Goal: Submit feedback/report problem: Submit feedback/report problem

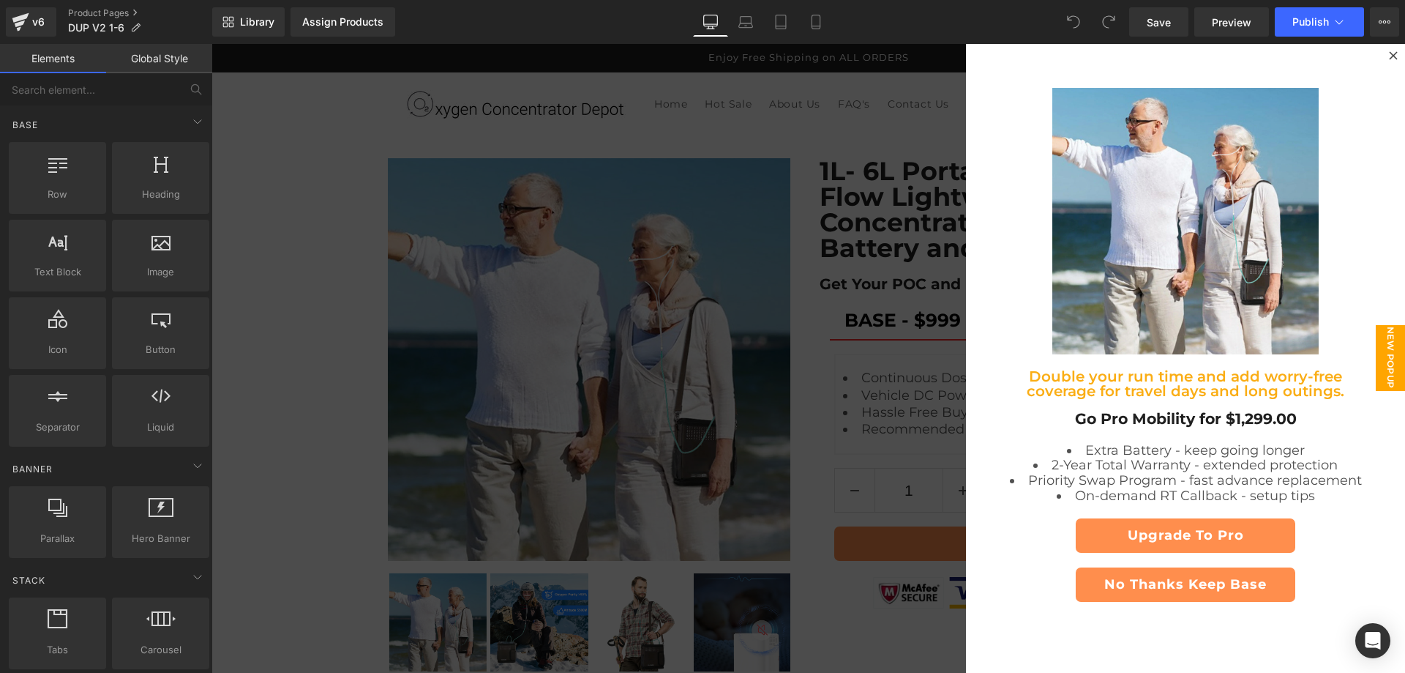
click at [1376, 364] on span "New Popup" at bounding box center [1390, 358] width 29 height 66
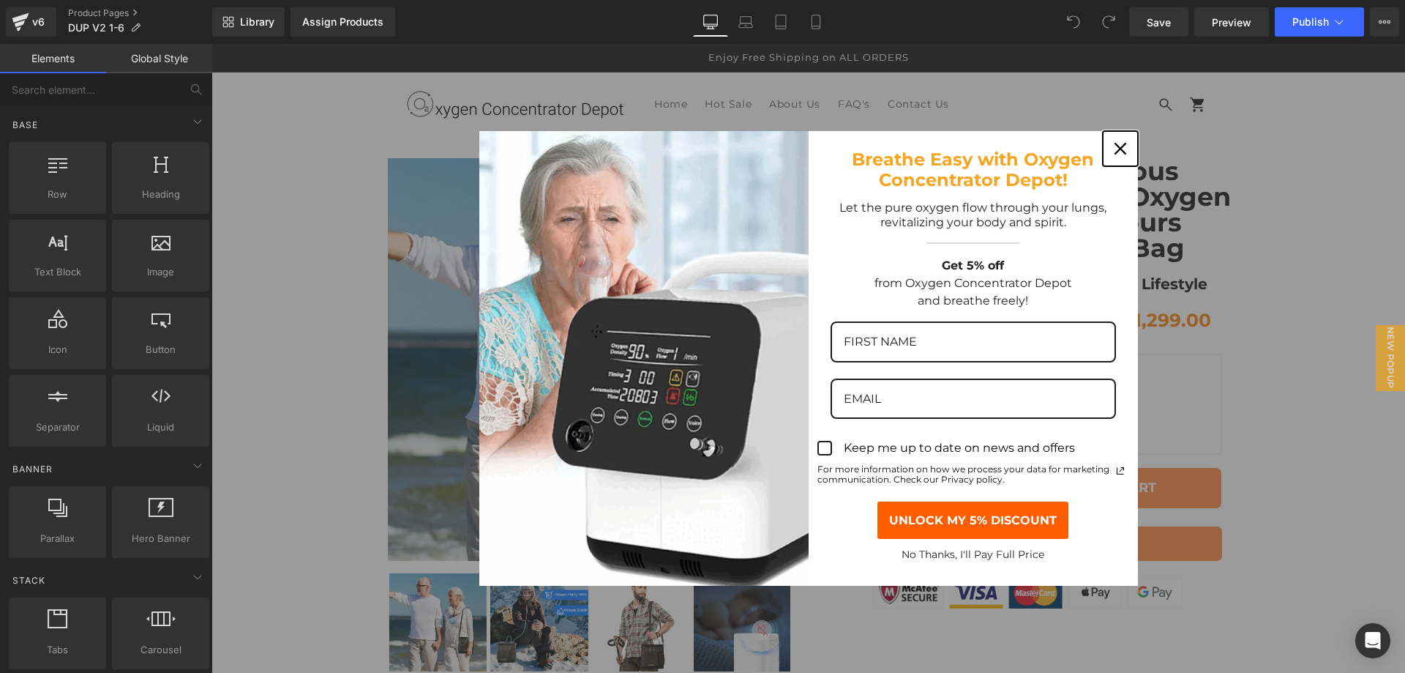
click at [1116, 145] on icon "close icon" at bounding box center [1121, 149] width 12 height 12
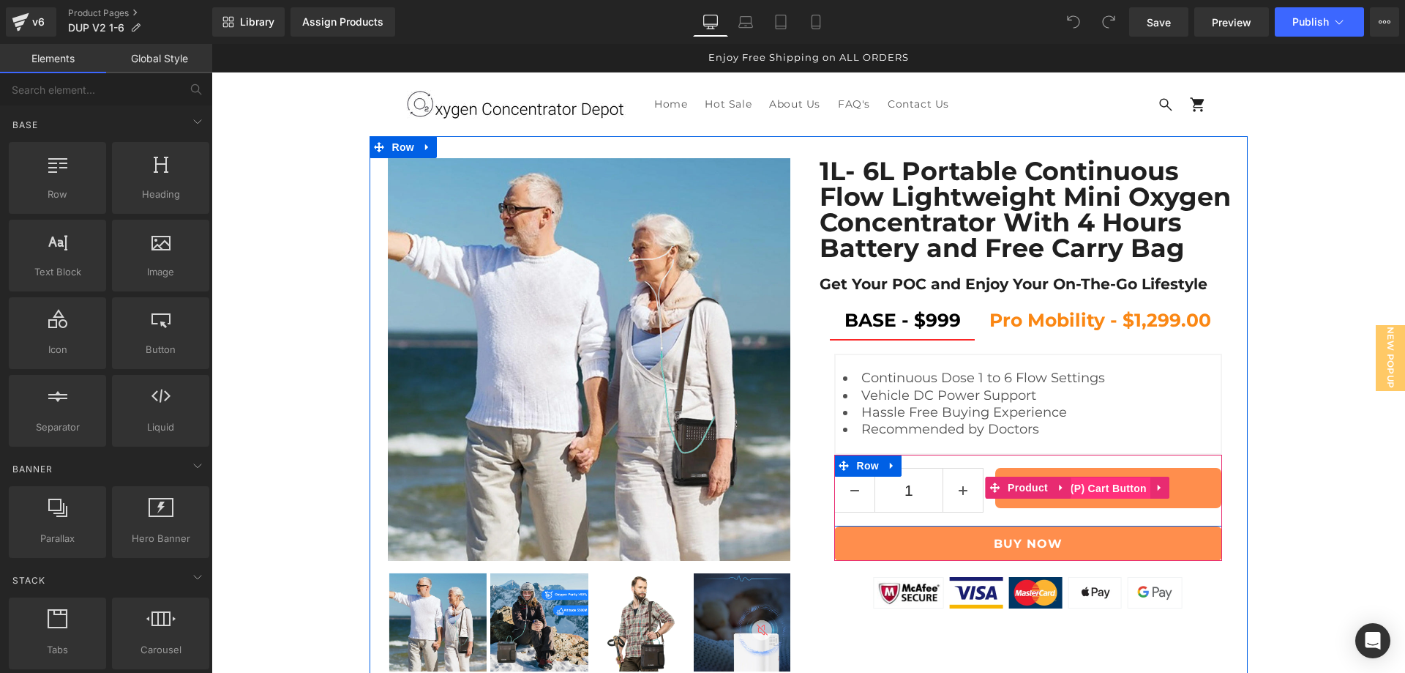
click at [1102, 482] on span "(P) Cart Button" at bounding box center [1108, 488] width 83 height 22
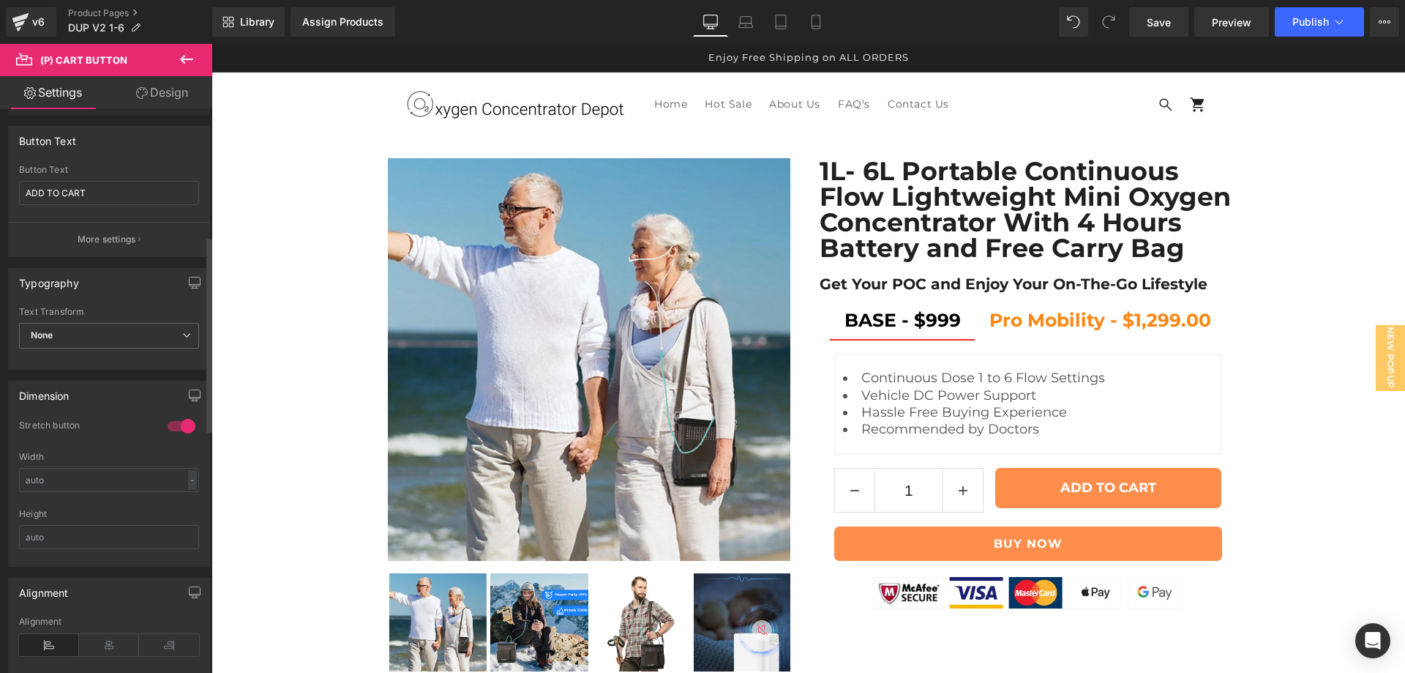
scroll to position [366, 0]
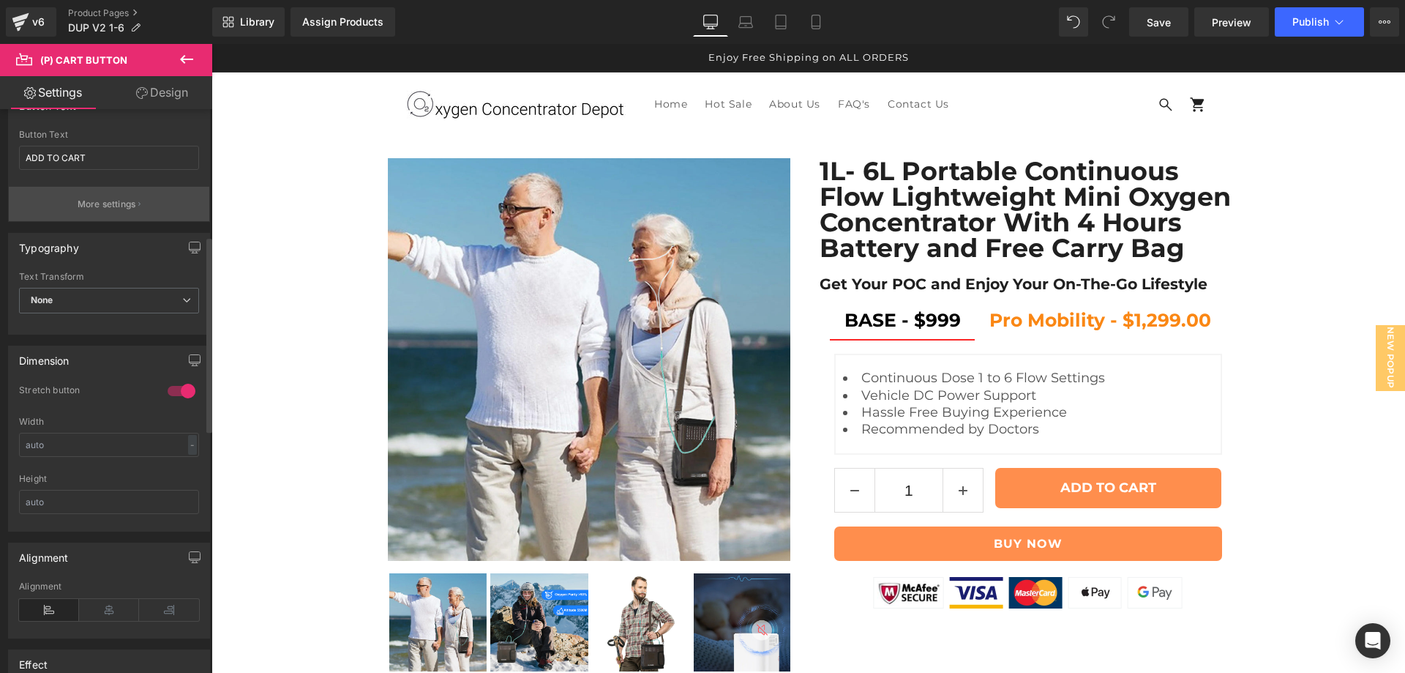
click at [131, 201] on p "More settings" at bounding box center [107, 204] width 59 height 13
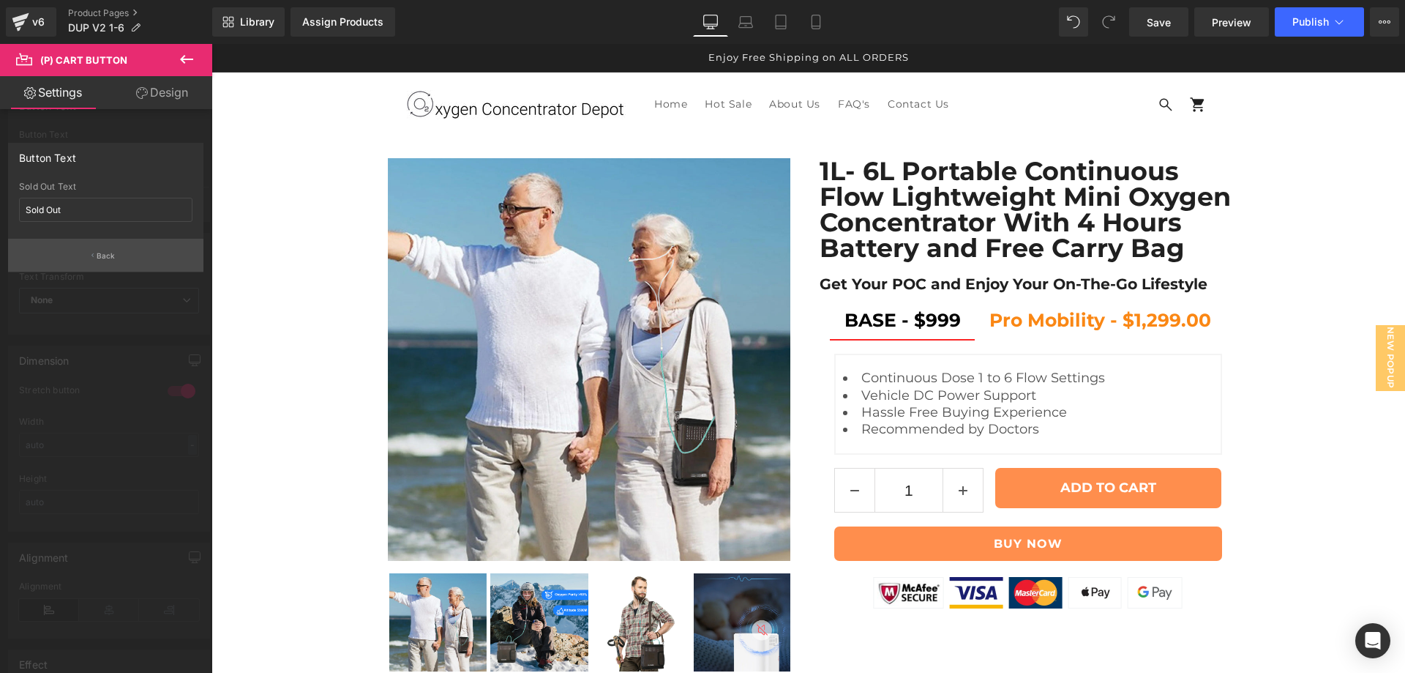
click at [124, 257] on button "Back" at bounding box center [105, 255] width 195 height 33
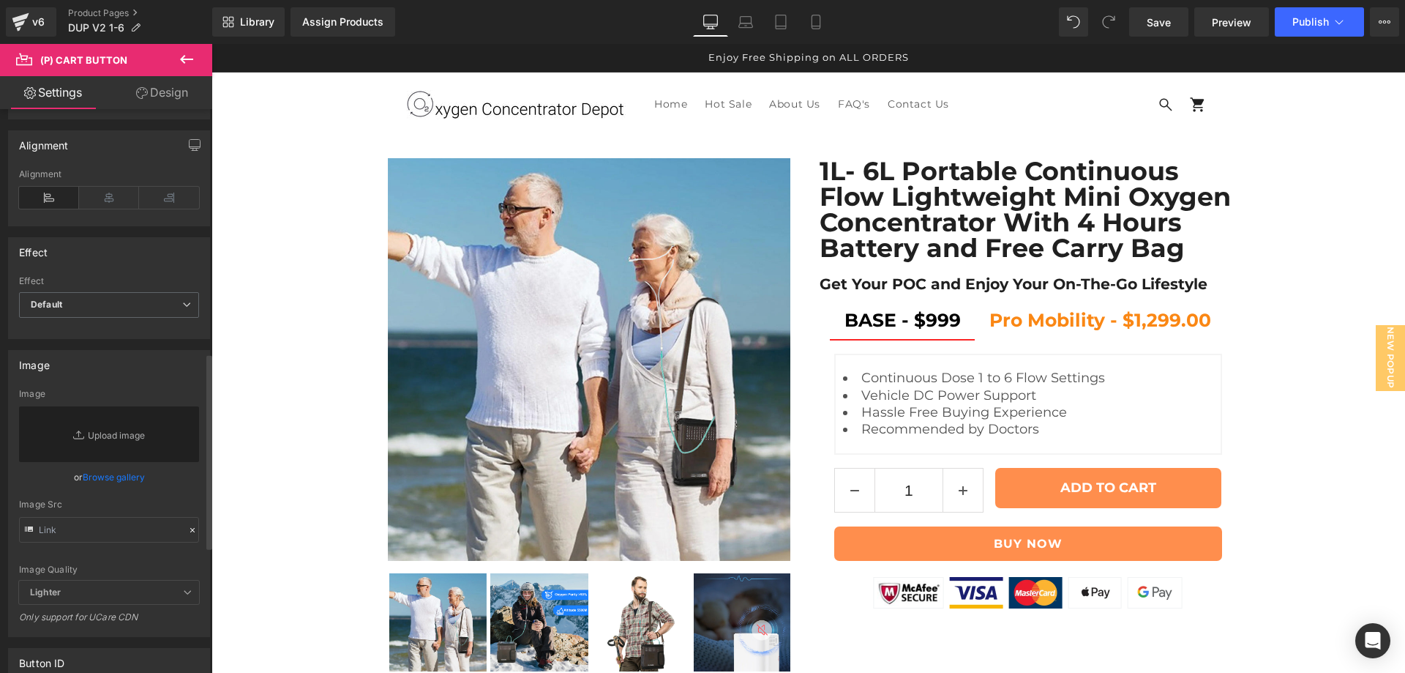
scroll to position [703, 0]
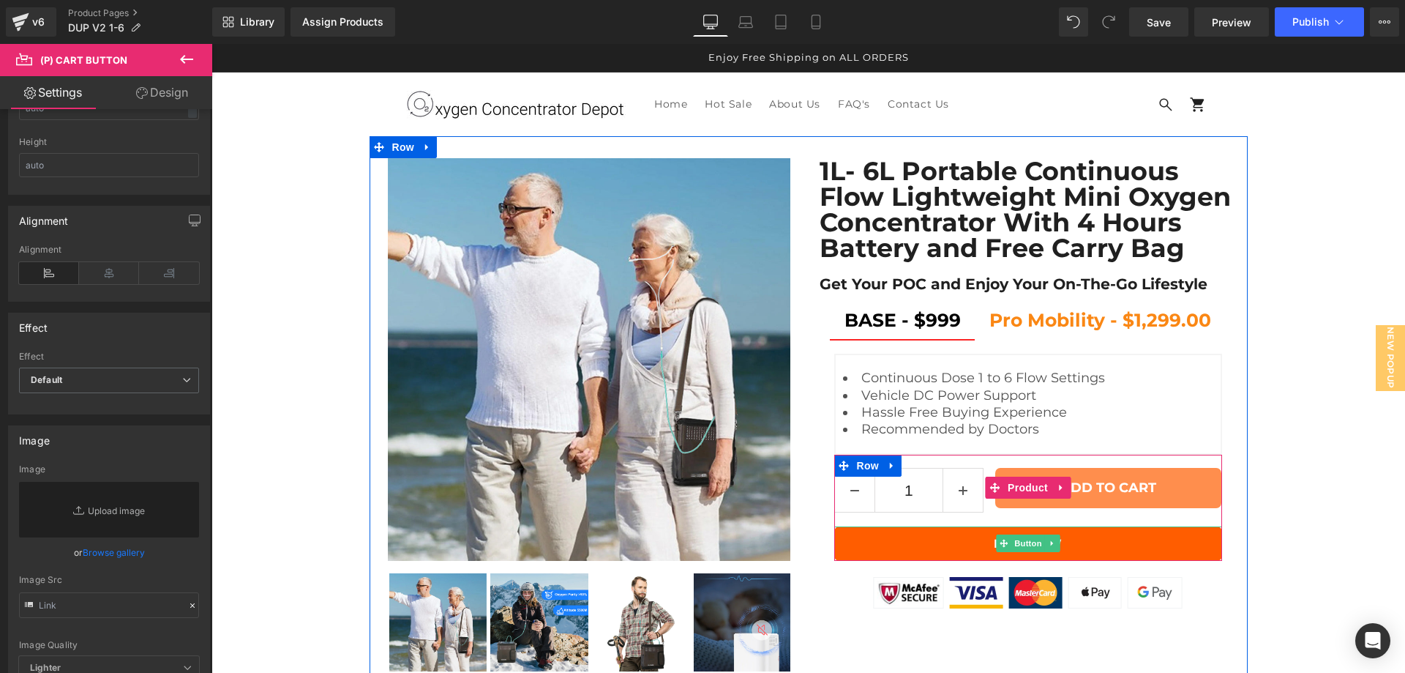
click at [1020, 539] on span "Button" at bounding box center [1029, 543] width 34 height 18
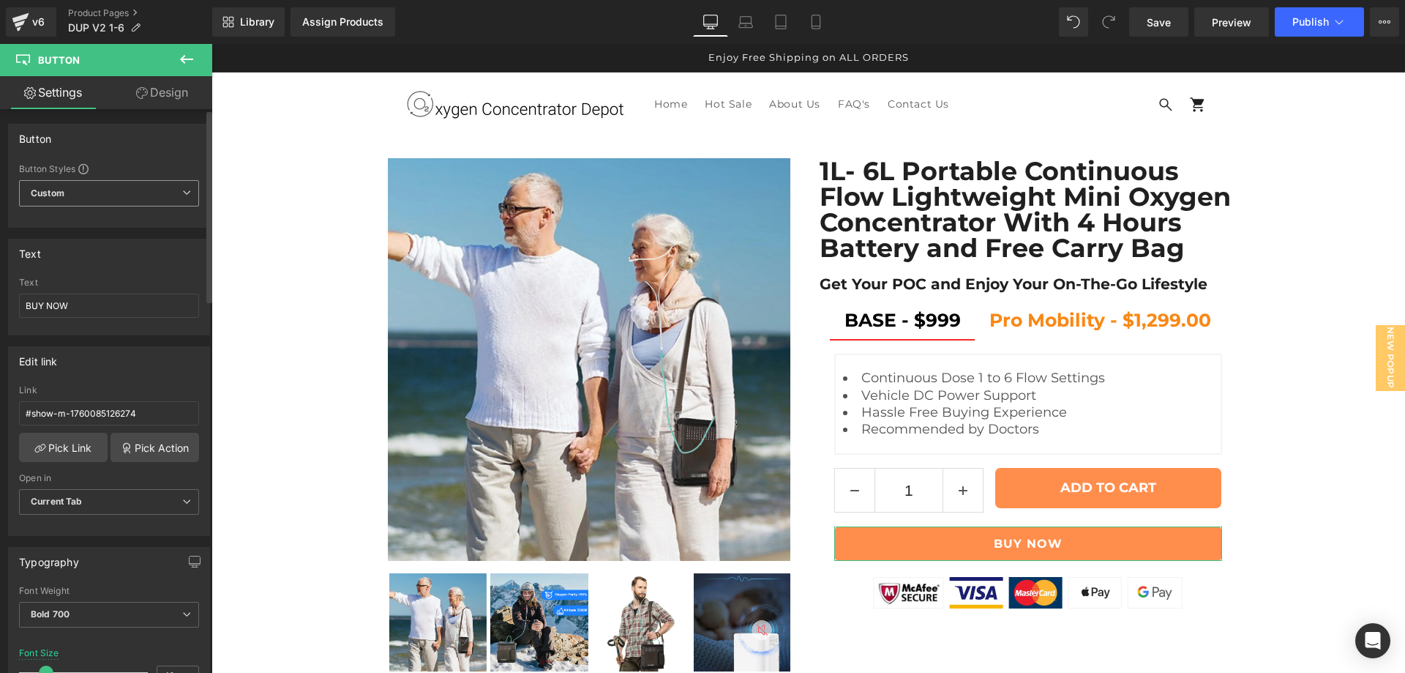
click at [150, 195] on span "Custom" at bounding box center [109, 193] width 180 height 26
click at [150, 195] on span "Custom" at bounding box center [106, 193] width 174 height 26
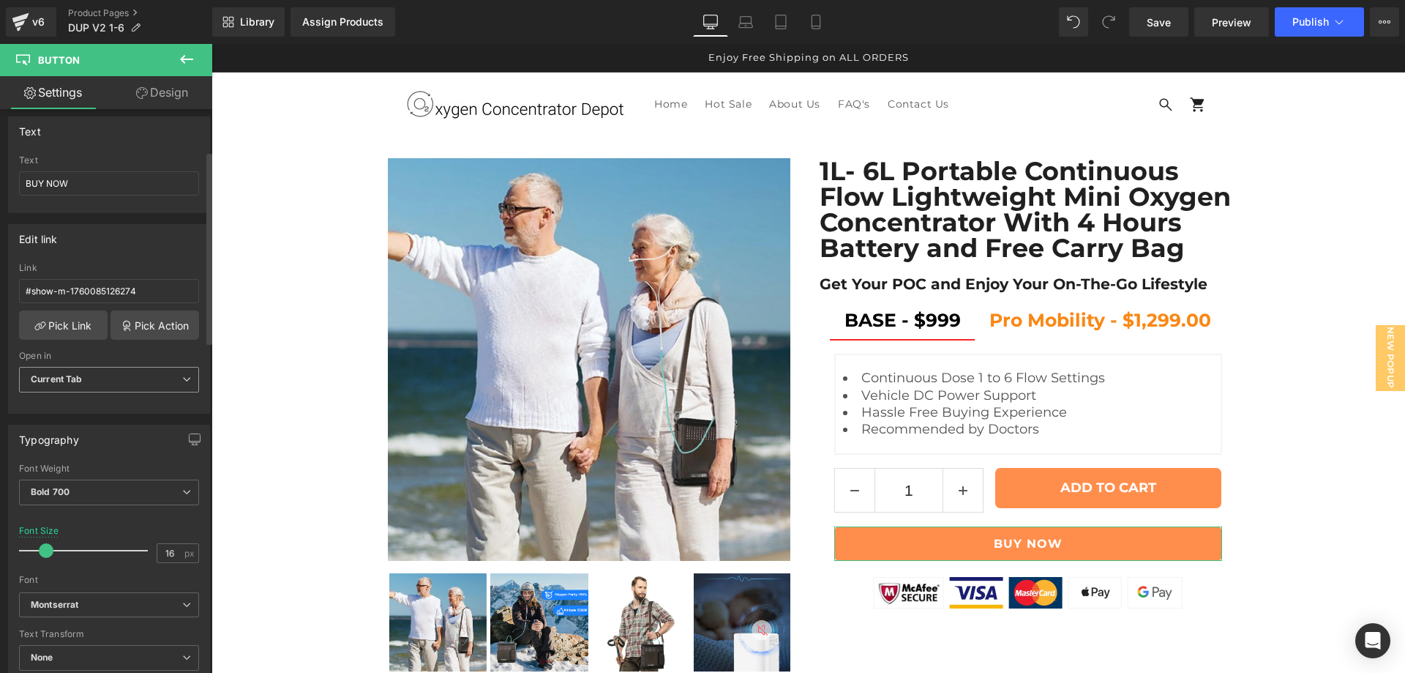
click at [129, 374] on span "Current Tab" at bounding box center [109, 380] width 180 height 26
click at [129, 374] on span "Current Tab" at bounding box center [106, 380] width 174 height 26
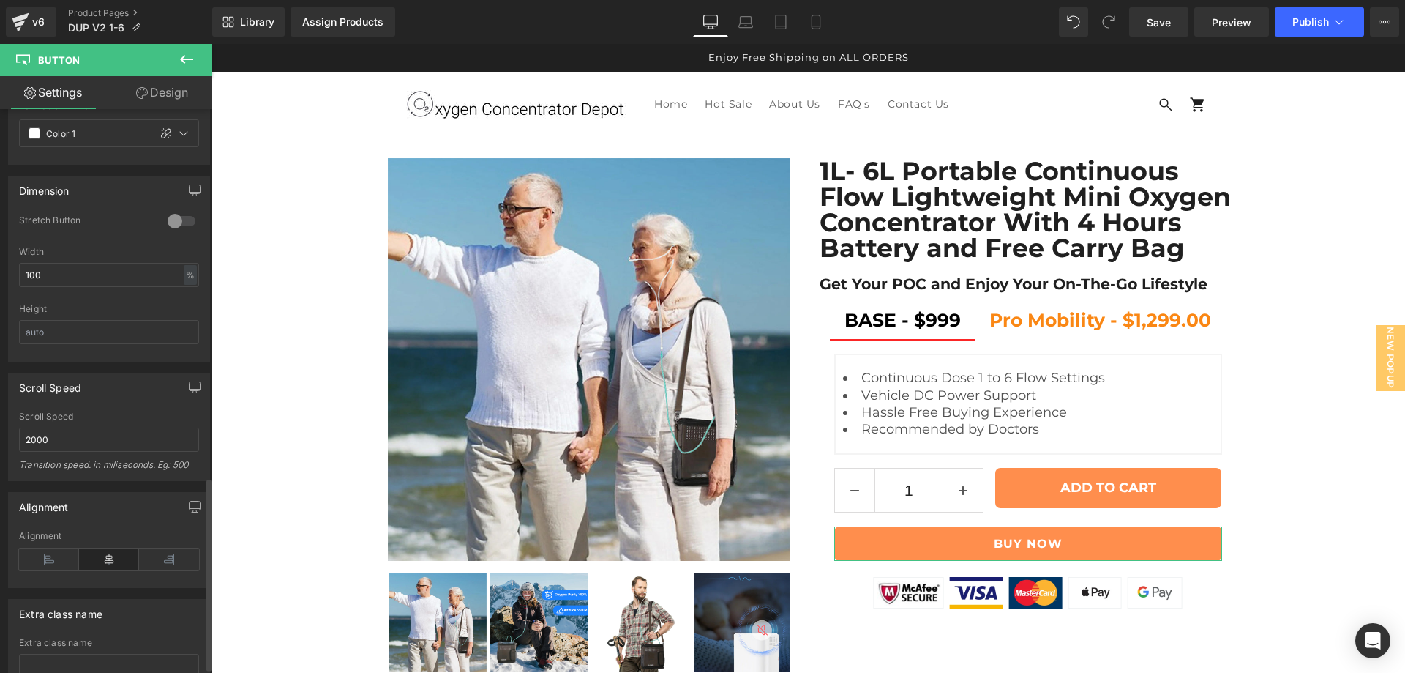
scroll to position [1094, 0]
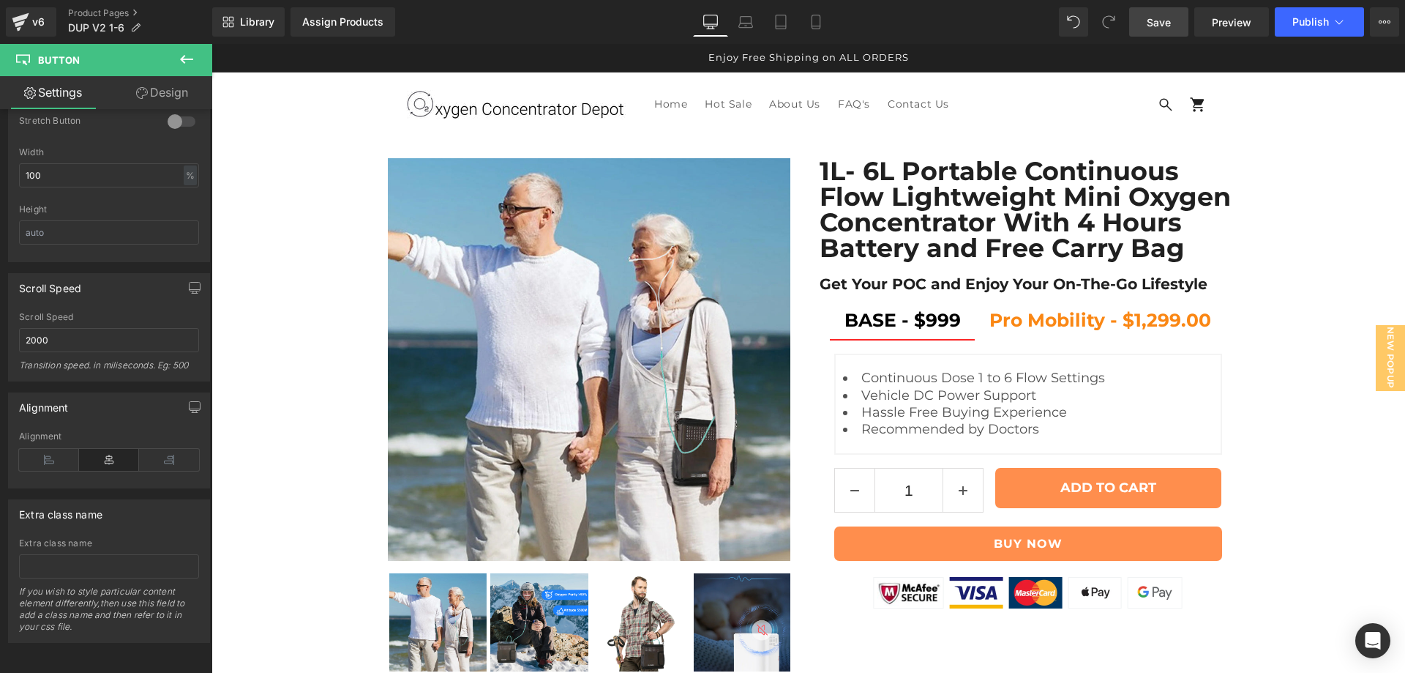
click at [1165, 24] on span "Save" at bounding box center [1159, 22] width 24 height 15
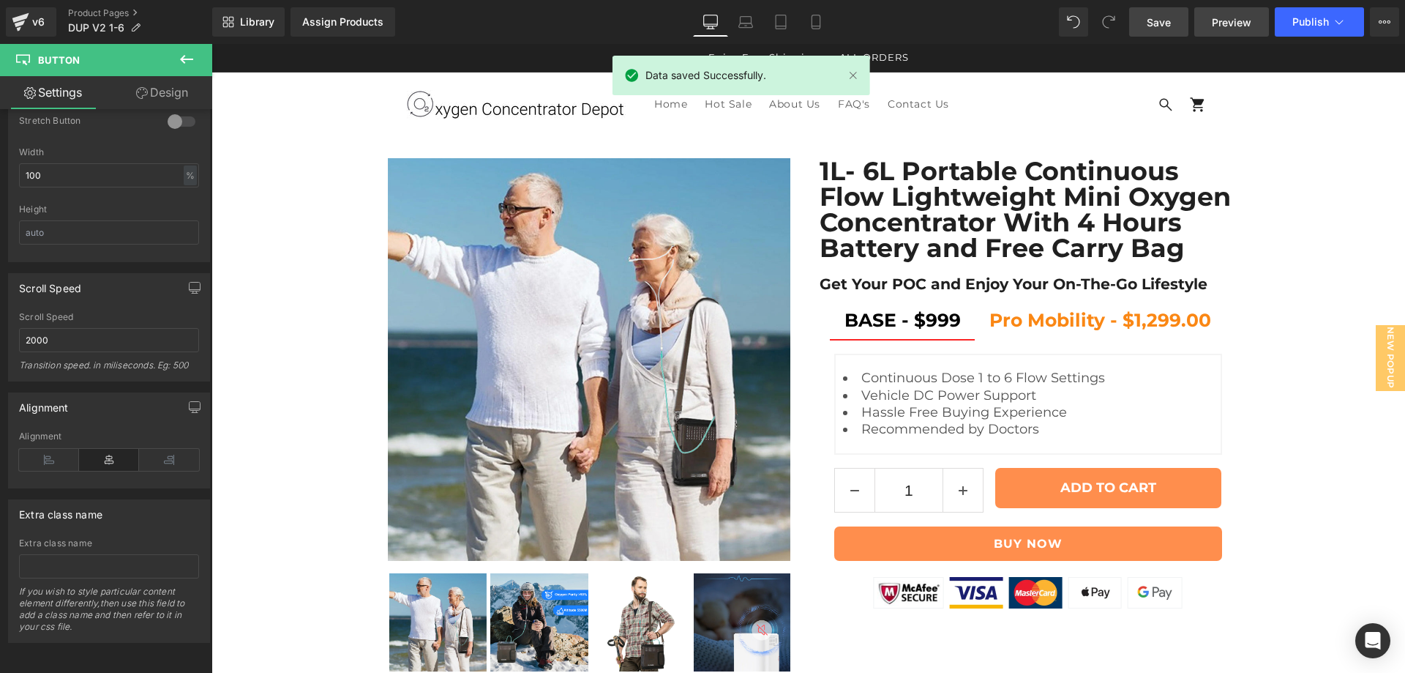
click at [1241, 22] on span "Preview" at bounding box center [1232, 22] width 40 height 15
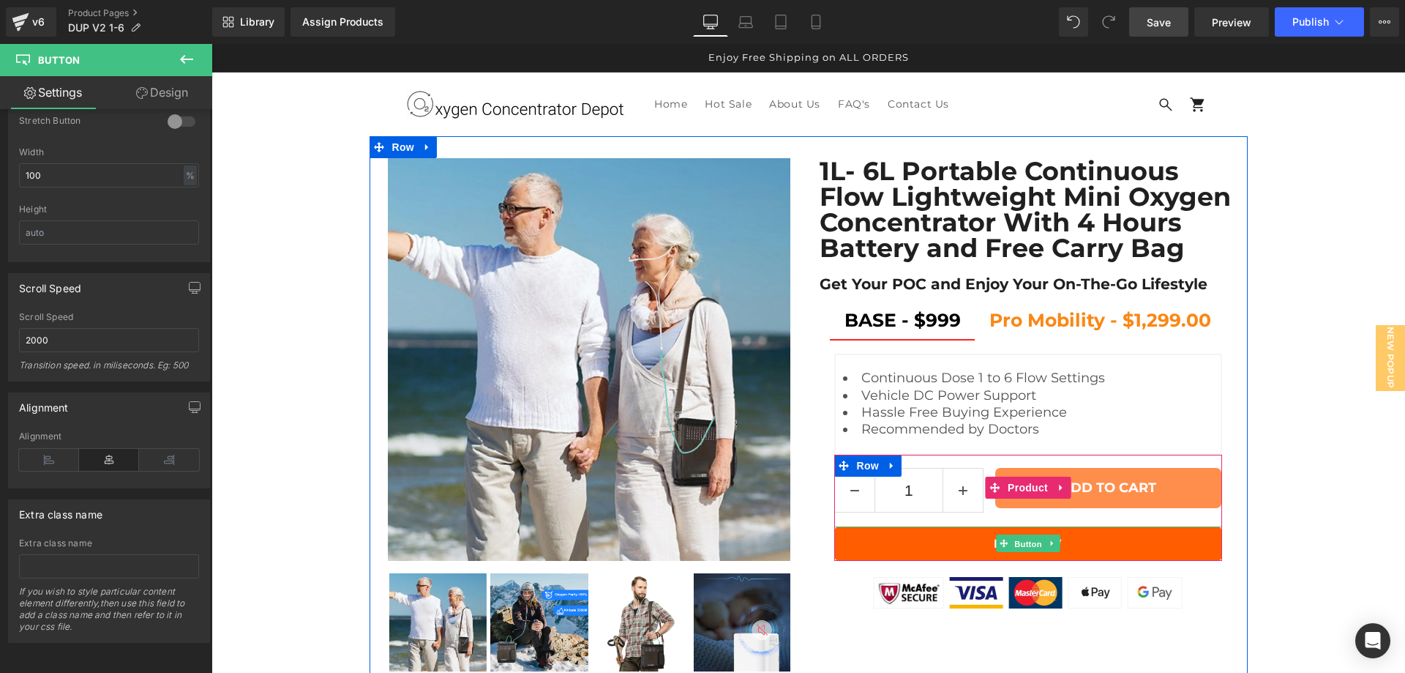
click at [1012, 545] on span "Button" at bounding box center [1029, 544] width 34 height 18
click at [1105, 537] on link "BUY NOW" at bounding box center [1028, 543] width 388 height 34
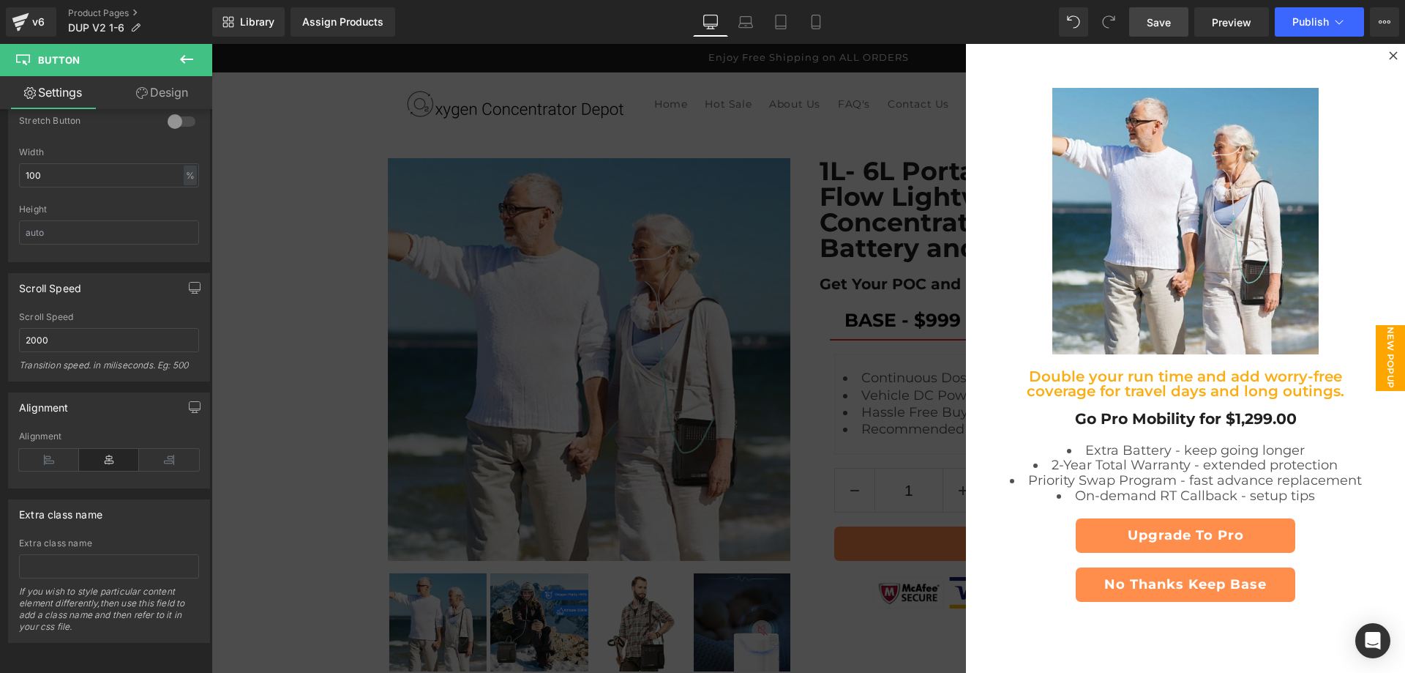
click at [1376, 345] on span "New Popup" at bounding box center [1390, 358] width 29 height 66
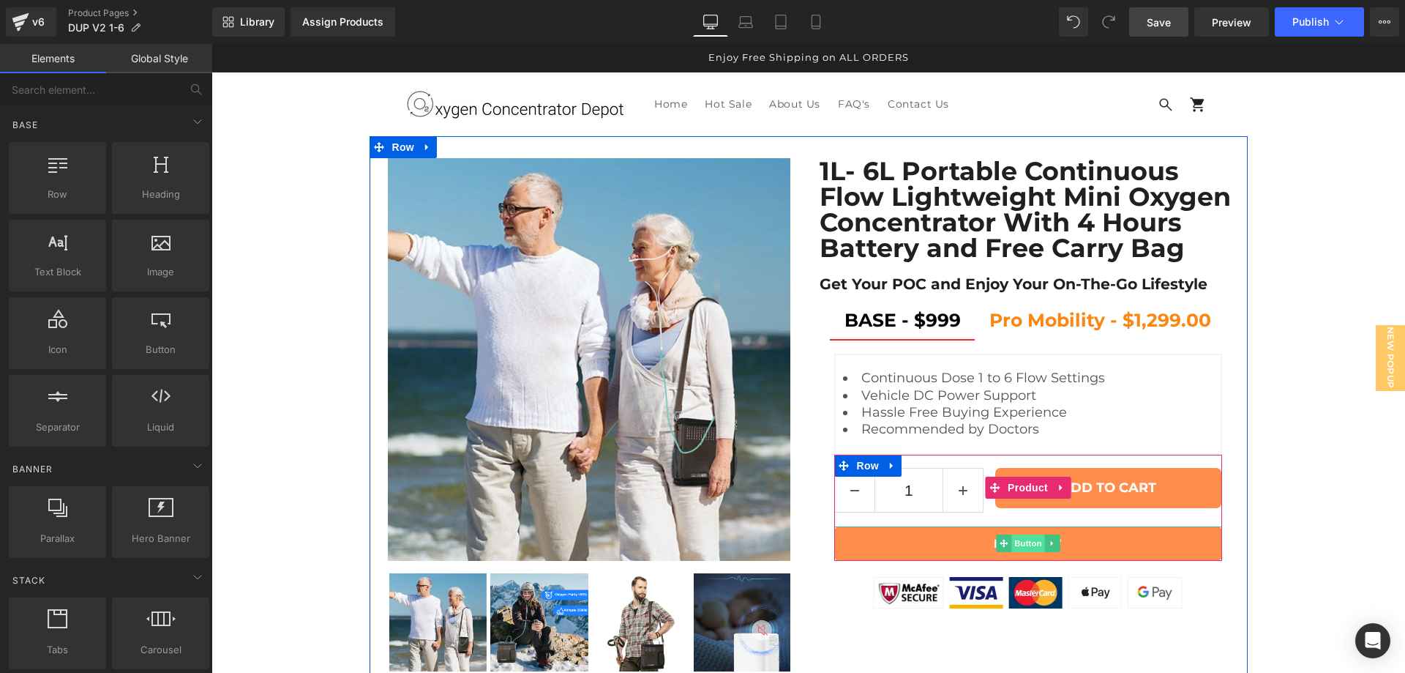
click at [1012, 540] on span "Button" at bounding box center [1029, 543] width 34 height 18
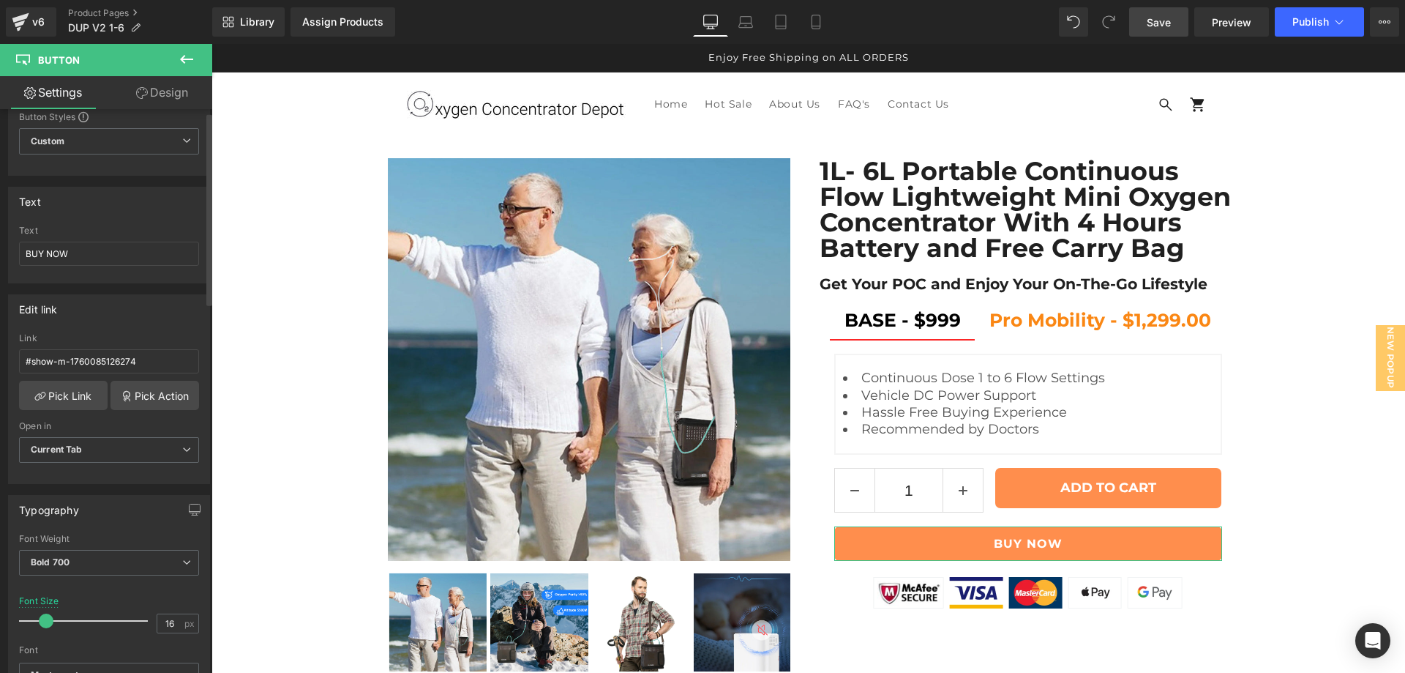
scroll to position [122, 0]
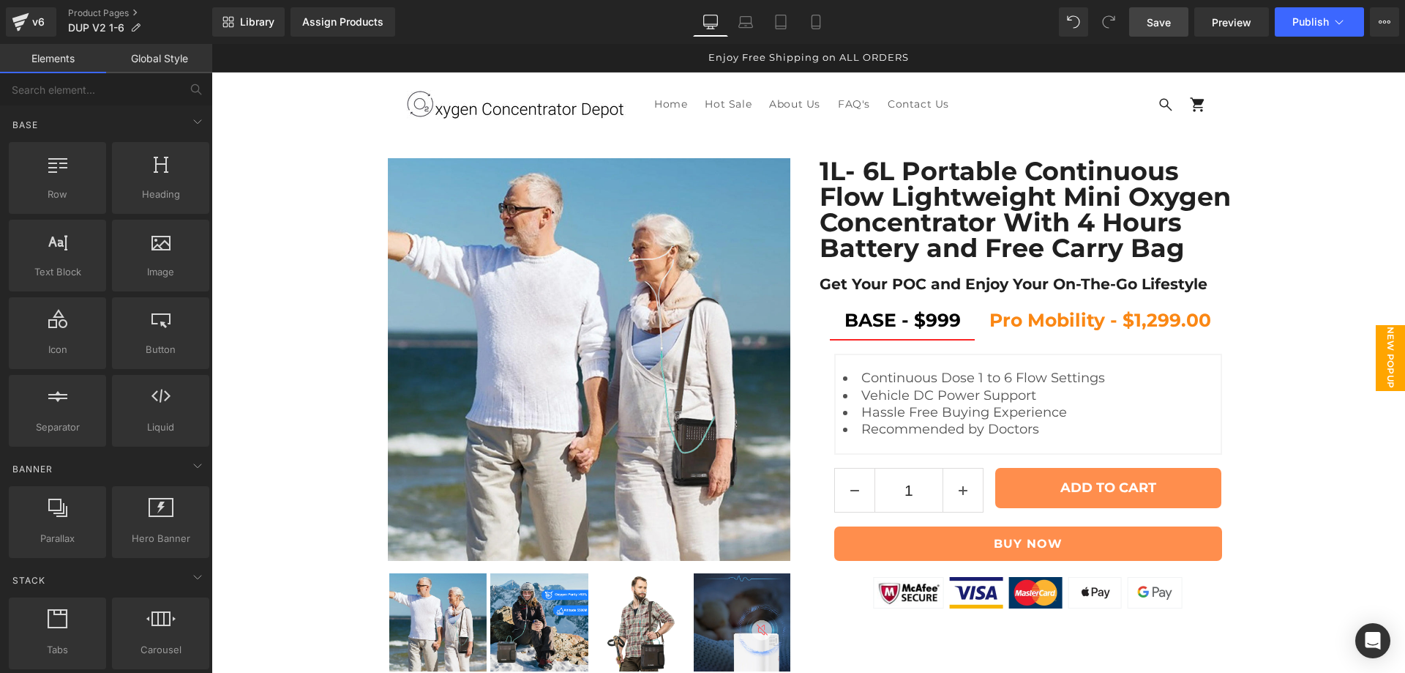
click at [1386, 340] on span "New Popup" at bounding box center [1390, 358] width 29 height 66
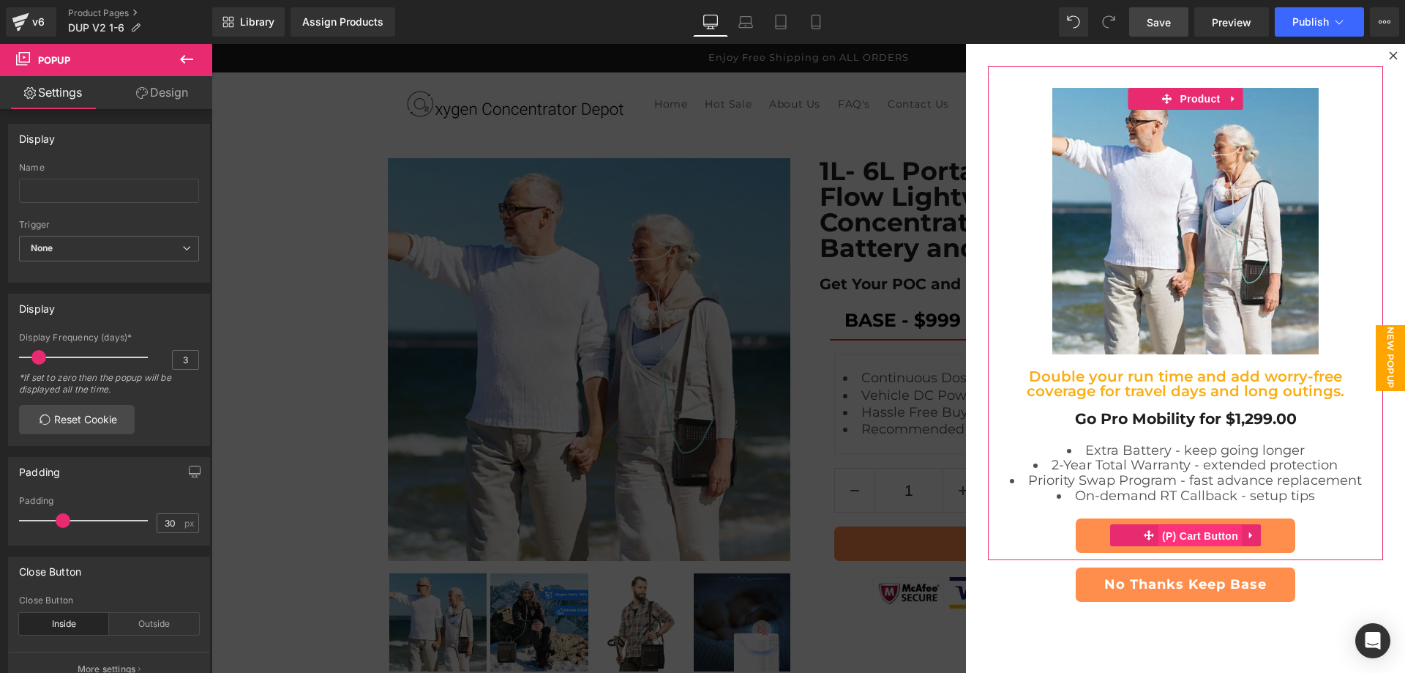
click at [1181, 537] on span "(P) Cart Button" at bounding box center [1200, 536] width 83 height 22
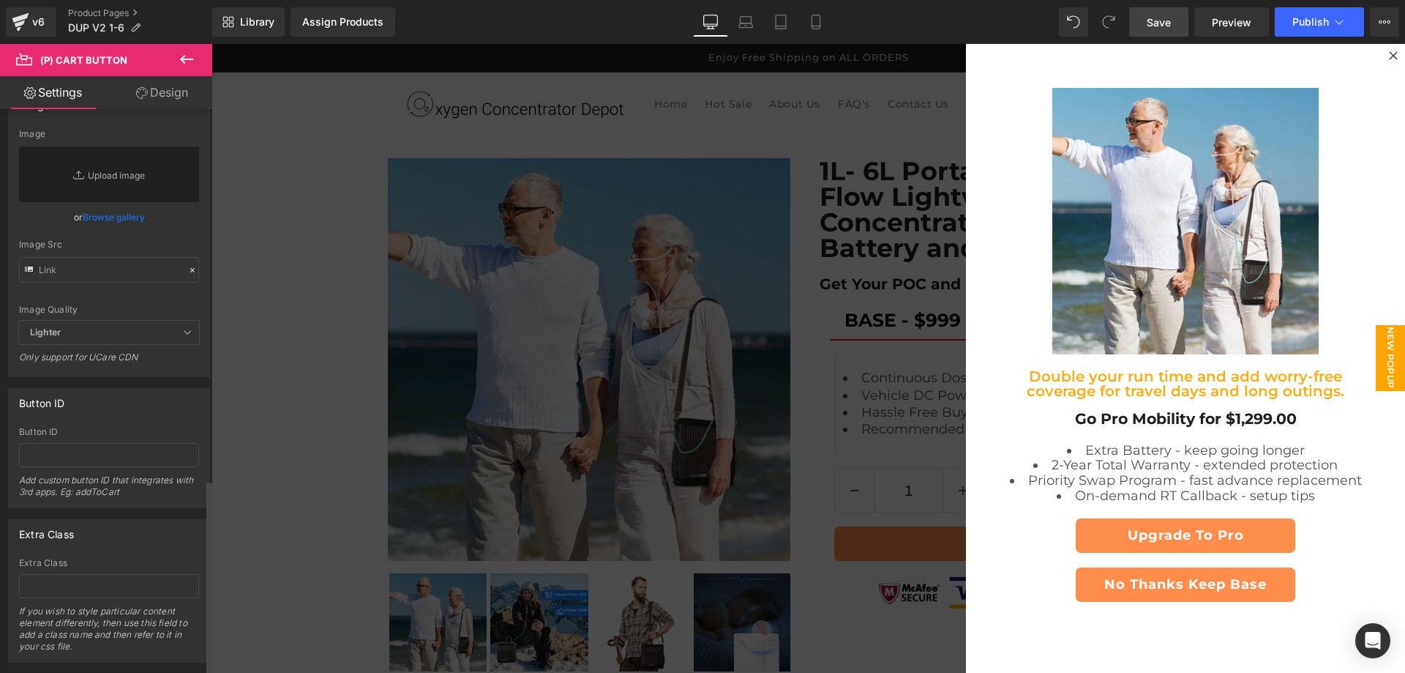
scroll to position [1069, 0]
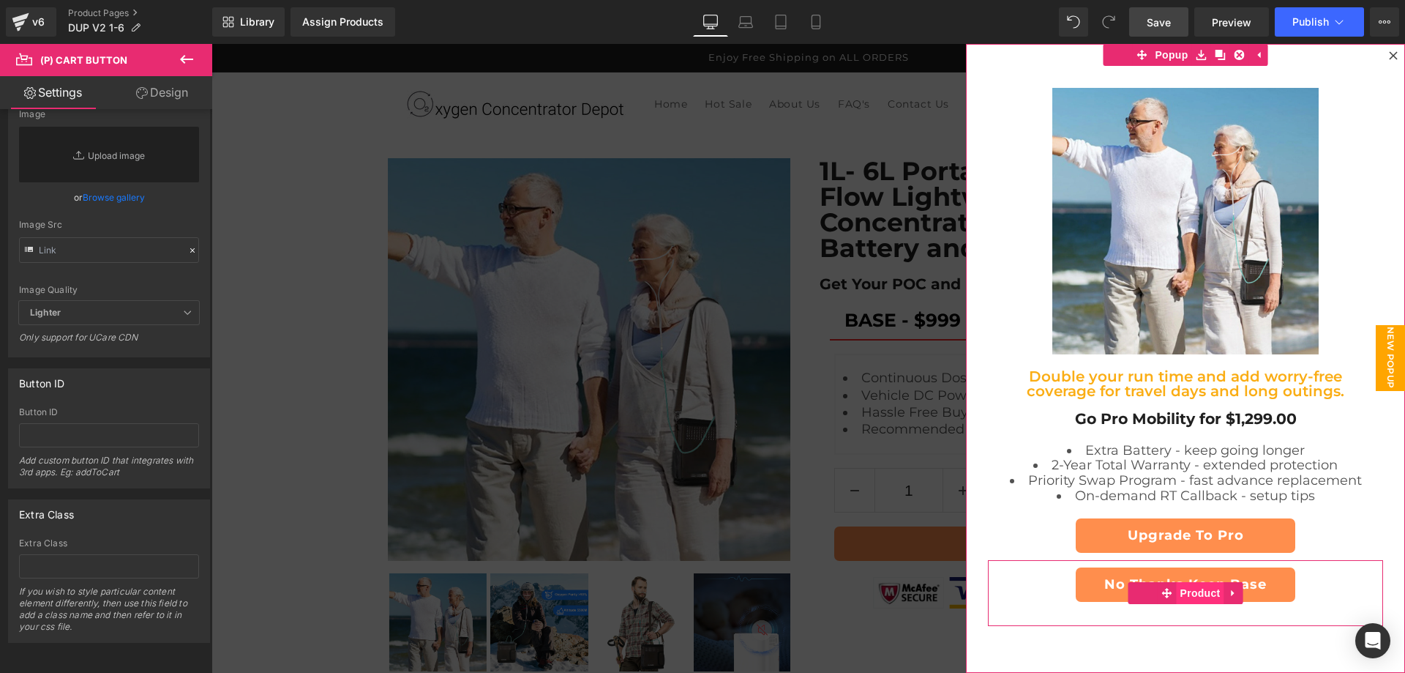
click at [1192, 591] on span "Product" at bounding box center [1201, 593] width 48 height 22
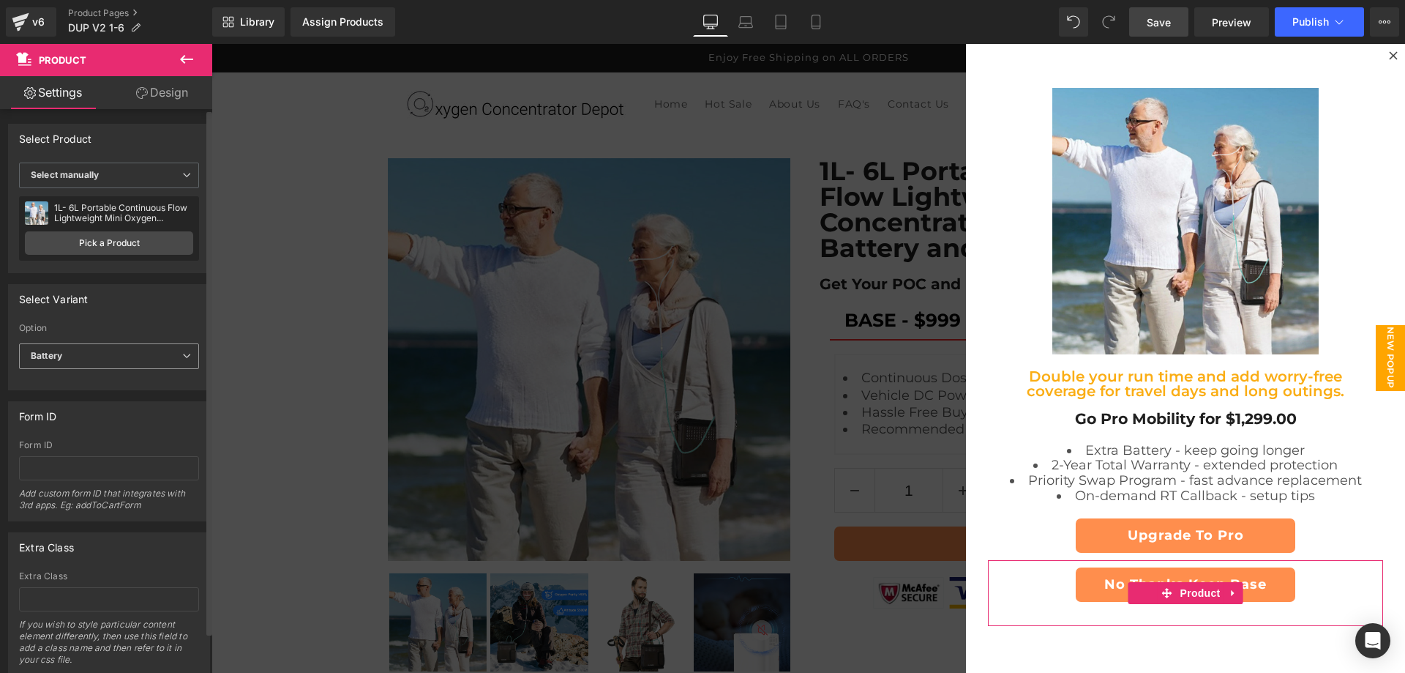
click at [115, 363] on span "Battery" at bounding box center [109, 356] width 180 height 26
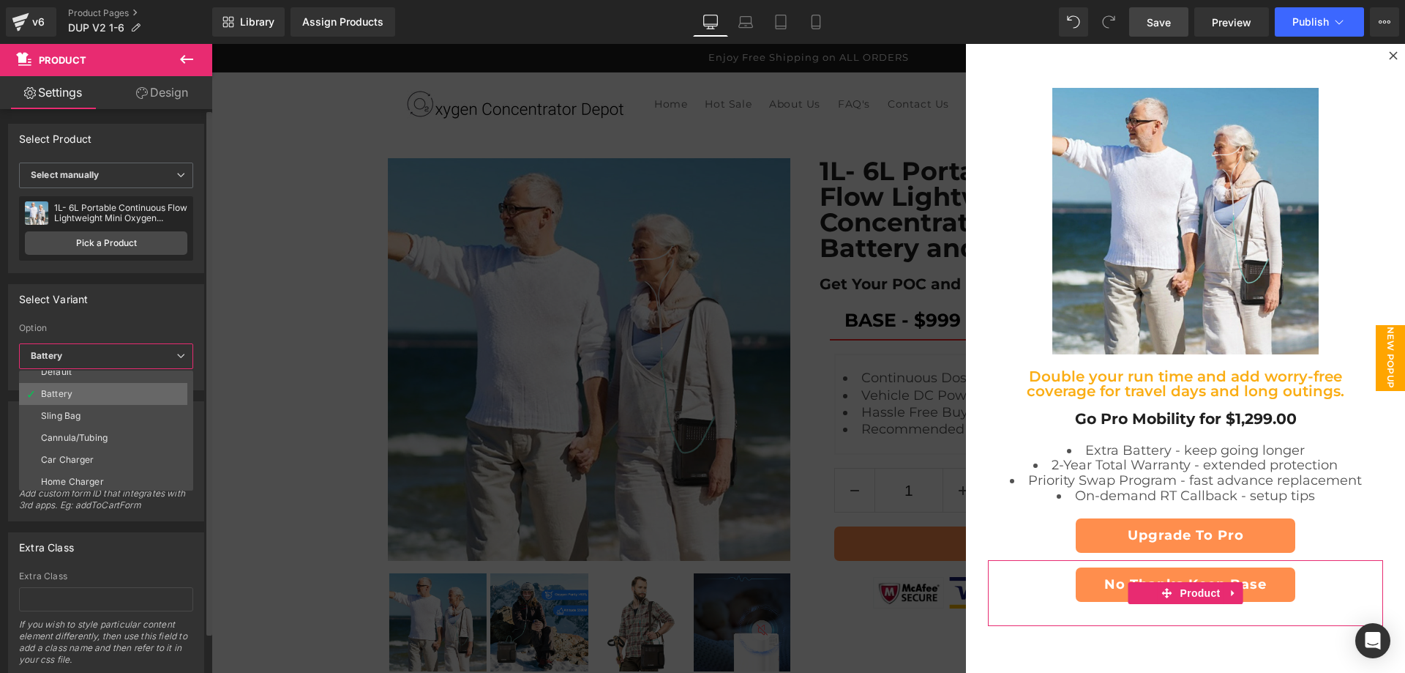
scroll to position [12, 0]
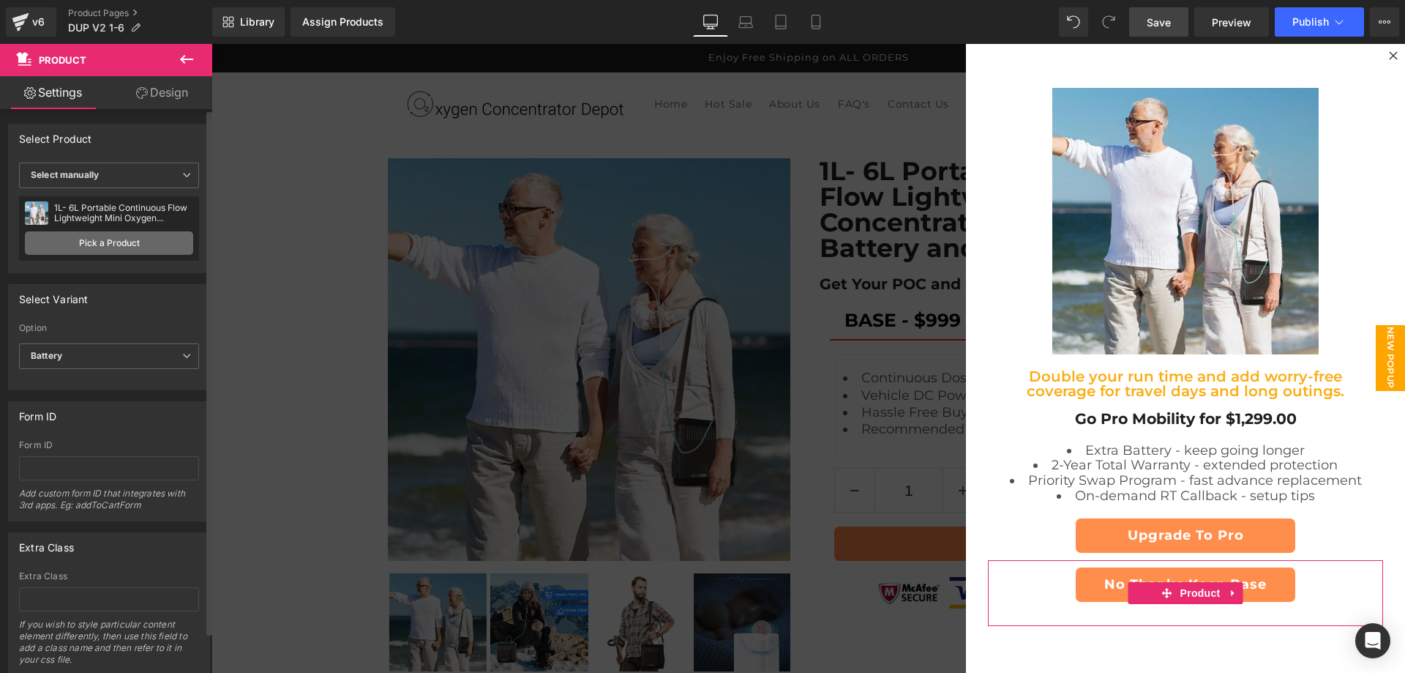
click at [133, 247] on link "Pick a Product" at bounding box center [109, 242] width 168 height 23
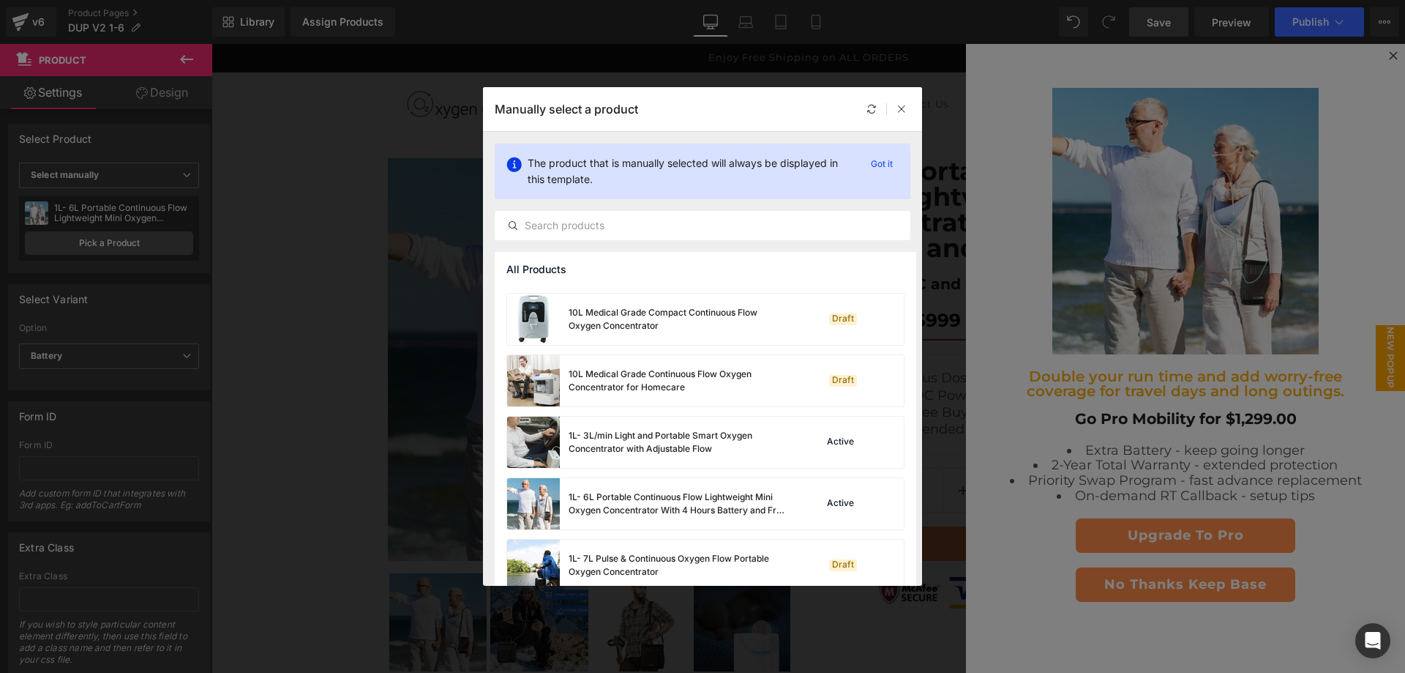
scroll to position [976, 0]
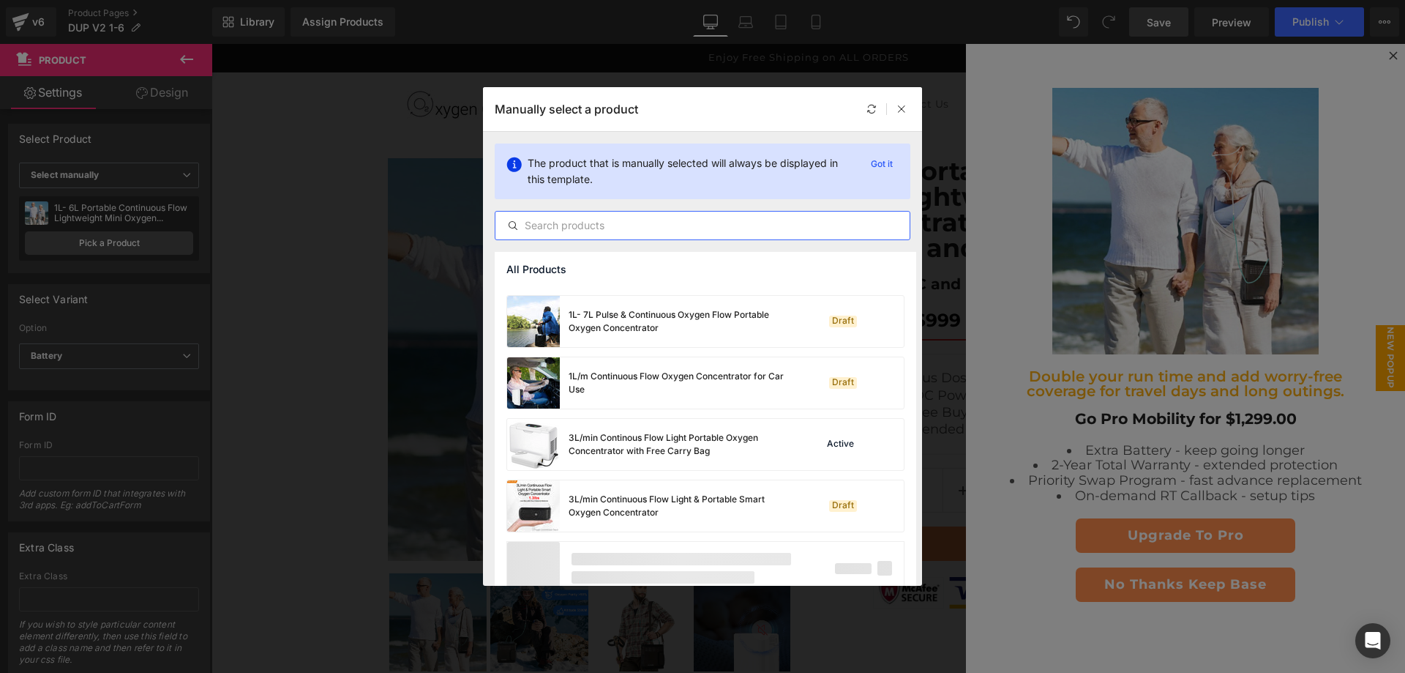
click at [623, 225] on input "text" at bounding box center [703, 226] width 414 height 18
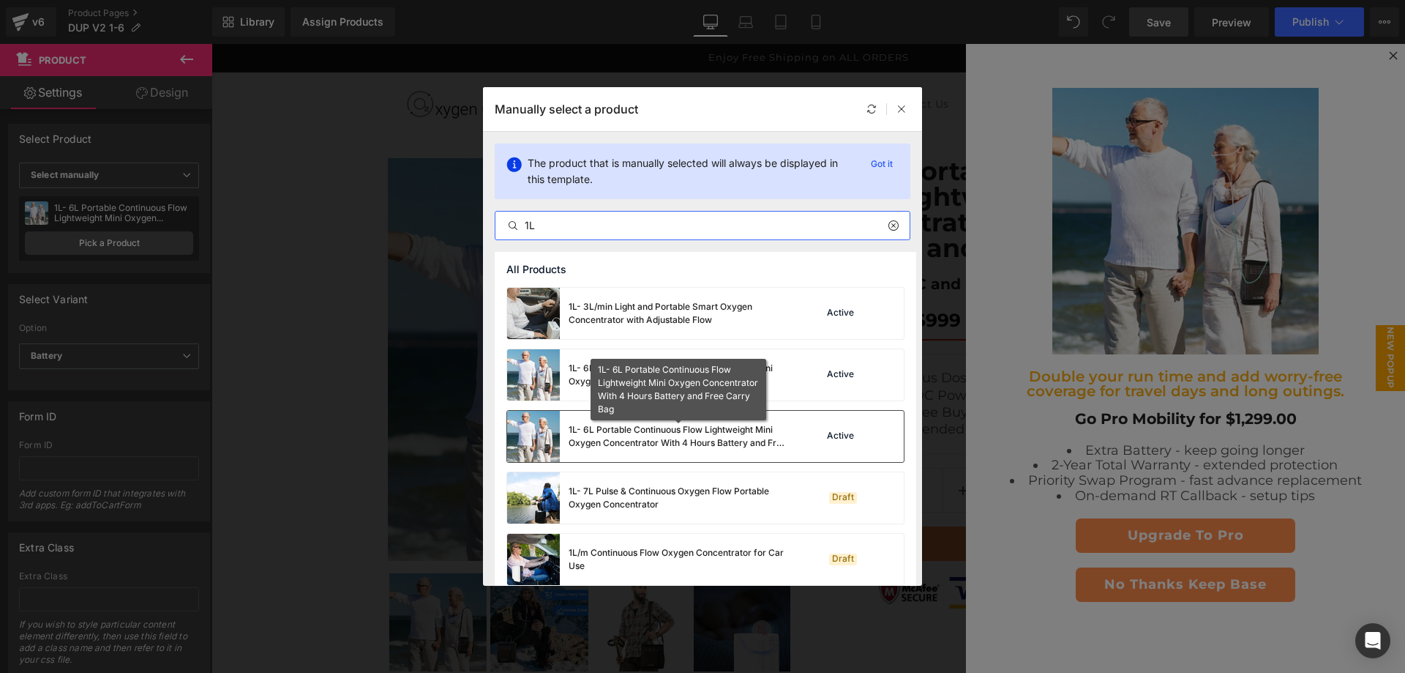
type input "1L"
click at [739, 439] on div "1L- 6L Portable Continuous Flow Lightweight Mini Oxygen Concentrator With 4 Hou…" at bounding box center [679, 436] width 220 height 26
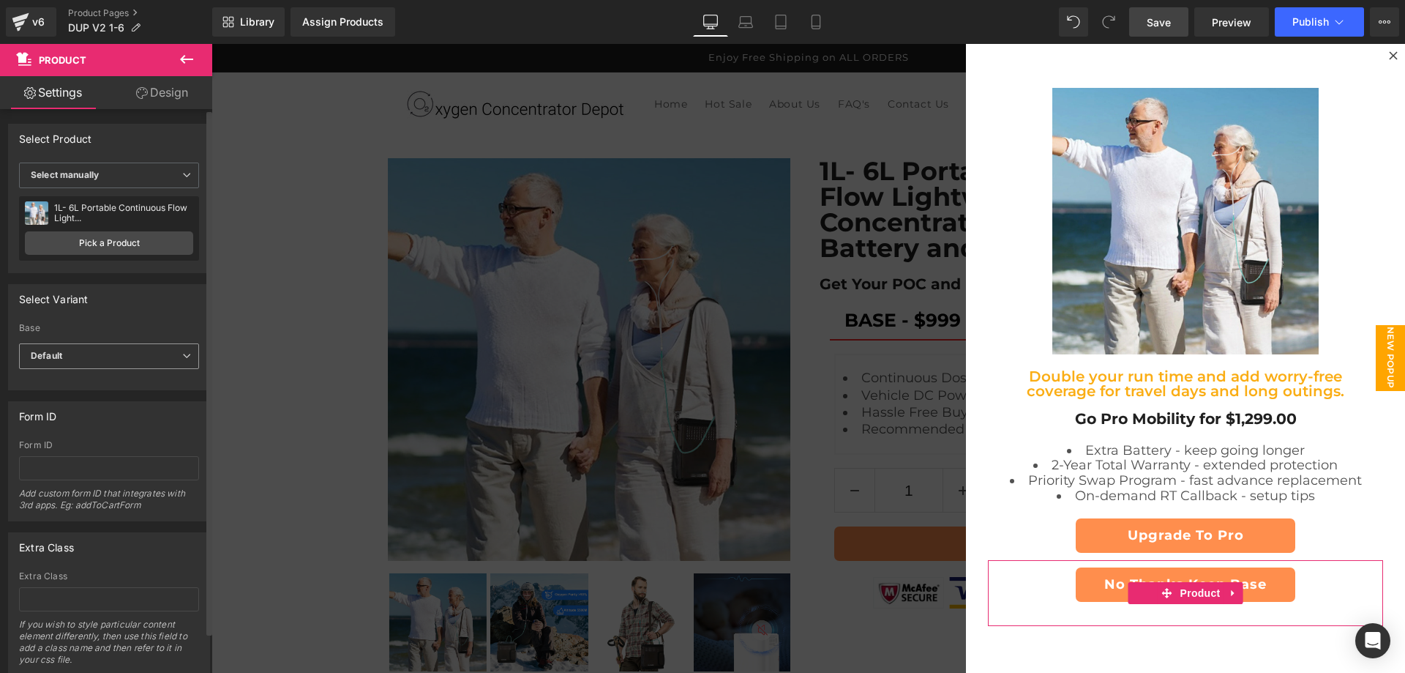
click at [143, 348] on span "Default" at bounding box center [109, 356] width 180 height 26
click at [76, 408] on li "Base" at bounding box center [106, 404] width 174 height 22
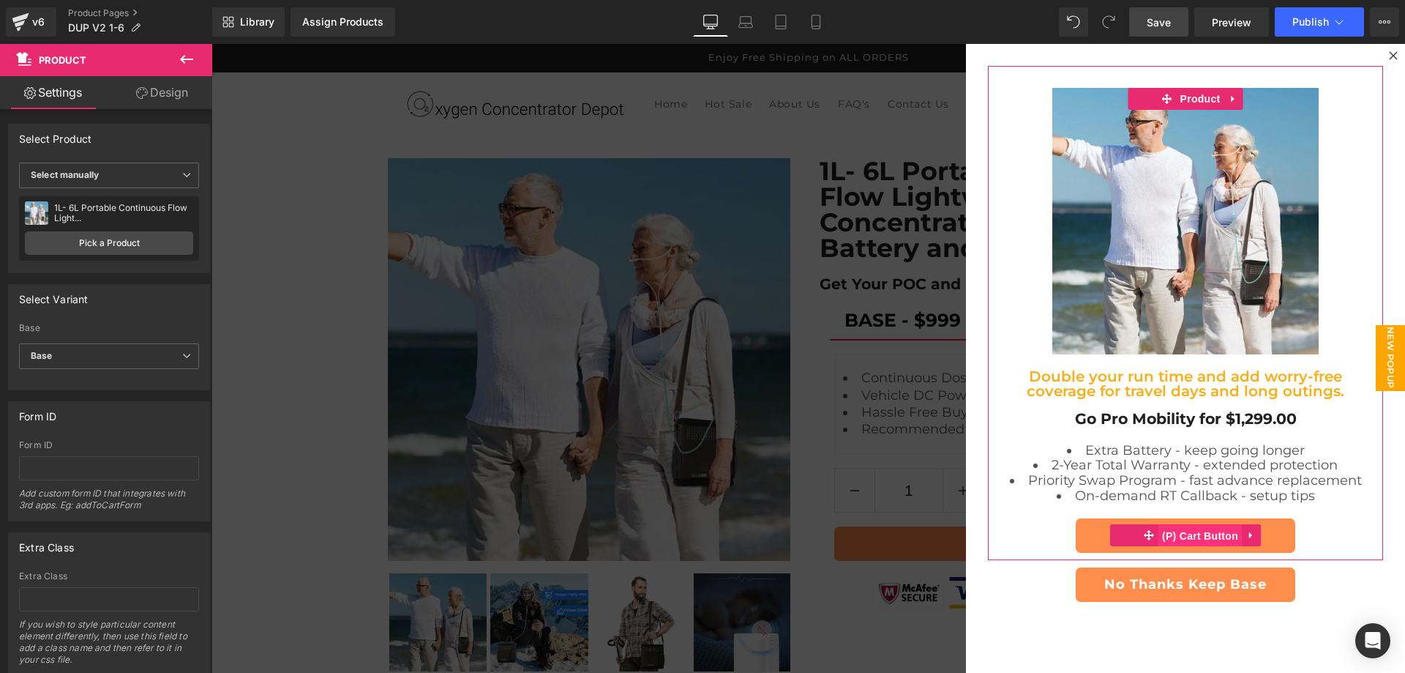
click at [1201, 531] on div "Upgrade To Pro (P) Cart Button" at bounding box center [1186, 535] width 381 height 34
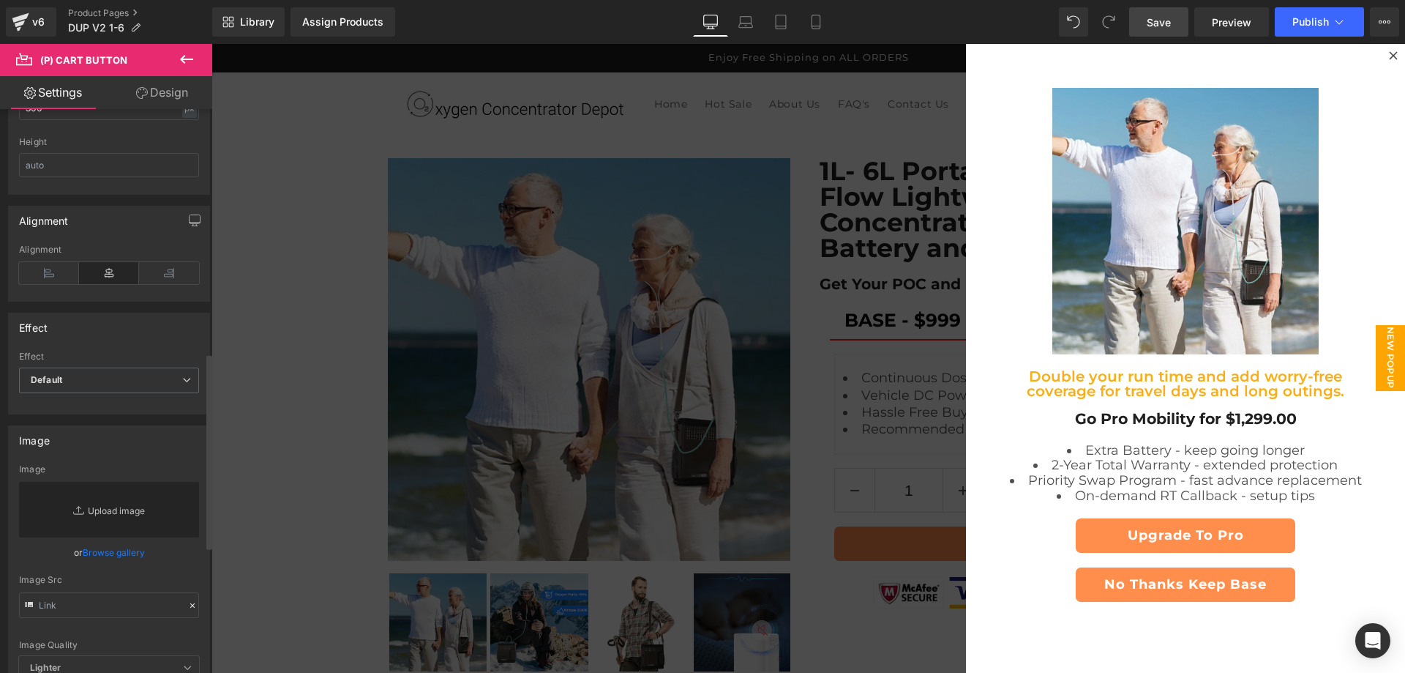
scroll to position [580, 0]
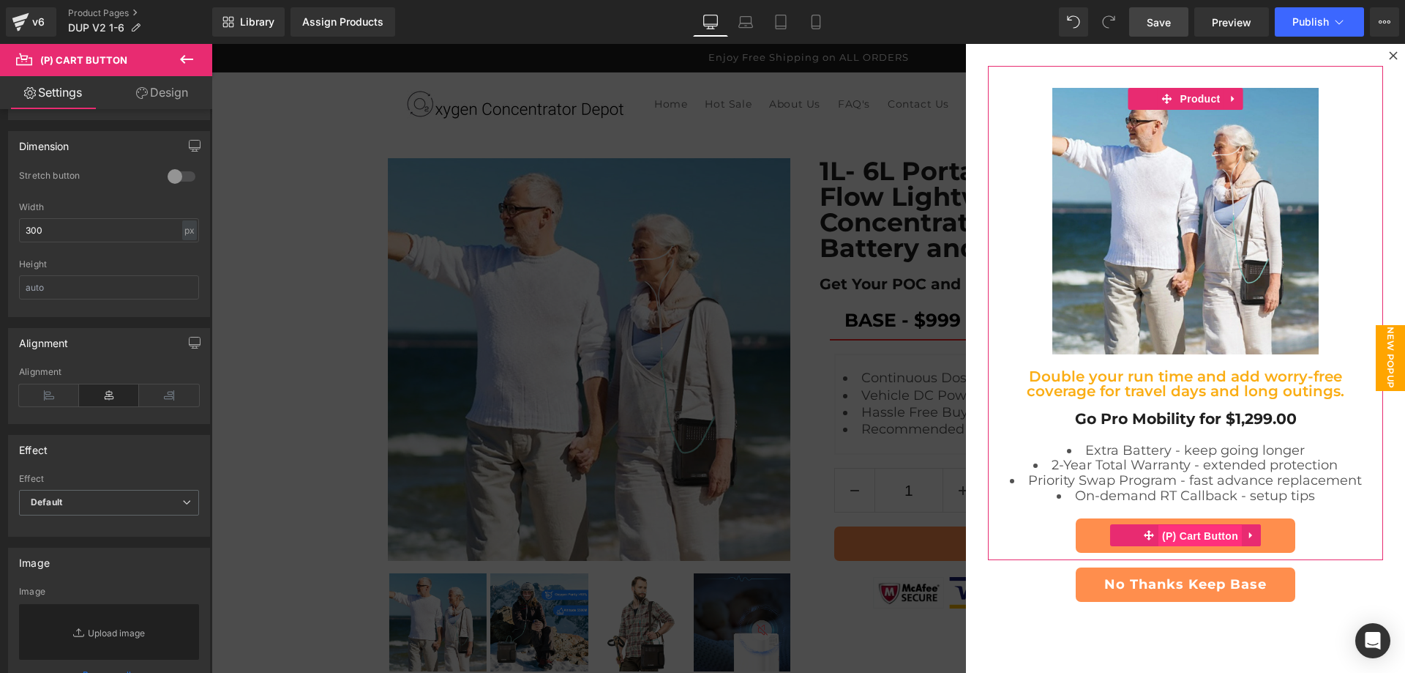
click at [1185, 534] on span "(P) Cart Button" at bounding box center [1200, 536] width 83 height 22
click at [1167, 26] on span "Save" at bounding box center [1159, 22] width 24 height 15
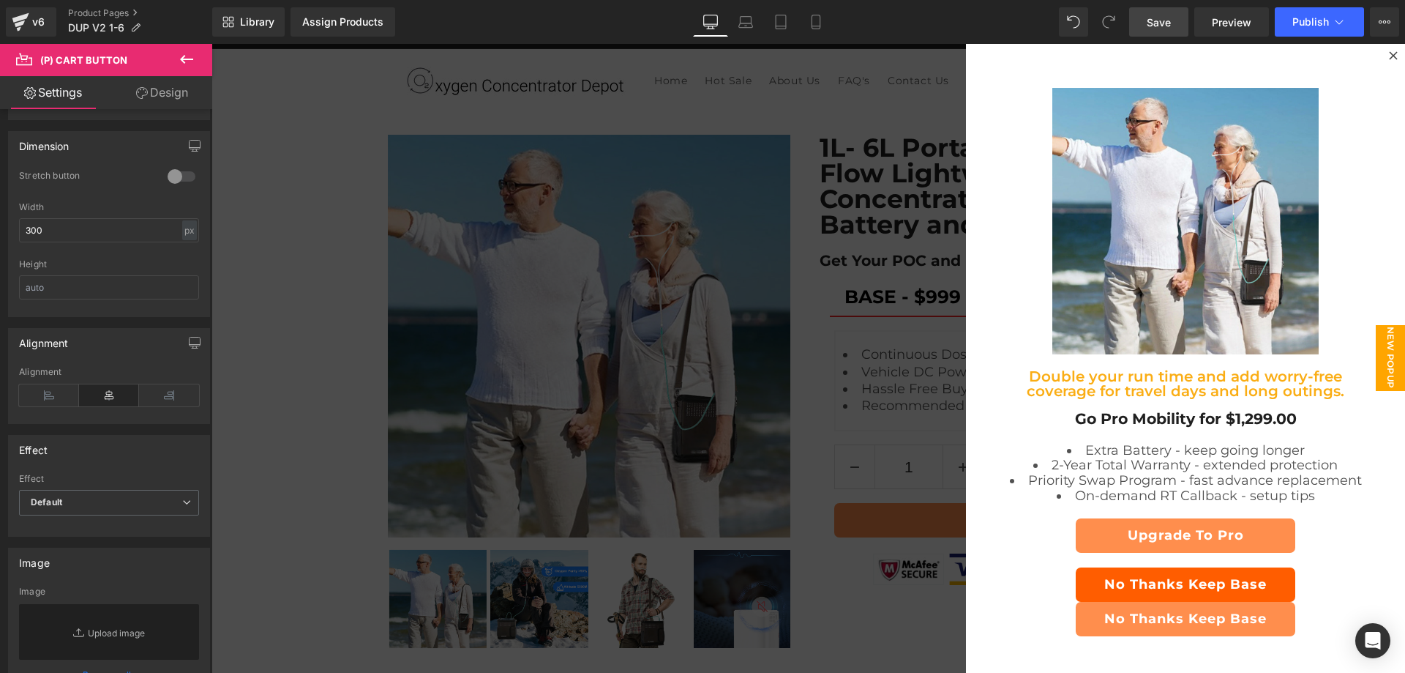
scroll to position [499, 0]
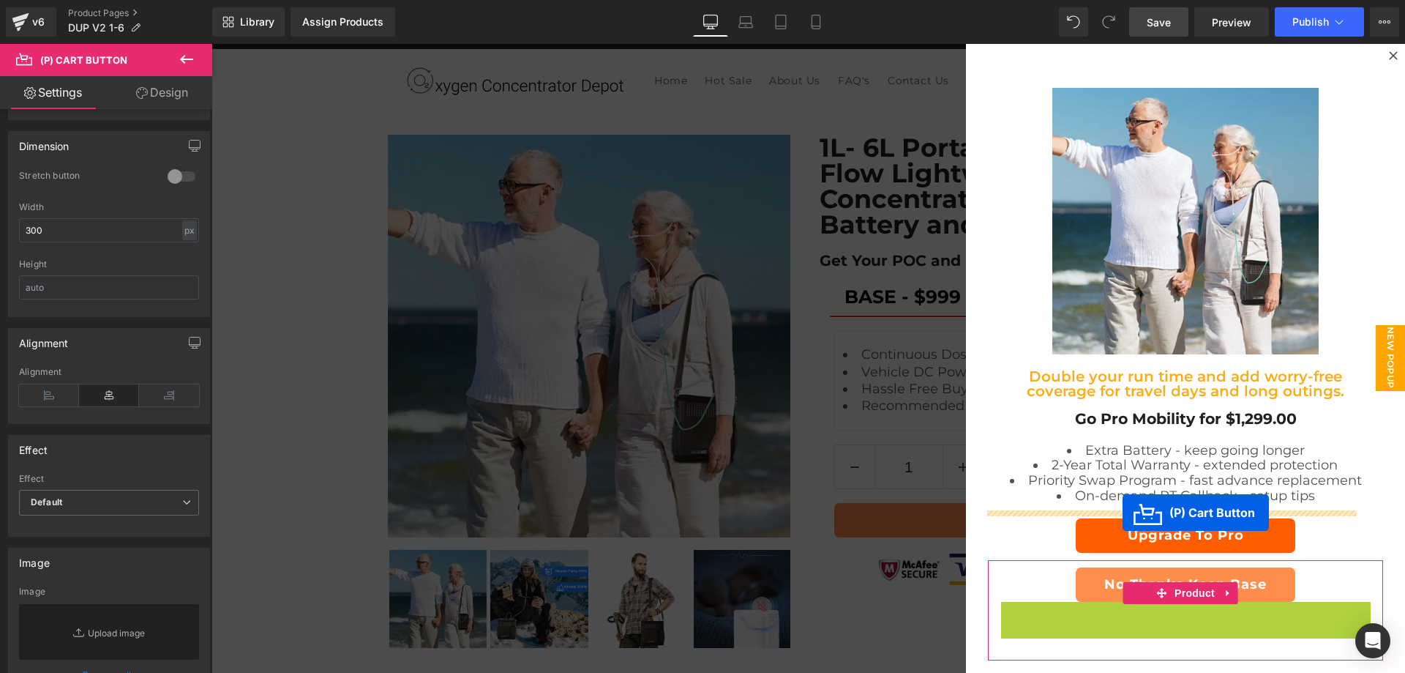
drag, startPoint x: 1134, startPoint y: 609, endPoint x: 1123, endPoint y: 512, distance: 97.2
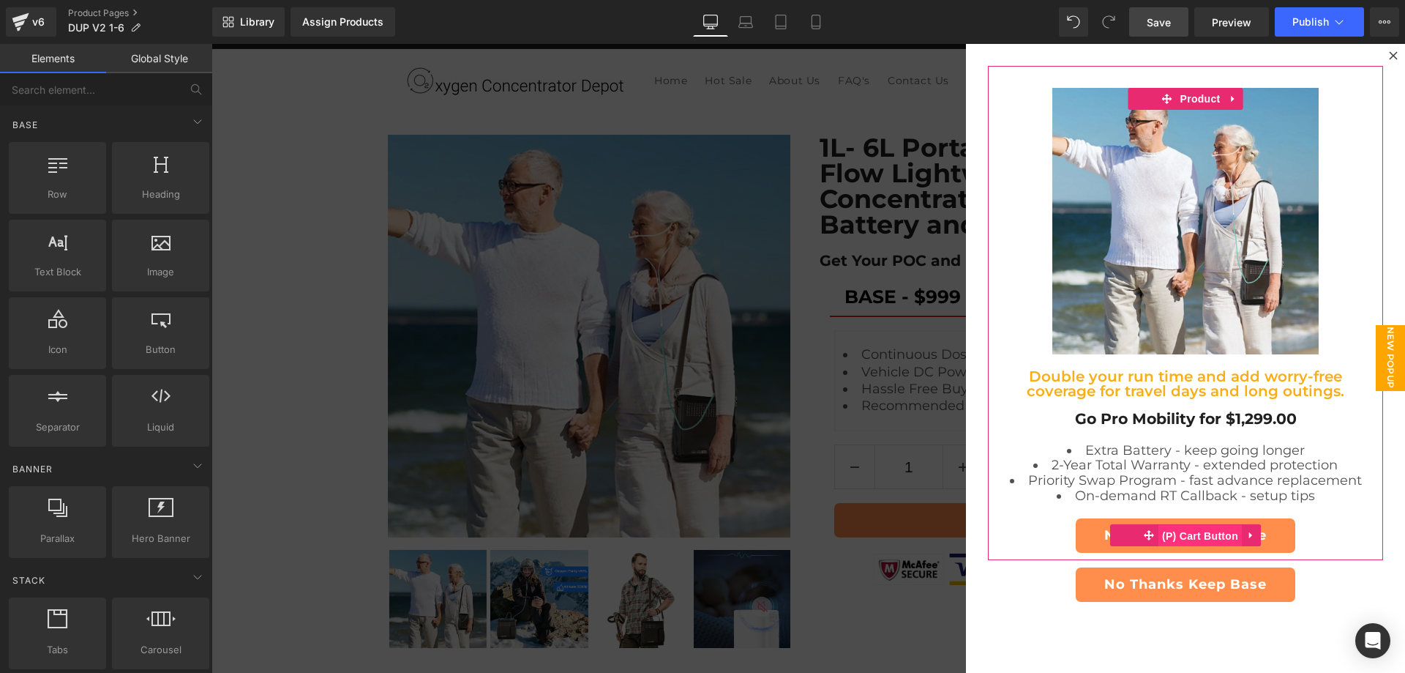
click at [1203, 531] on span "(P) Cart Button" at bounding box center [1200, 536] width 83 height 22
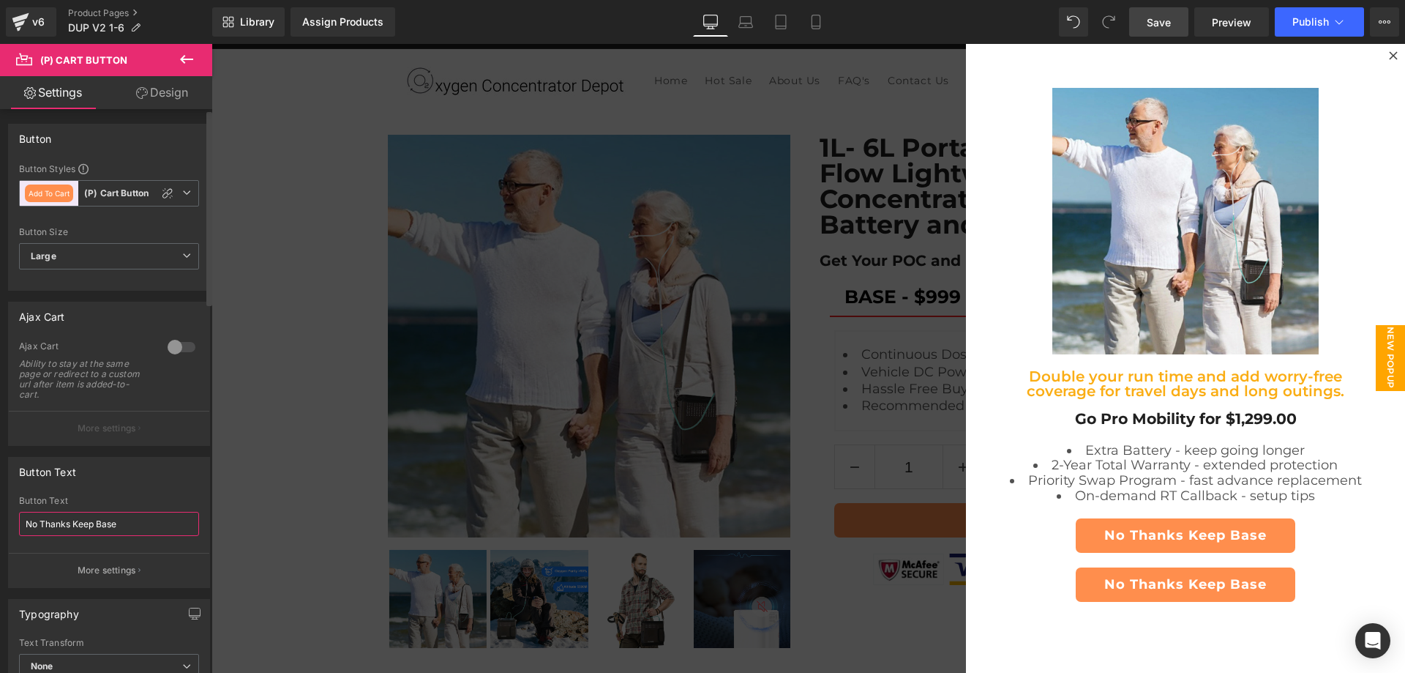
drag, startPoint x: 145, startPoint y: 518, endPoint x: 7, endPoint y: 518, distance: 138.4
click at [0, 518] on div "Button Text No Thanks Keep Base Button Text No Thanks Keep Base More settings" at bounding box center [109, 517] width 219 height 142
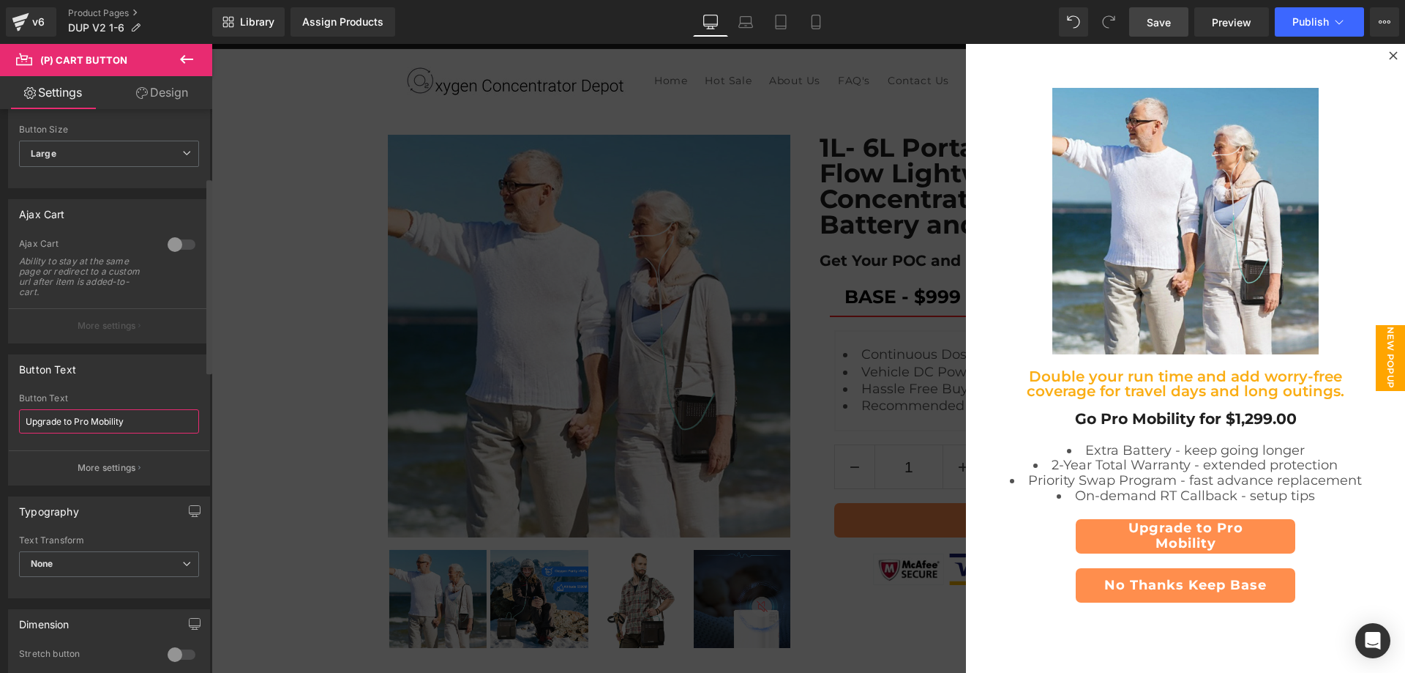
scroll to position [244, 0]
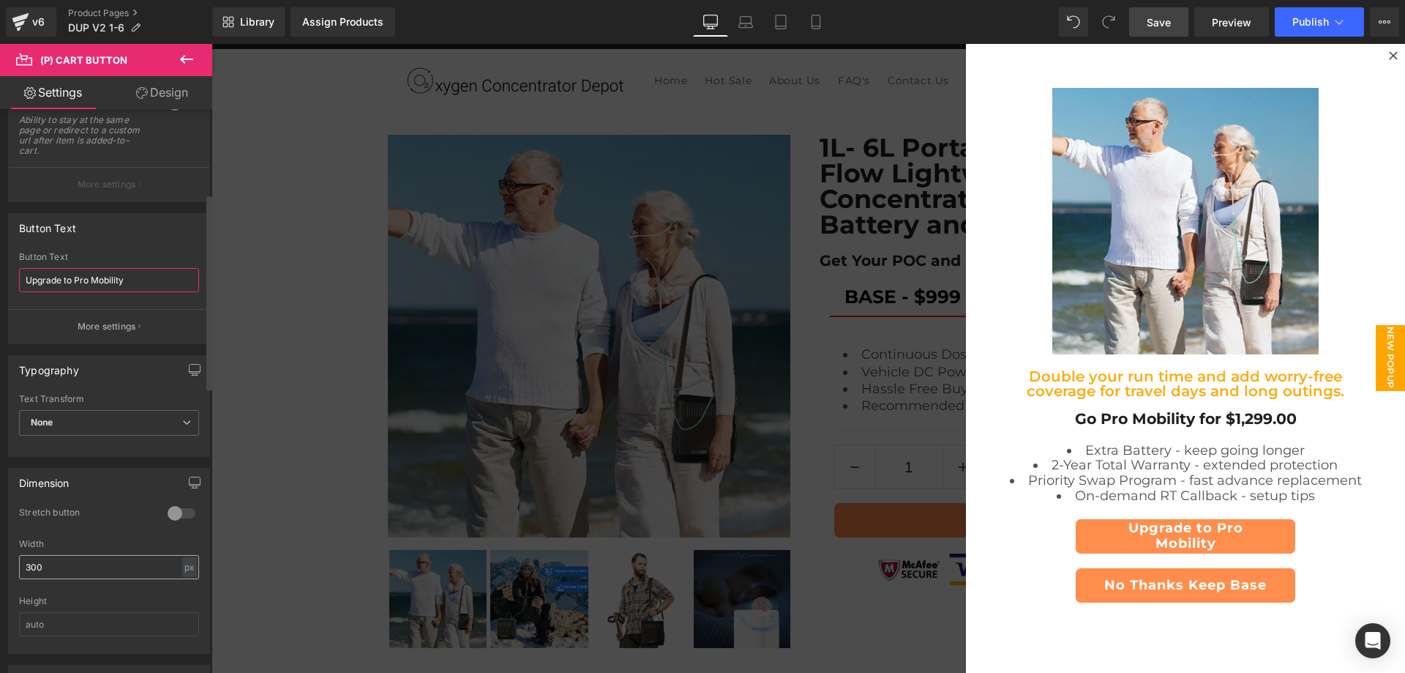
type input "Upgrade to Pro Mobility"
drag, startPoint x: 58, startPoint y: 568, endPoint x: 0, endPoint y: 564, distance: 57.9
click at [0, 564] on div "Dimension 0 Stretch button 0 Stretch button 0 Stretch button 0 Stretch button 3…" at bounding box center [109, 555] width 219 height 197
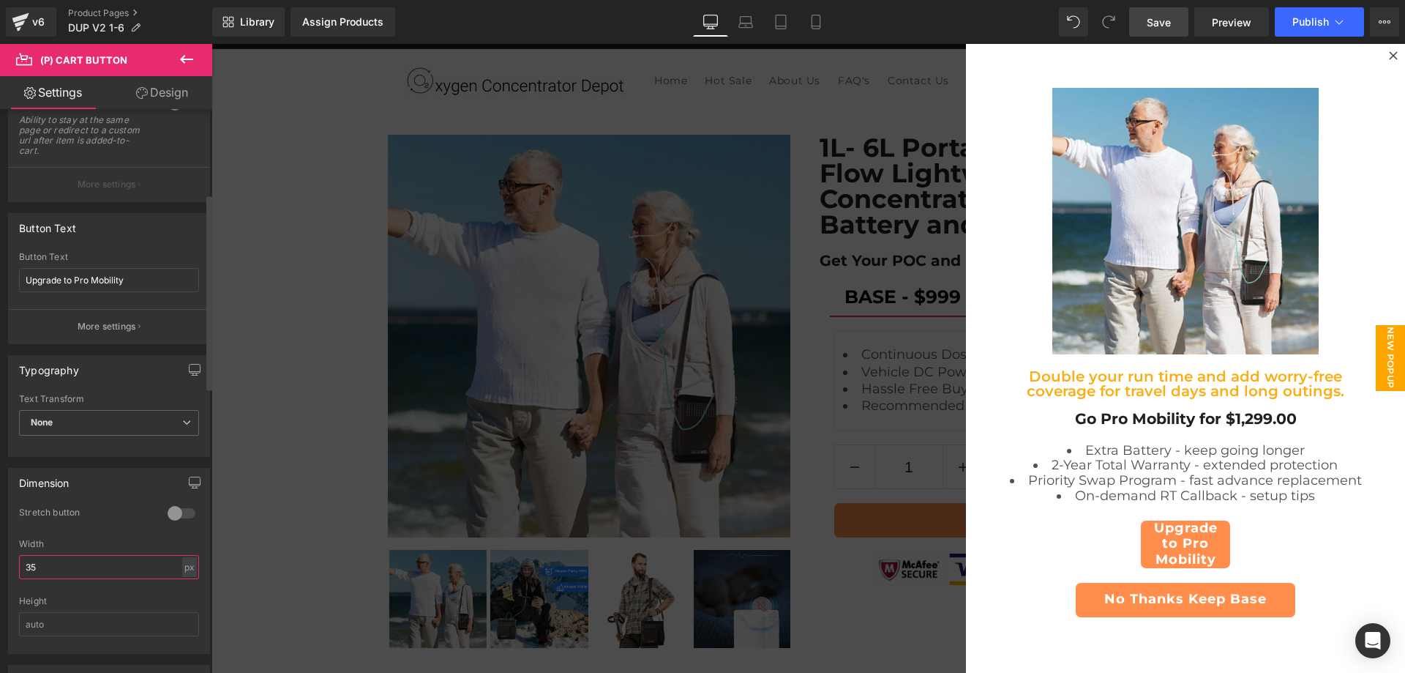
type input "350"
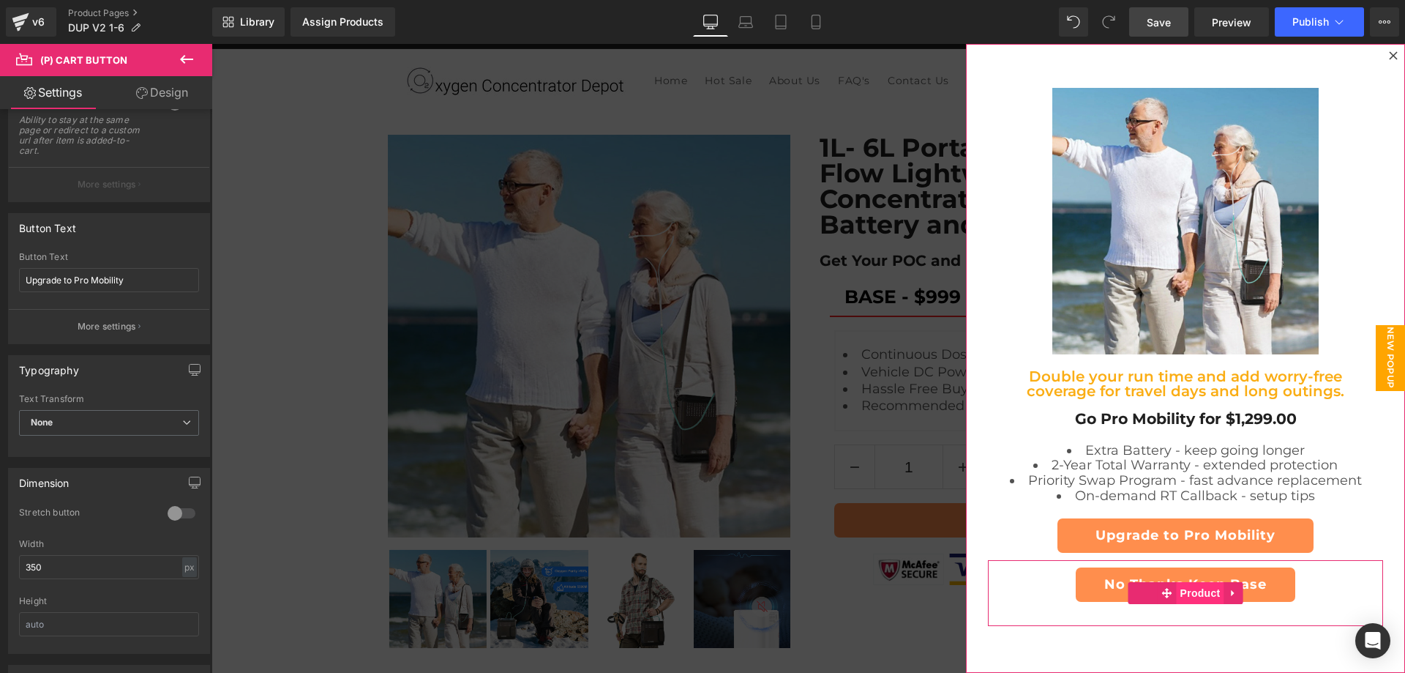
click at [1191, 593] on span "Product" at bounding box center [1201, 593] width 48 height 22
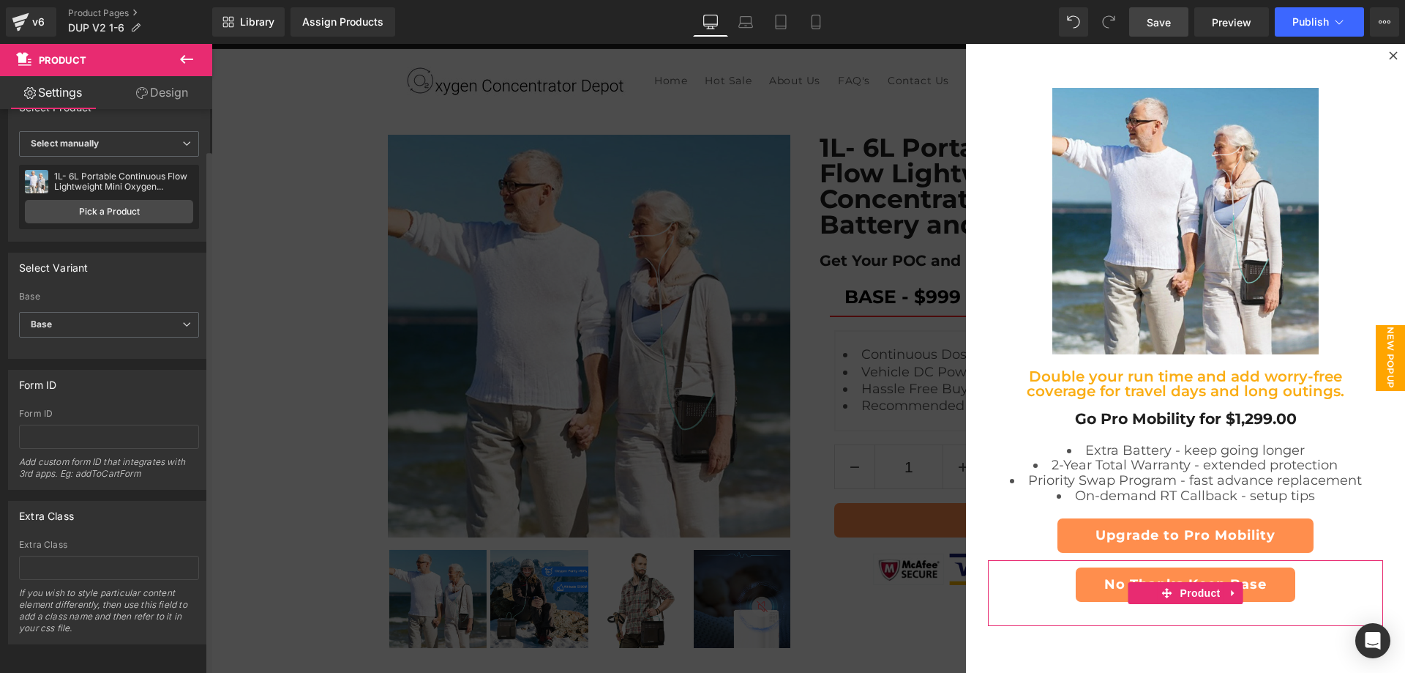
scroll to position [44, 0]
click at [1195, 578] on span "(P) Cart Button" at bounding box center [1200, 585] width 83 height 22
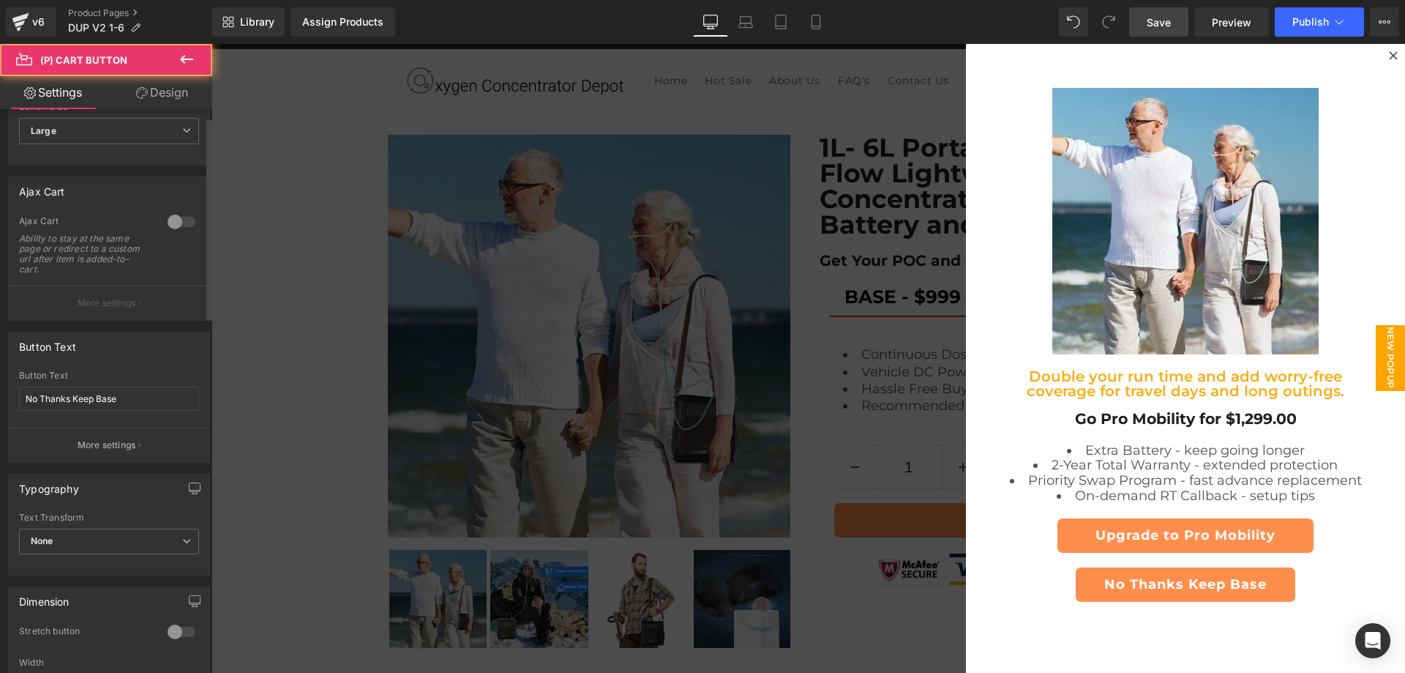
scroll to position [244, 0]
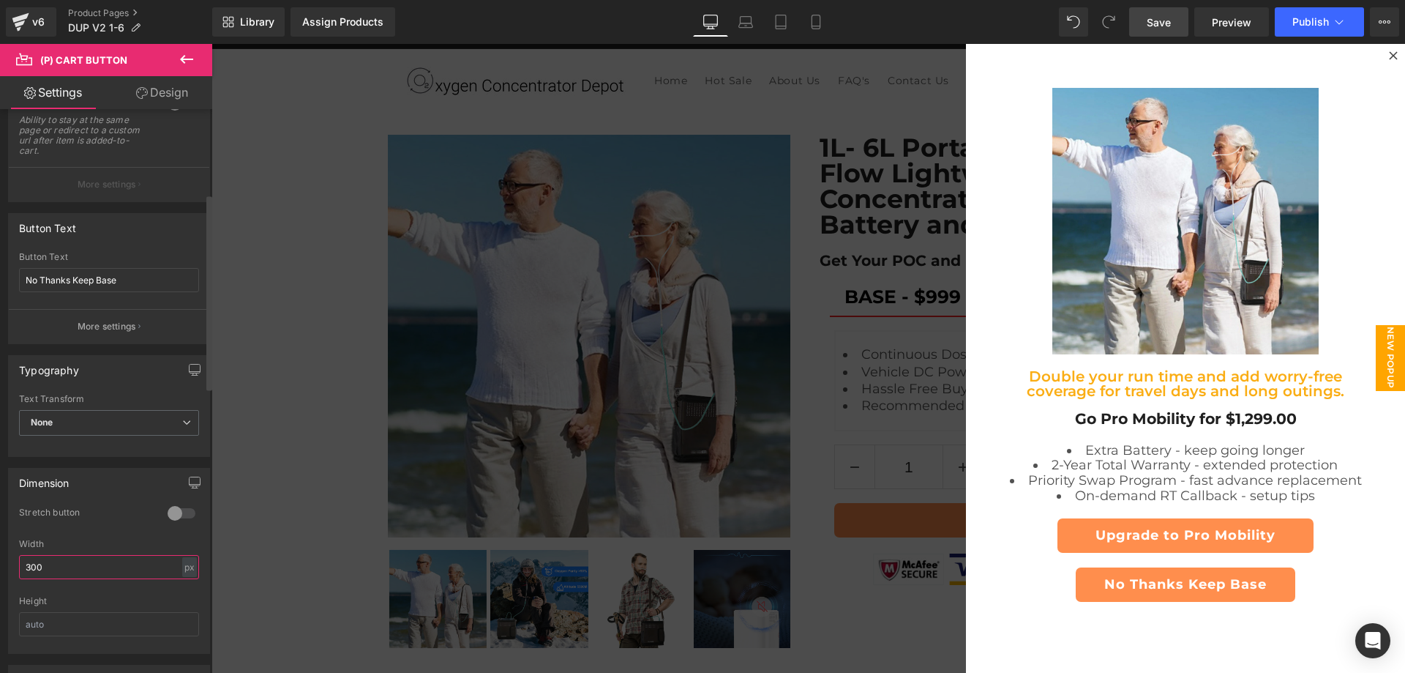
drag, startPoint x: 48, startPoint y: 566, endPoint x: 0, endPoint y: 569, distance: 48.4
click at [0, 569] on div "Dimension 0 Stretch button 0 Stretch button 0 Stretch button 0 Stretch button 3…" at bounding box center [109, 555] width 219 height 197
type input "350"
click at [1165, 25] on span "Save" at bounding box center [1159, 22] width 24 height 15
click at [1218, 22] on span "Preview" at bounding box center [1232, 22] width 40 height 15
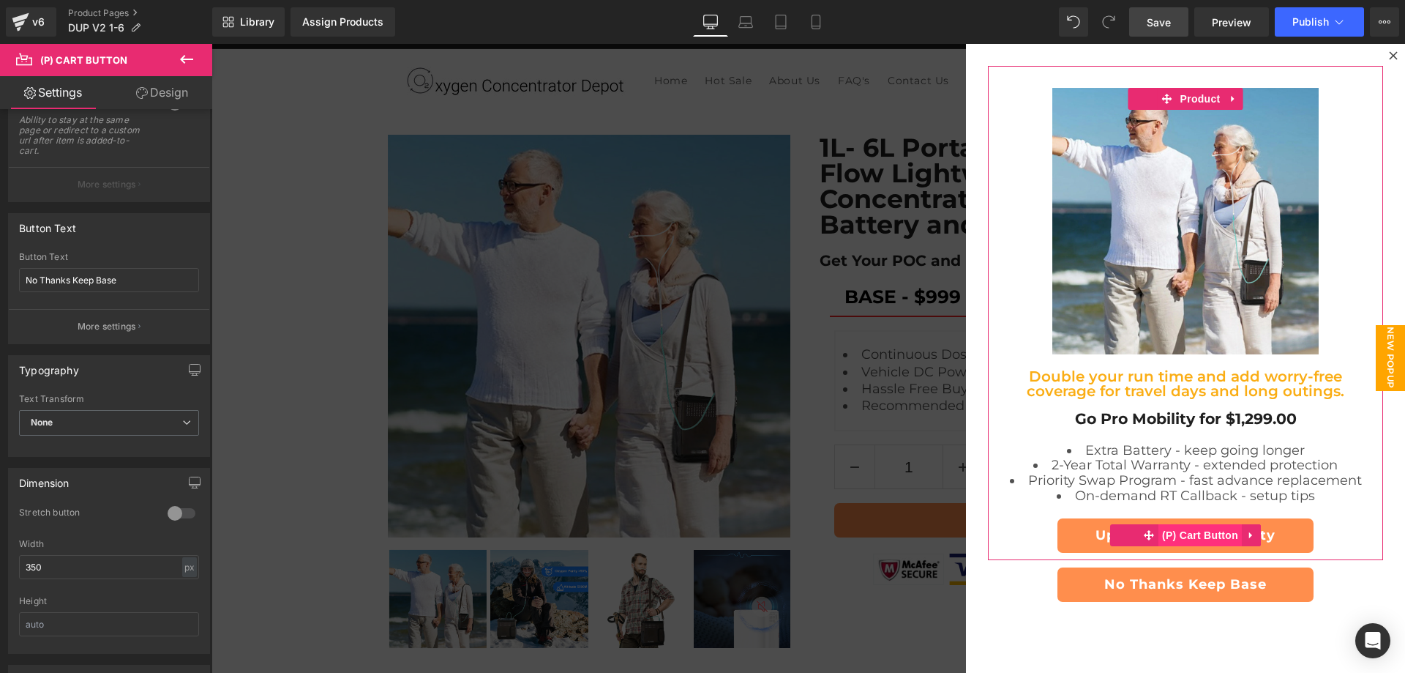
click at [1184, 528] on span "(P) Cart Button" at bounding box center [1200, 535] width 83 height 22
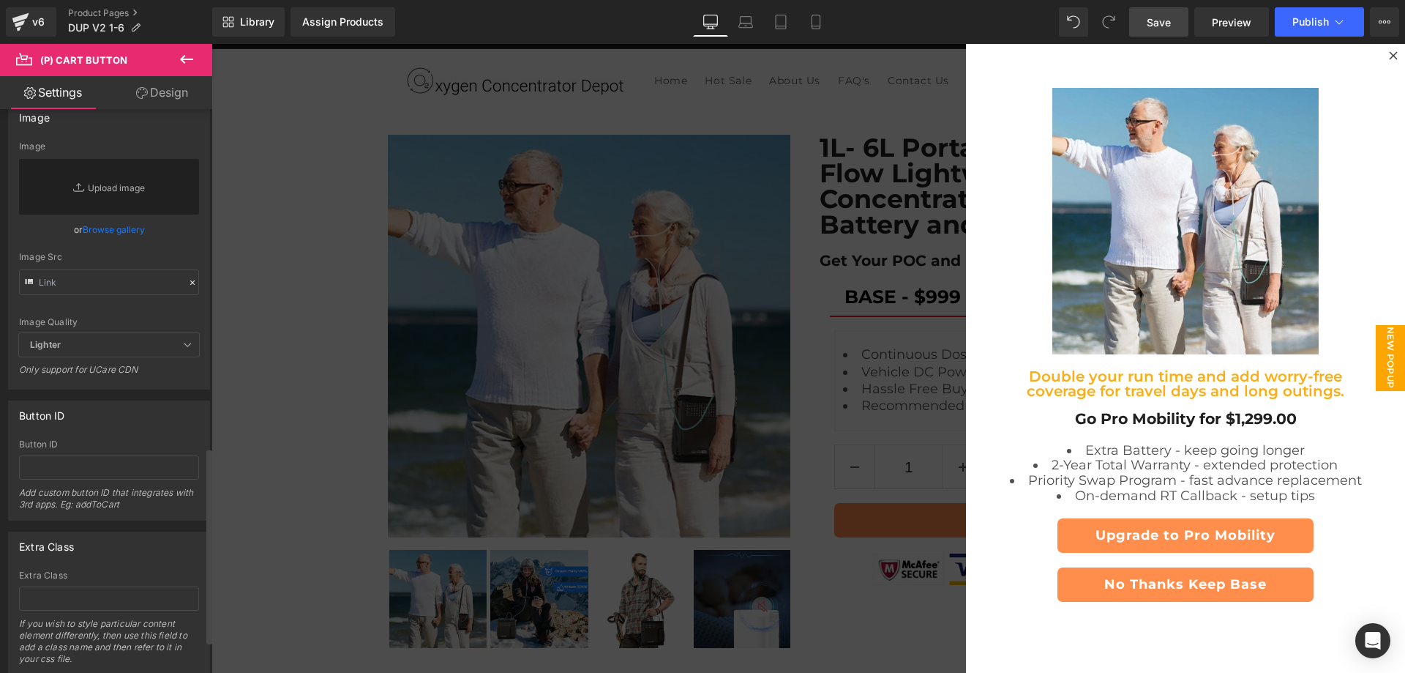
scroll to position [1069, 0]
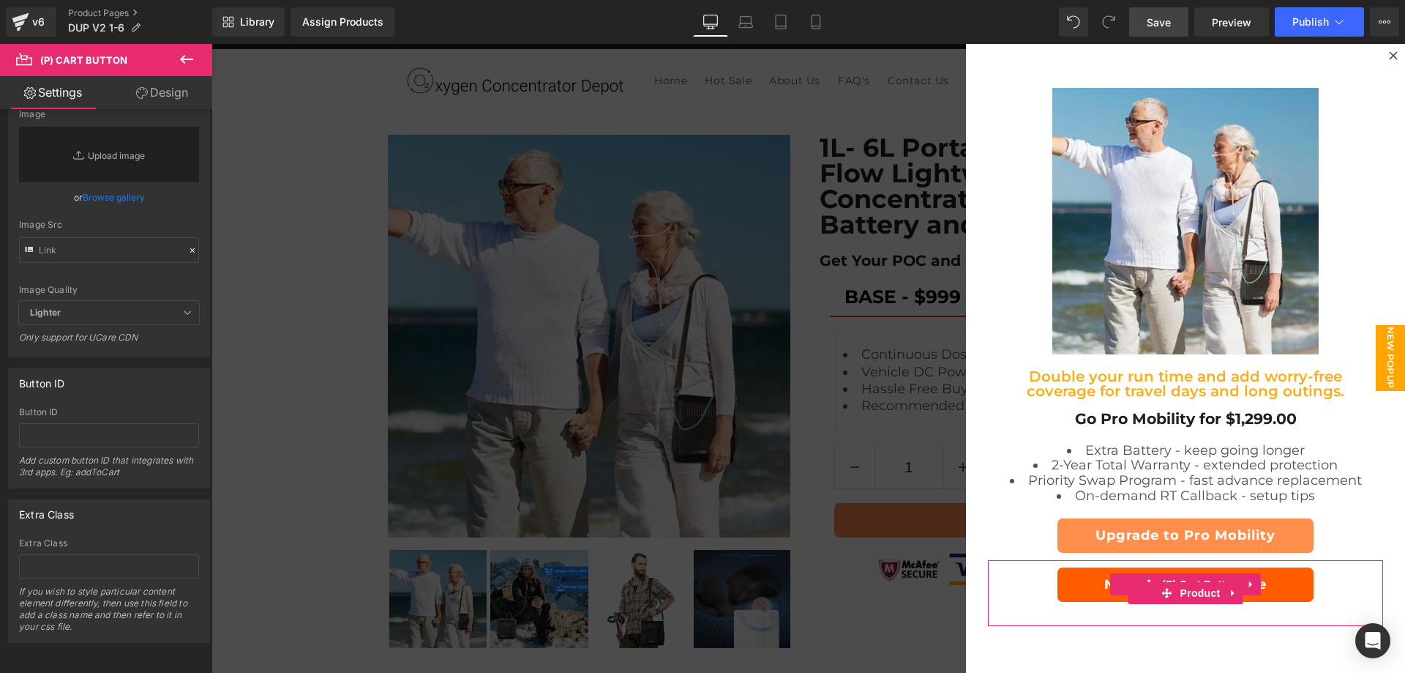
click at [1183, 578] on span "(P) Cart Button" at bounding box center [1200, 584] width 83 height 22
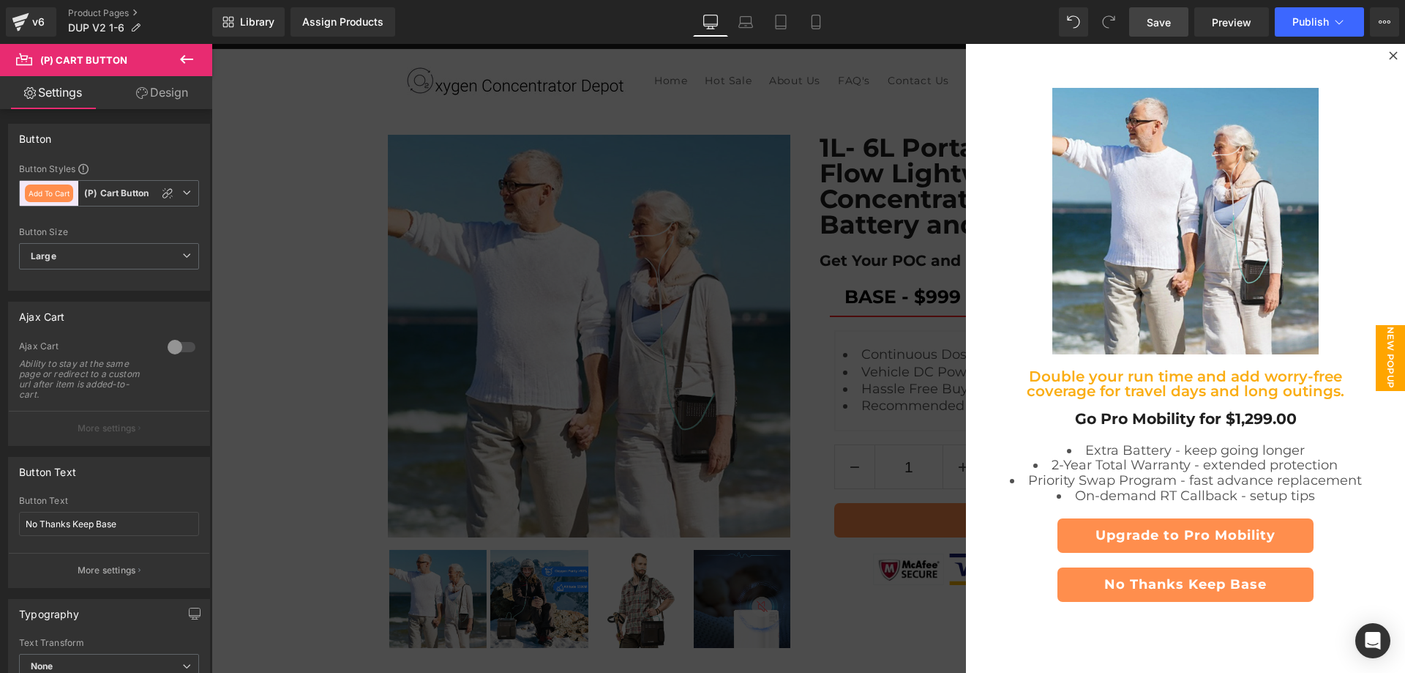
click at [1383, 345] on span "New Popup" at bounding box center [1390, 358] width 29 height 66
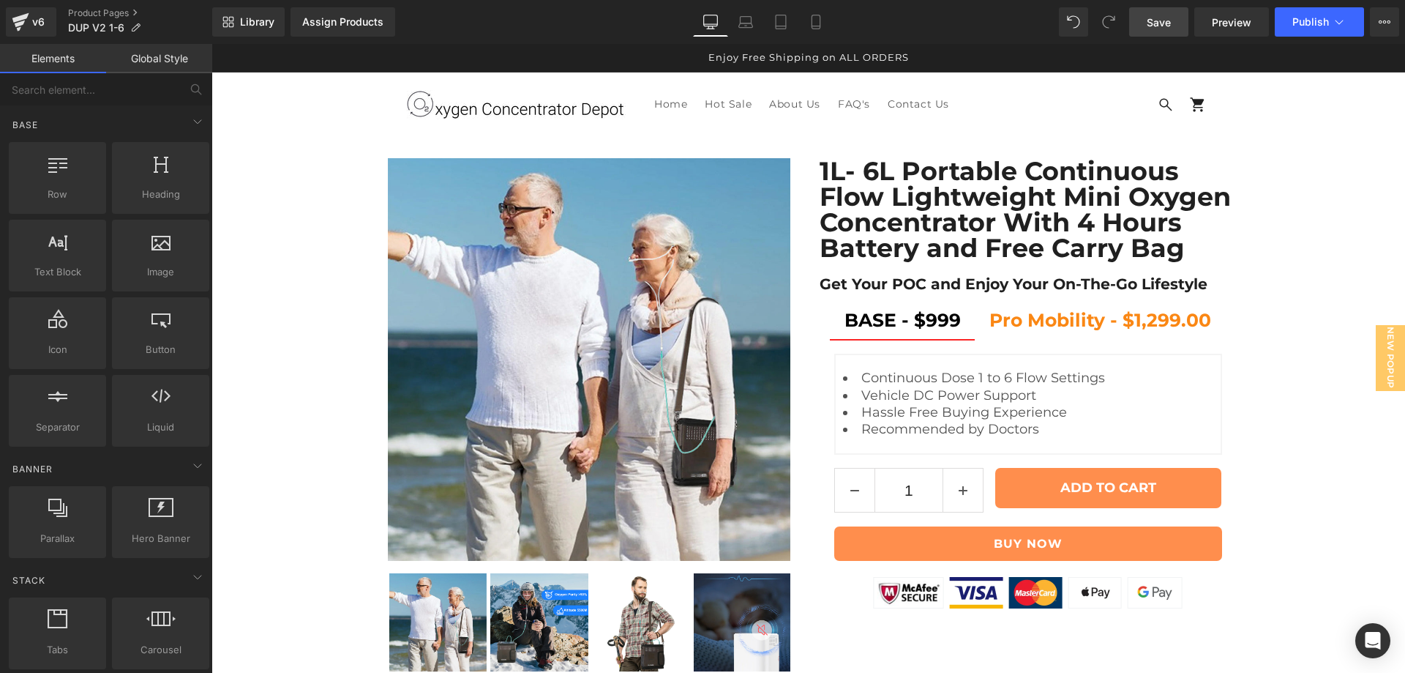
scroll to position [255, 0]
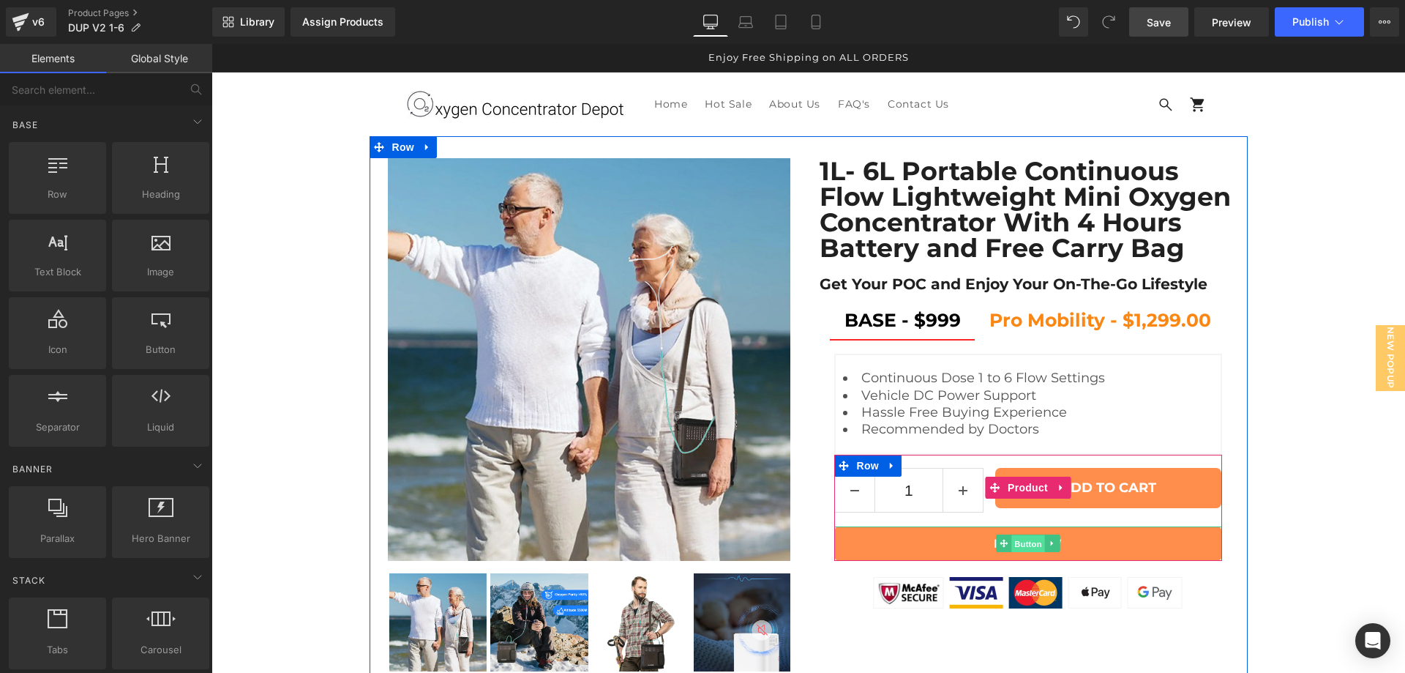
click at [1015, 535] on span "Button" at bounding box center [1029, 544] width 34 height 18
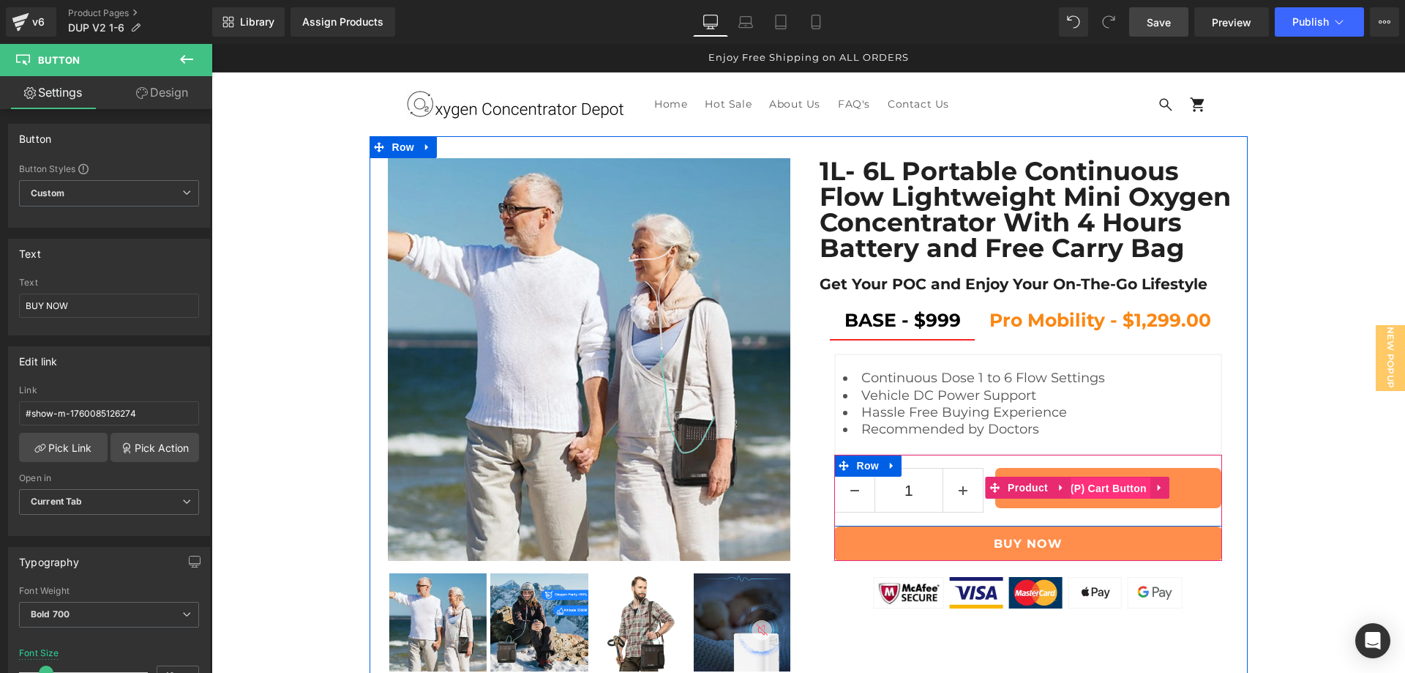
click at [1098, 477] on span "(P) Cart Button" at bounding box center [1108, 488] width 83 height 22
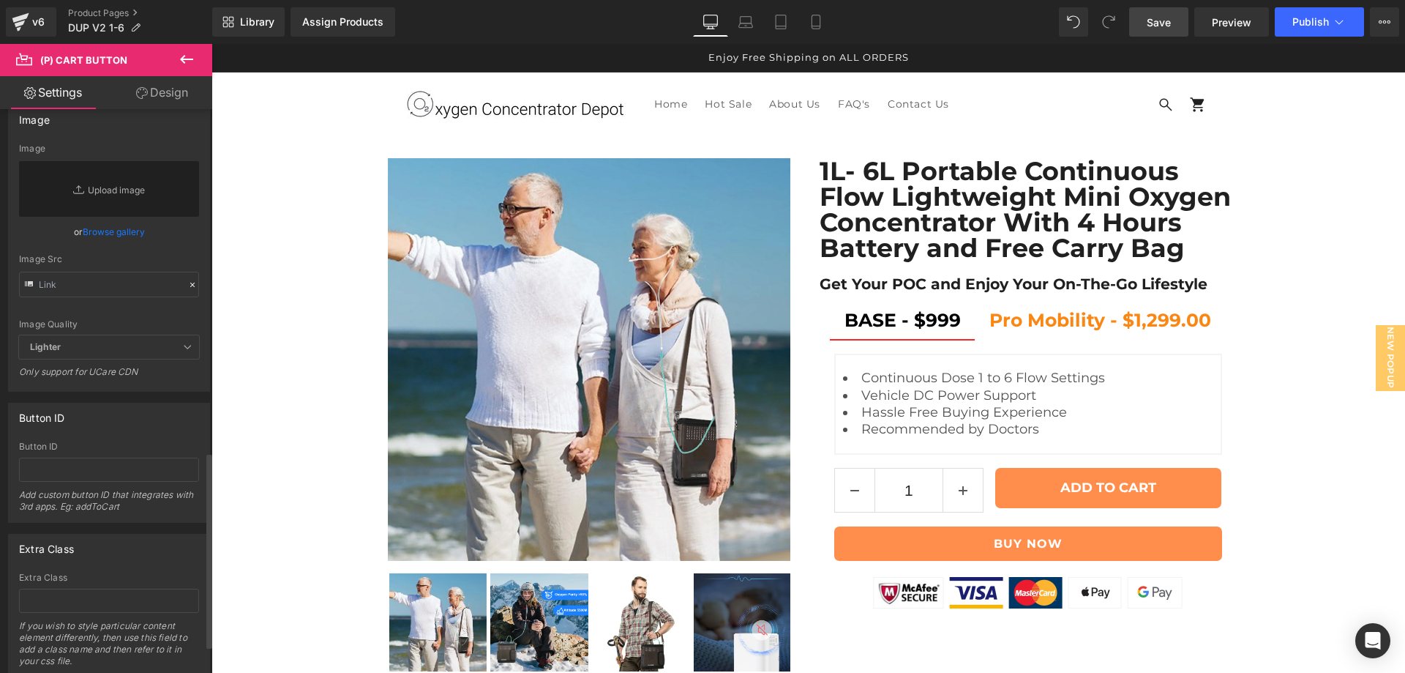
scroll to position [1069, 0]
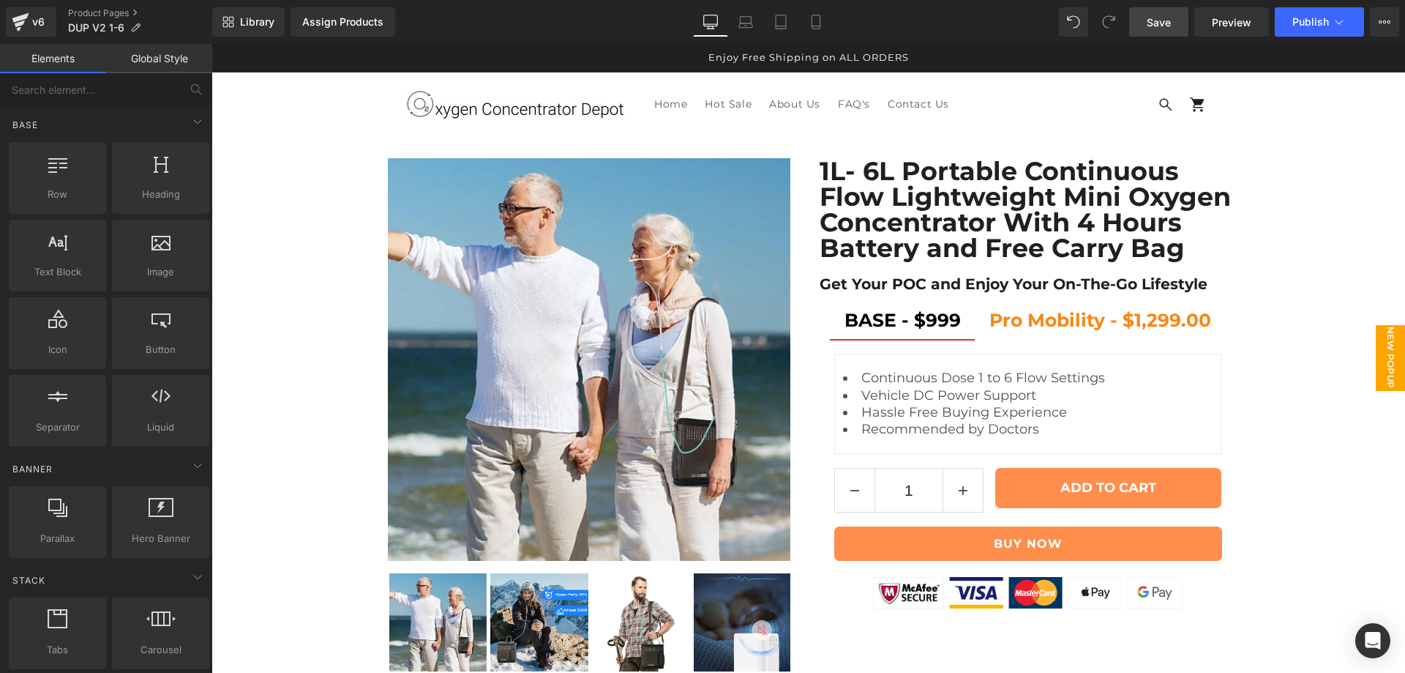
click at [1376, 339] on span "New Popup" at bounding box center [1390, 358] width 29 height 66
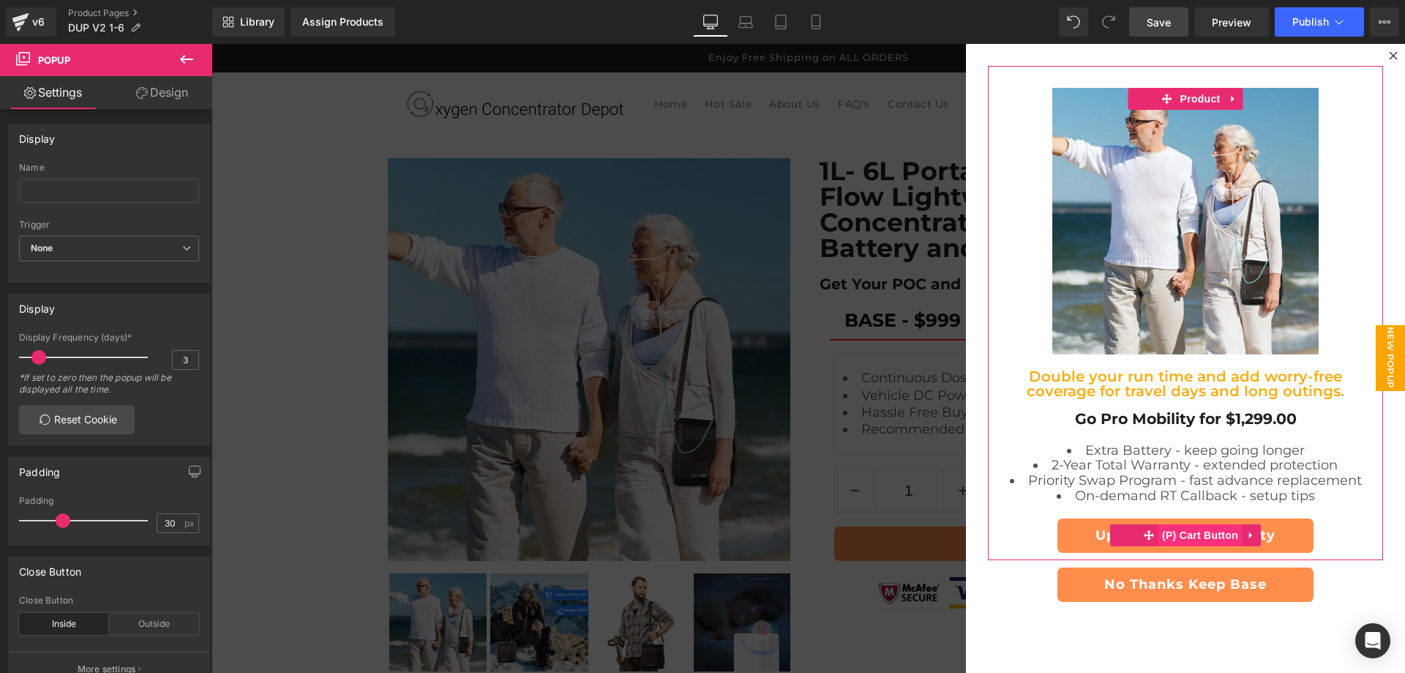
click at [1190, 534] on span "(P) Cart Button" at bounding box center [1200, 535] width 83 height 22
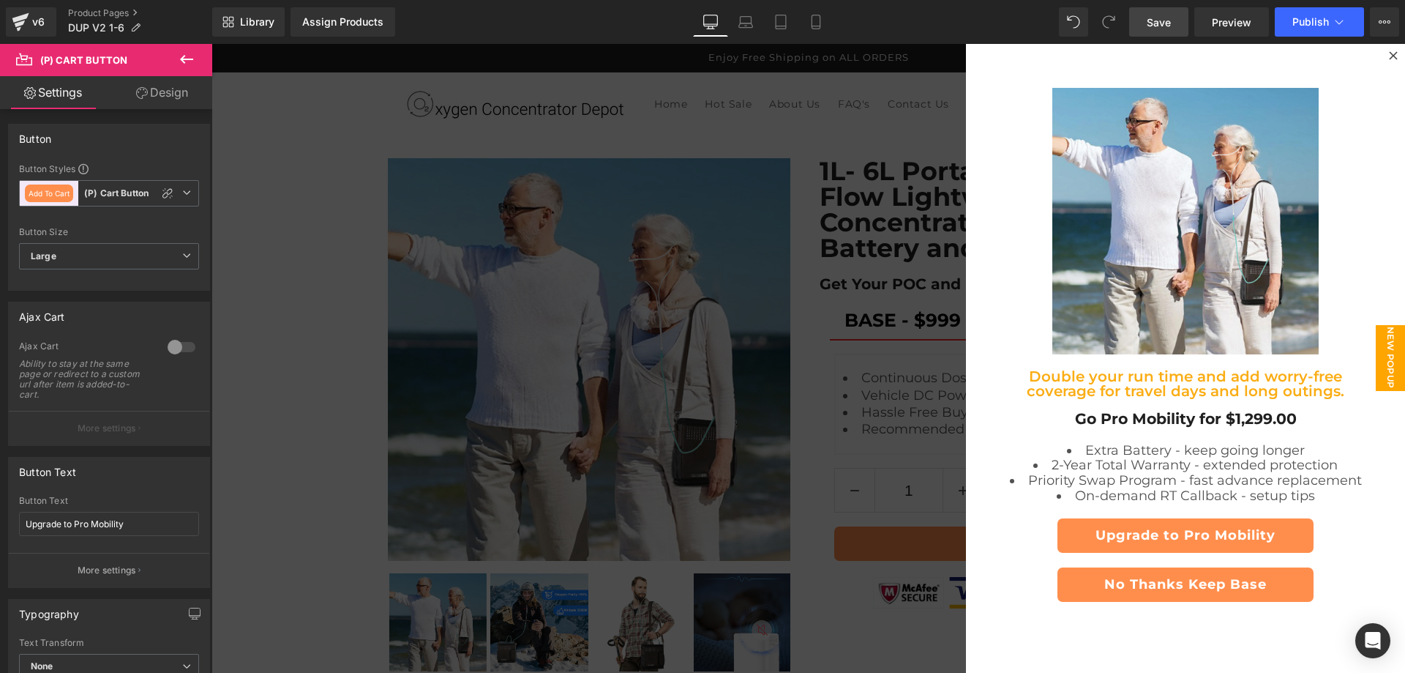
click at [1158, 23] on span "Save" at bounding box center [1159, 22] width 24 height 15
click at [1162, 25] on span "Save" at bounding box center [1159, 22] width 24 height 15
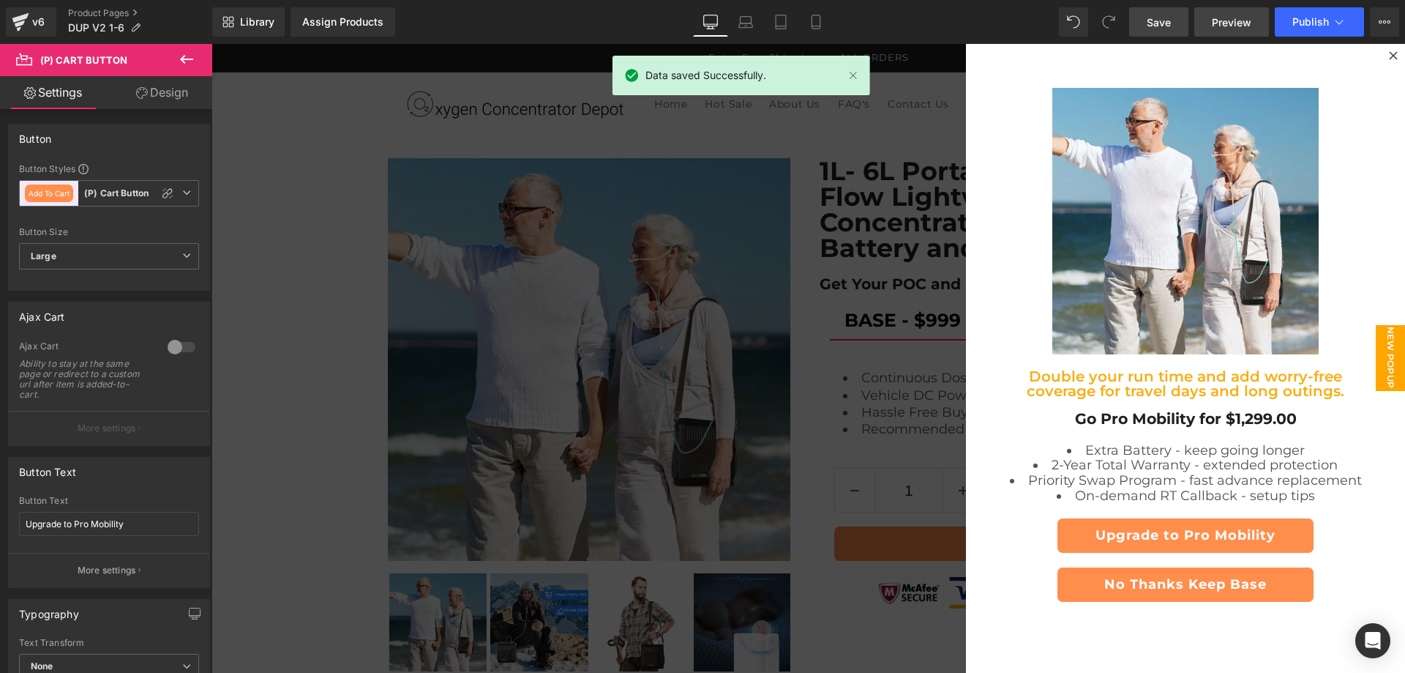
click at [1231, 24] on span "Preview" at bounding box center [1232, 22] width 40 height 15
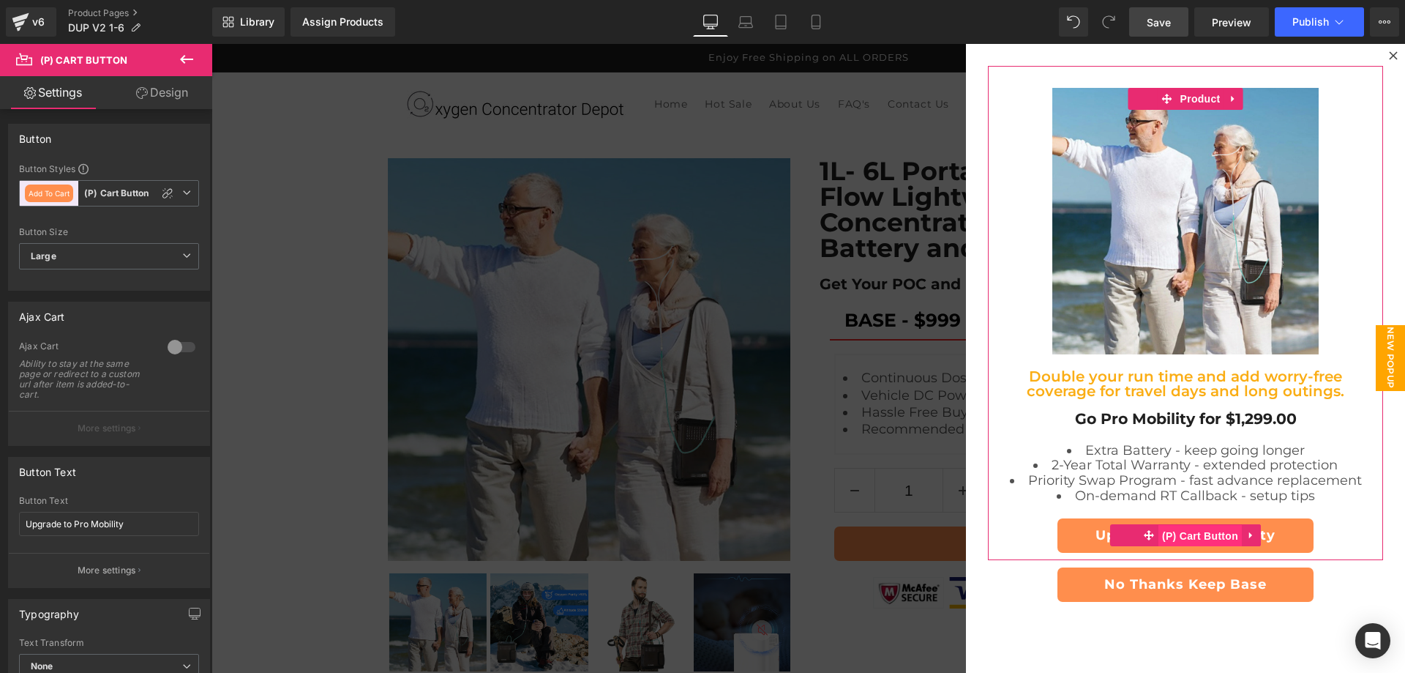
click at [1178, 534] on span "(P) Cart Button" at bounding box center [1200, 536] width 83 height 22
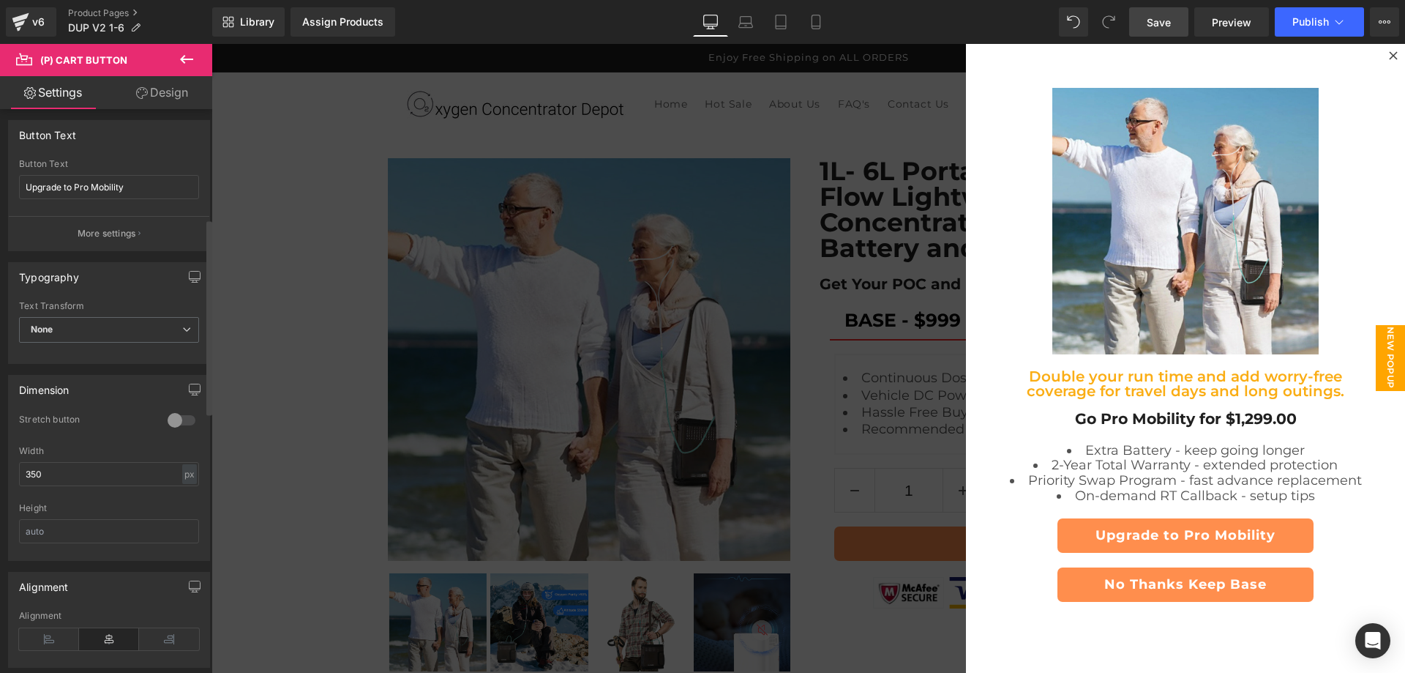
scroll to position [0, 0]
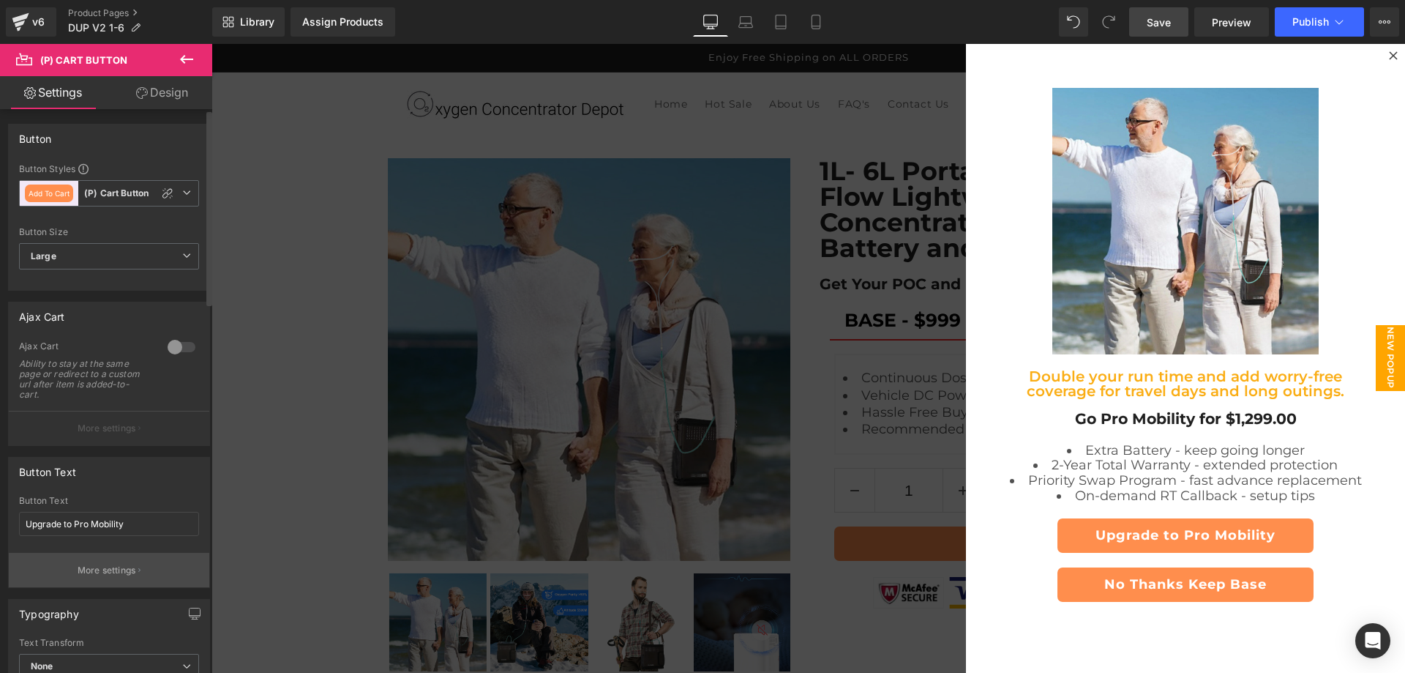
click at [115, 563] on button "More settings" at bounding box center [109, 570] width 201 height 34
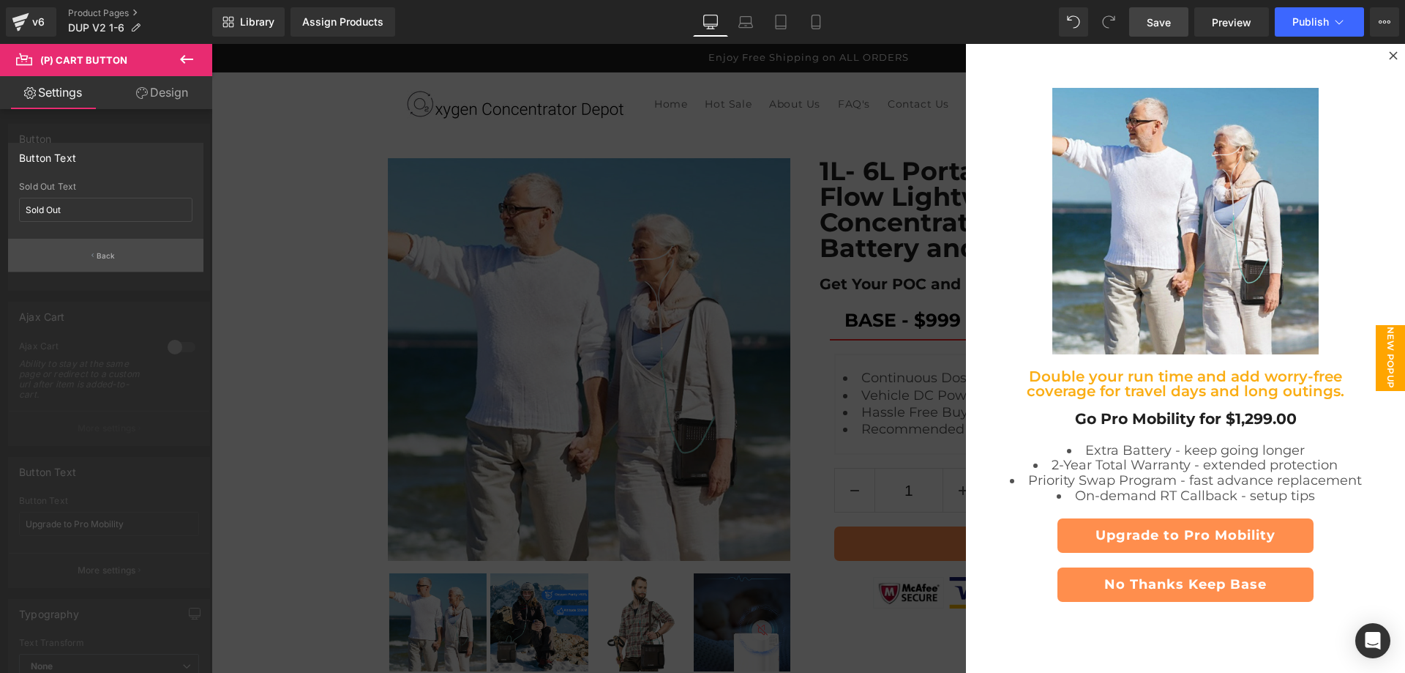
click at [132, 256] on button "Back" at bounding box center [105, 255] width 195 height 33
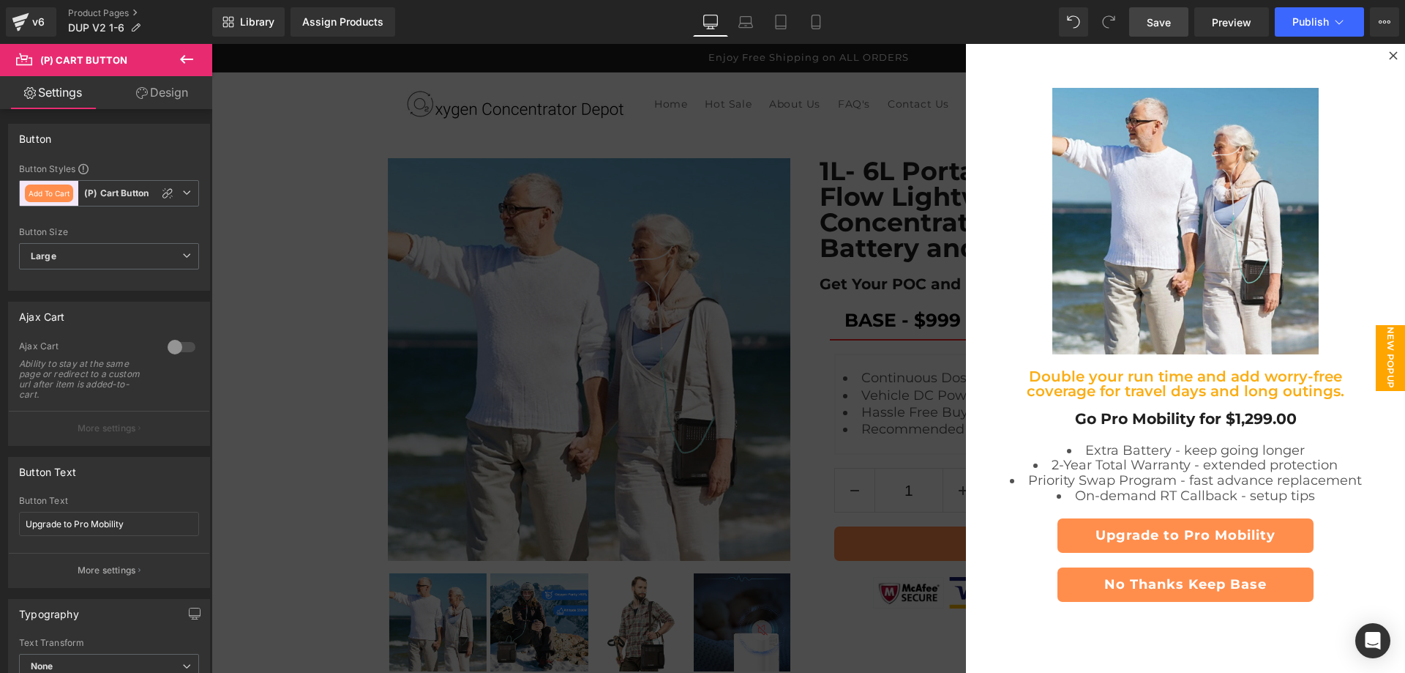
click at [157, 101] on link "Design" at bounding box center [162, 92] width 106 height 33
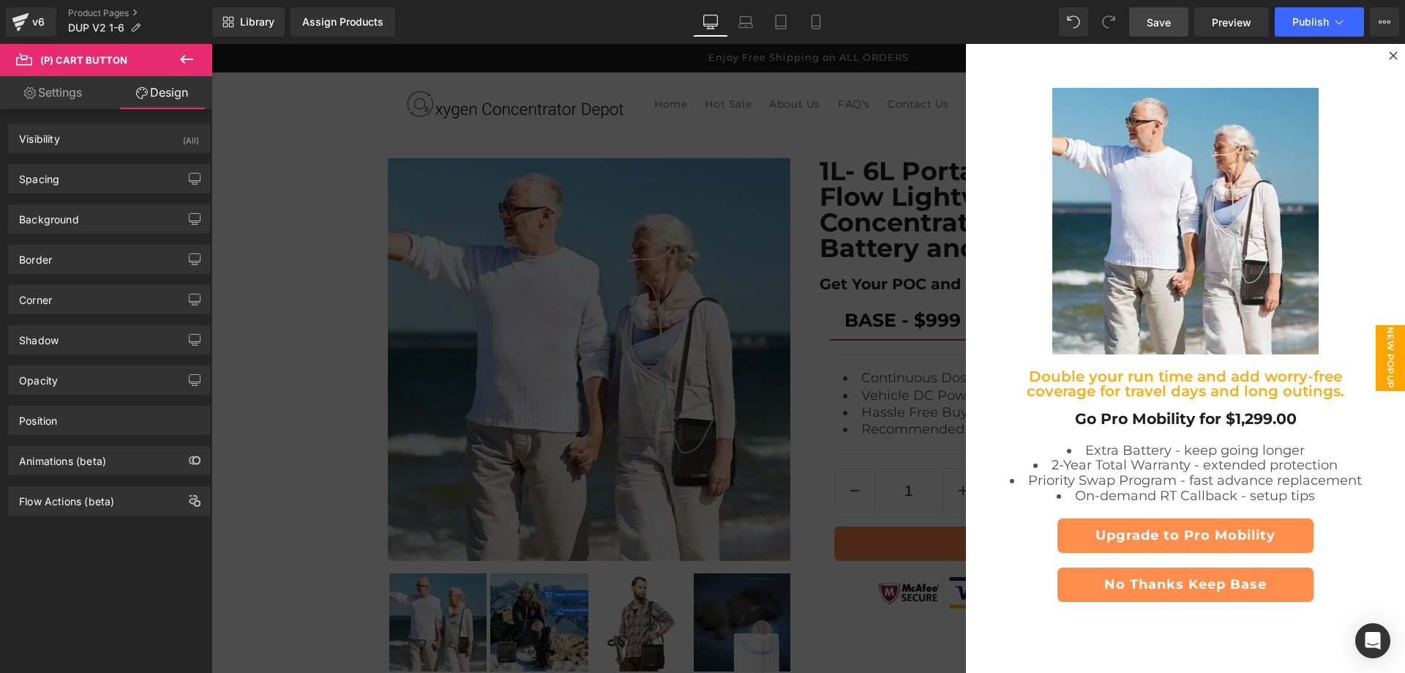
click at [83, 94] on link "Settings" at bounding box center [53, 92] width 106 height 33
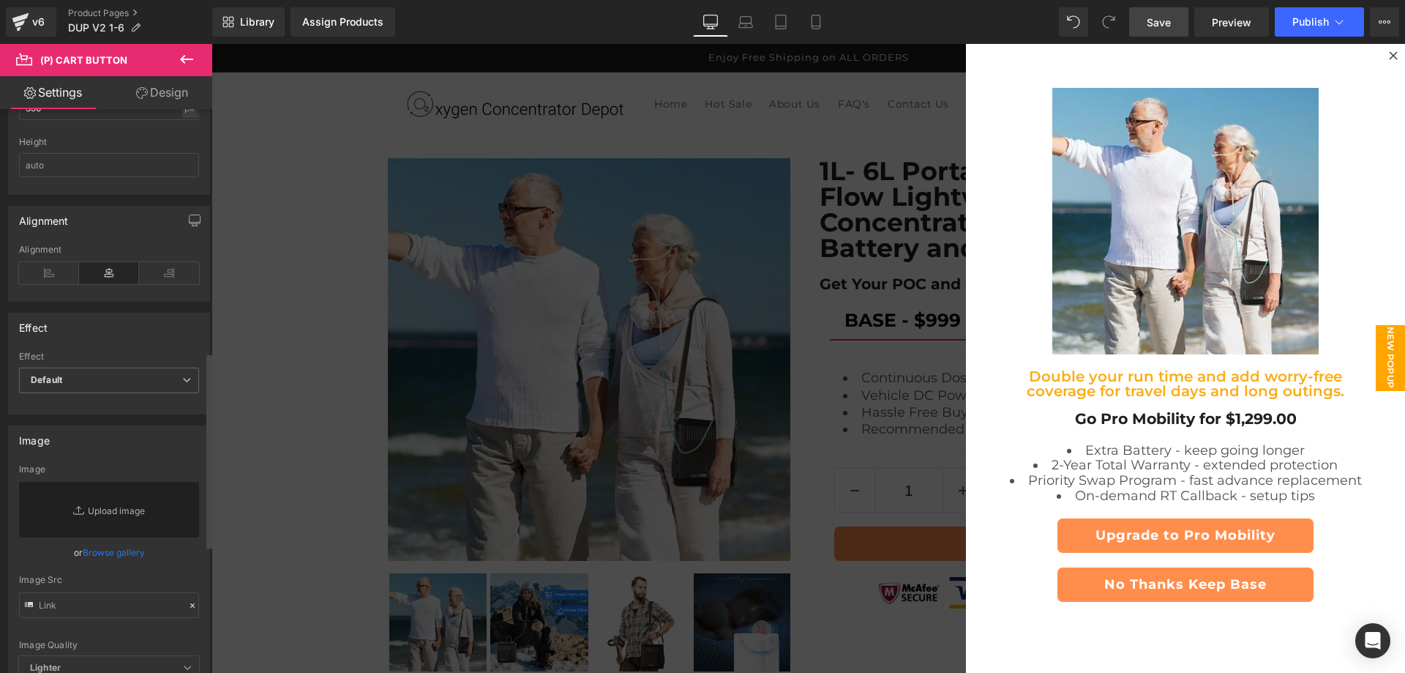
scroll to position [459, 0]
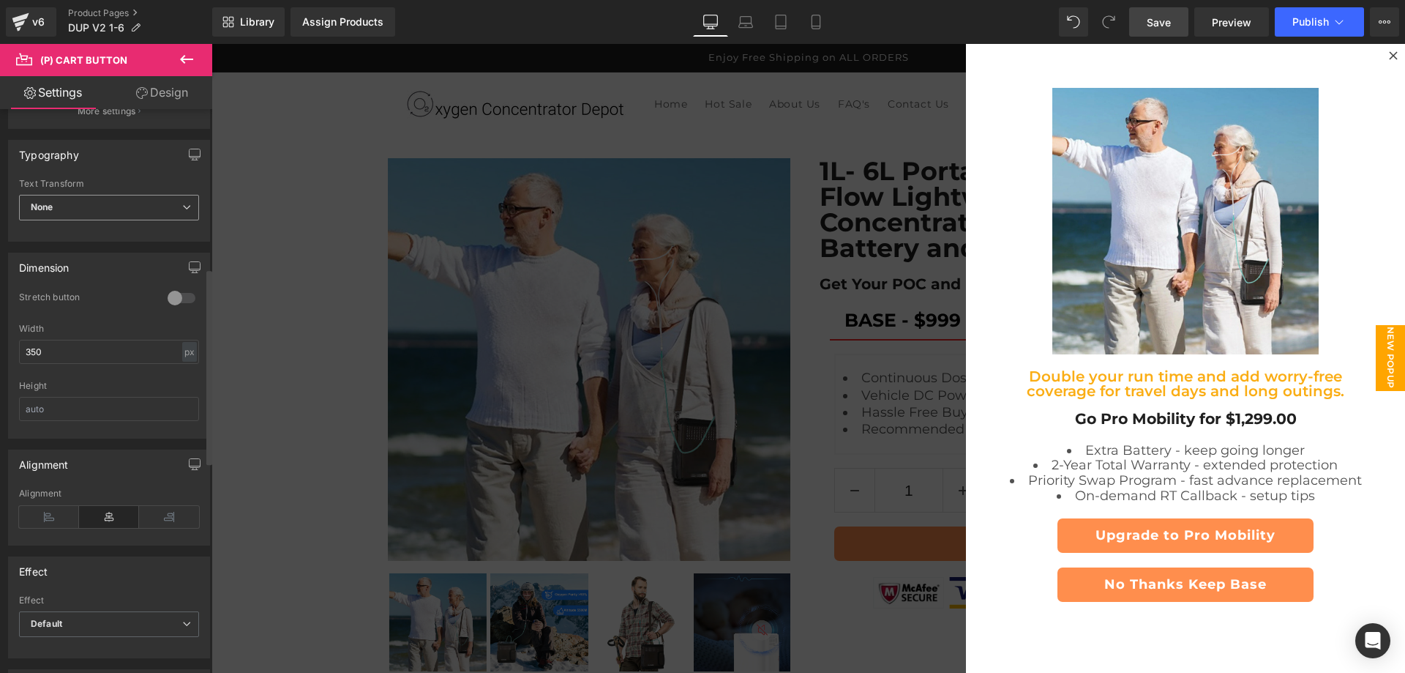
click at [120, 209] on span "None" at bounding box center [109, 208] width 180 height 26
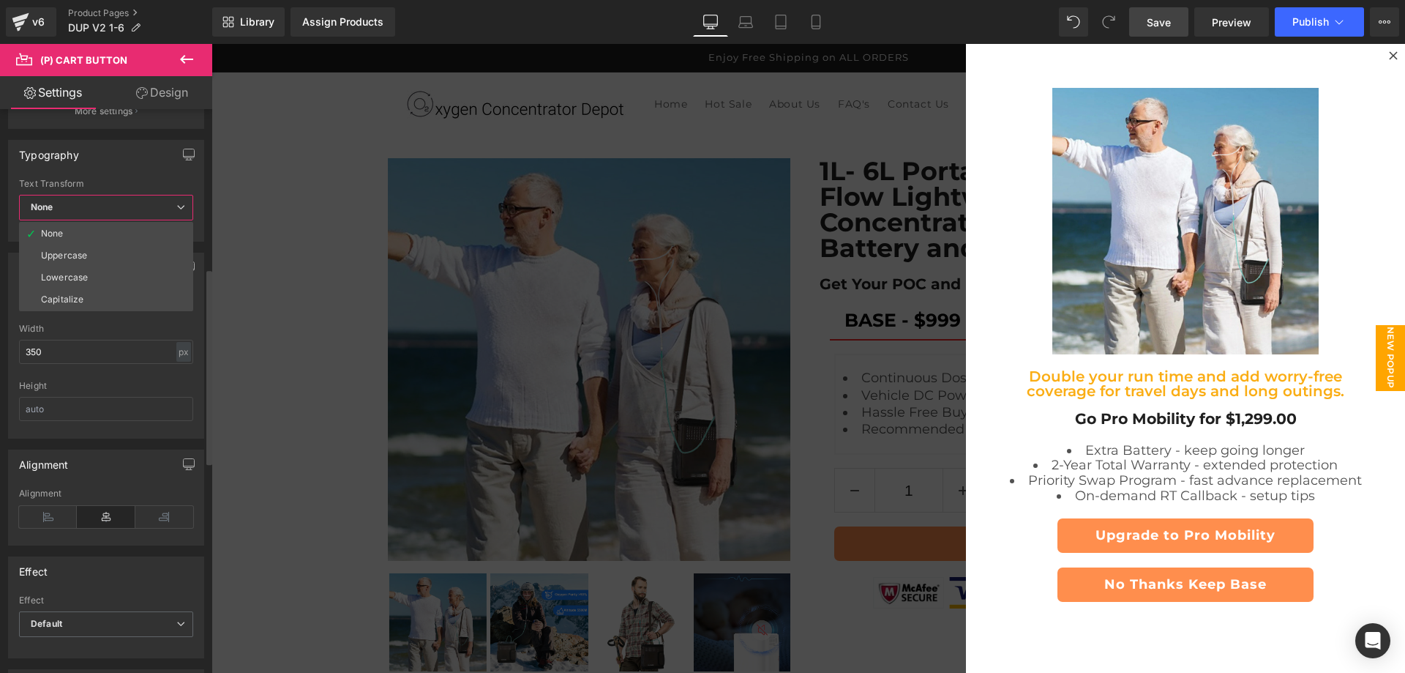
click at [120, 209] on span "None" at bounding box center [106, 208] width 174 height 26
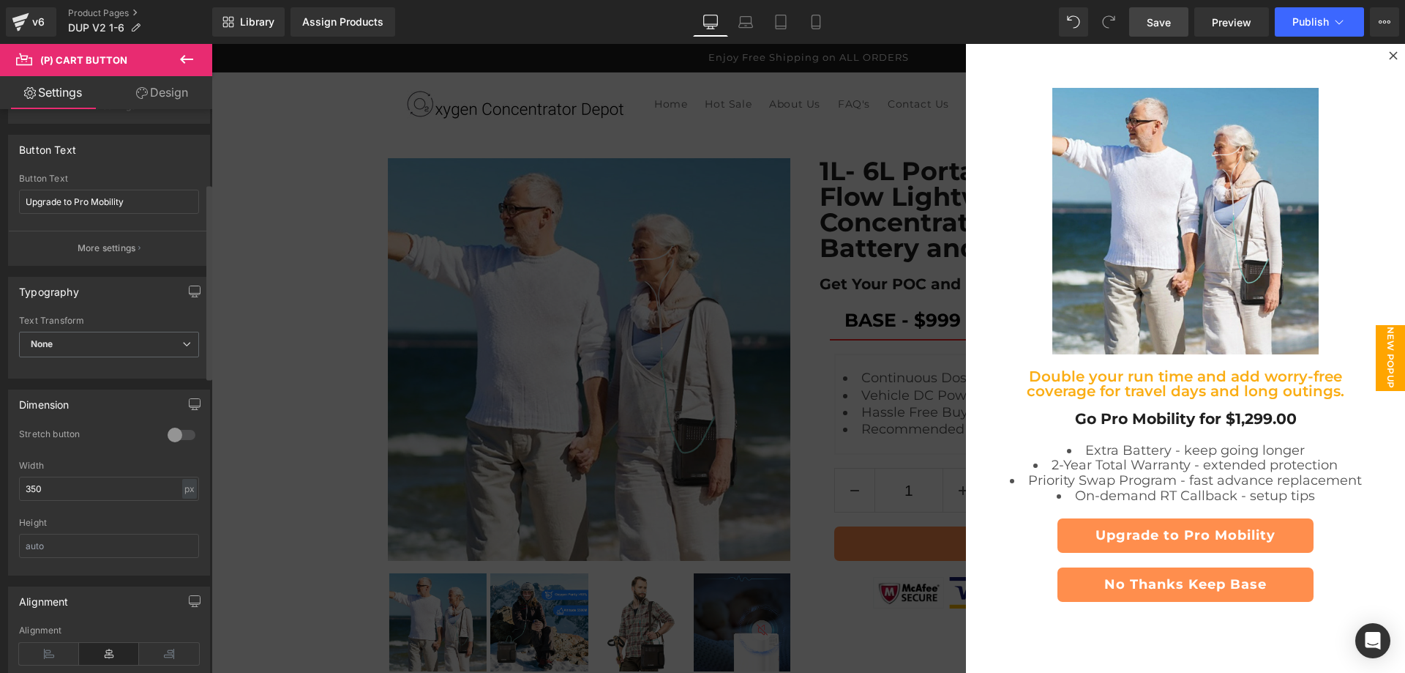
scroll to position [214, 0]
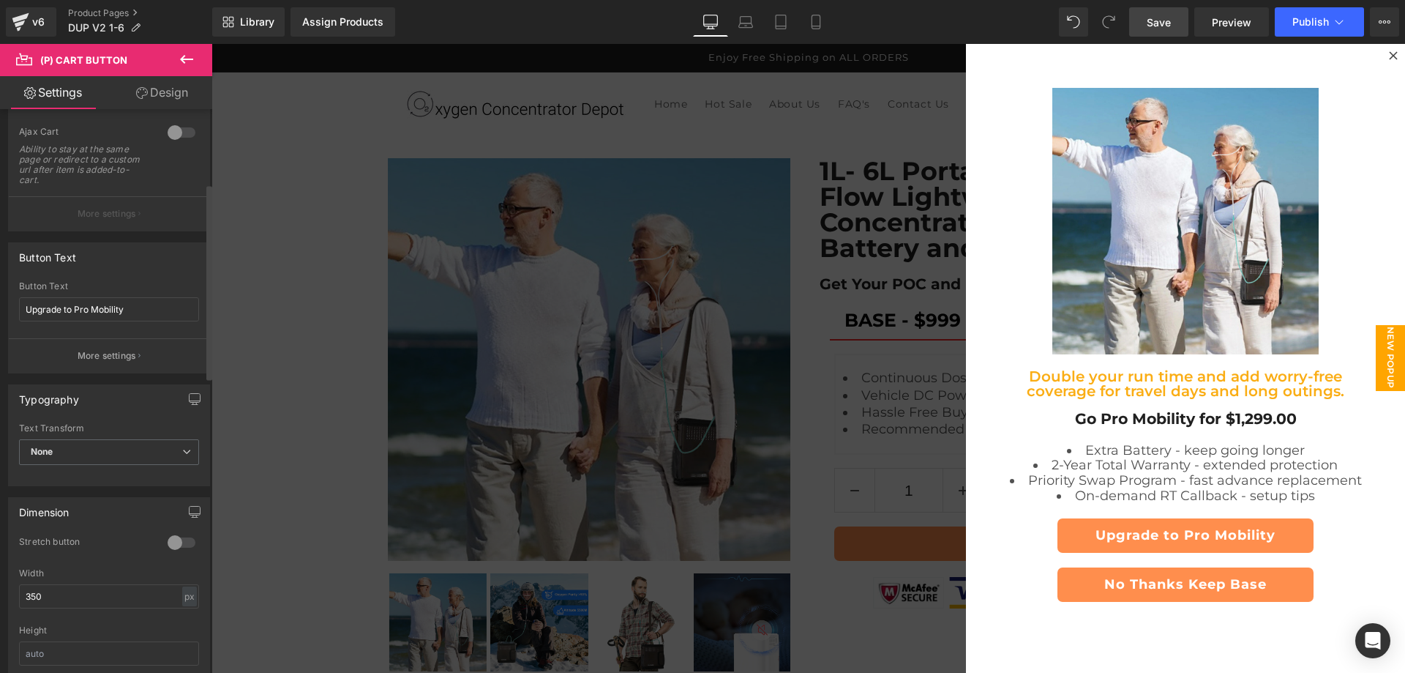
click at [182, 132] on div at bounding box center [181, 132] width 35 height 23
click at [111, 213] on p "More settings" at bounding box center [107, 213] width 59 height 13
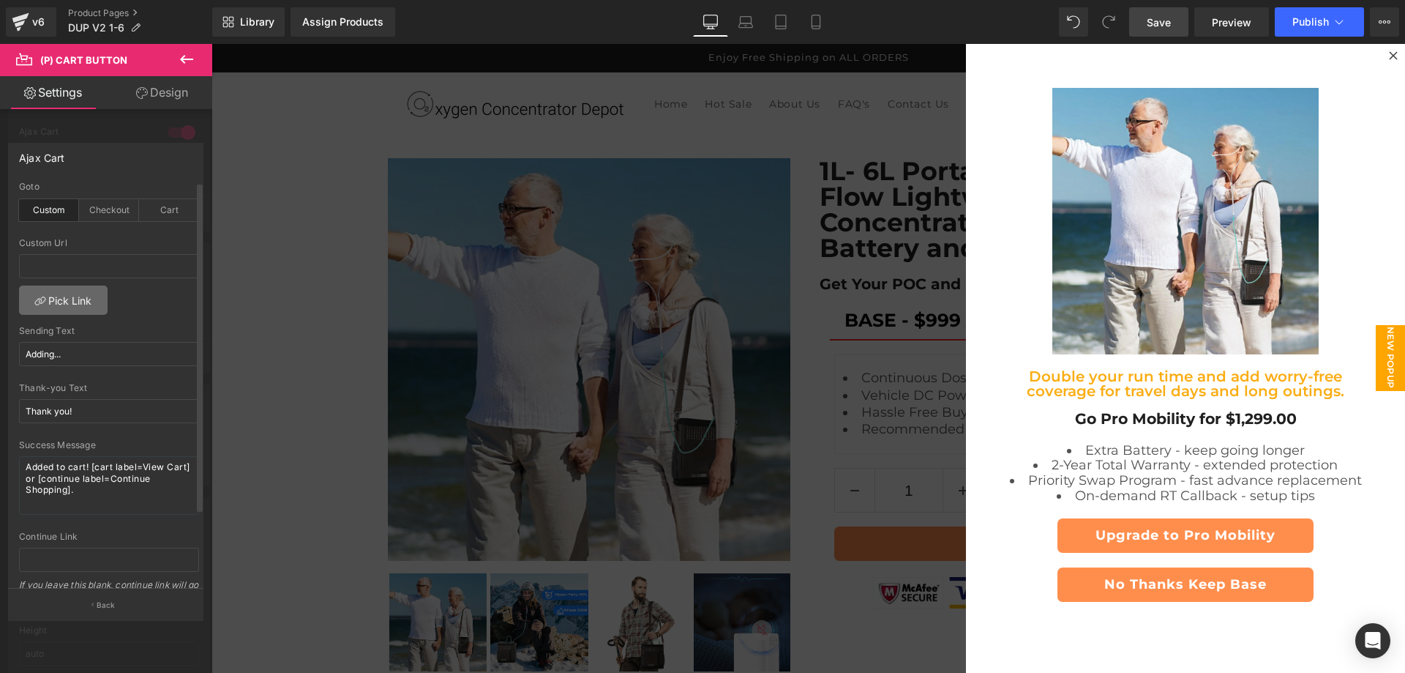
click at [82, 302] on link "Pick Link" at bounding box center [63, 299] width 89 height 29
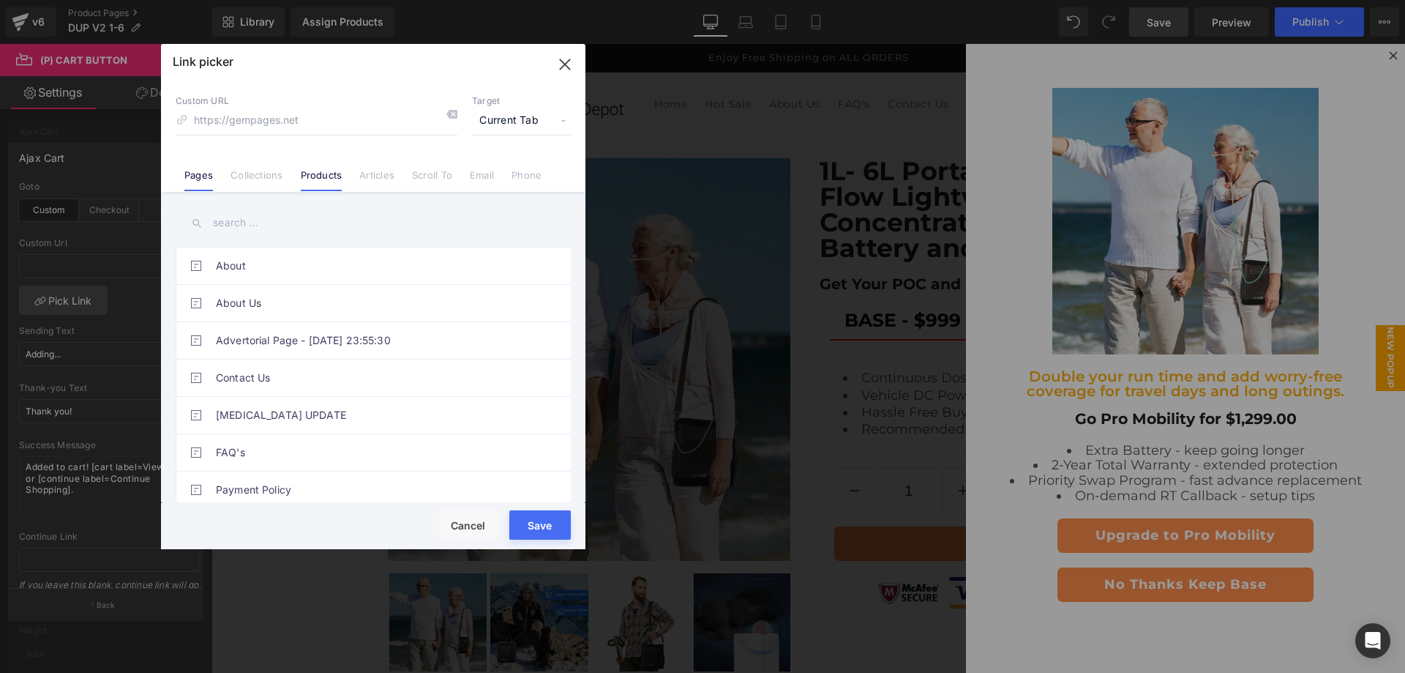
click at [313, 182] on link "Products" at bounding box center [322, 180] width 42 height 22
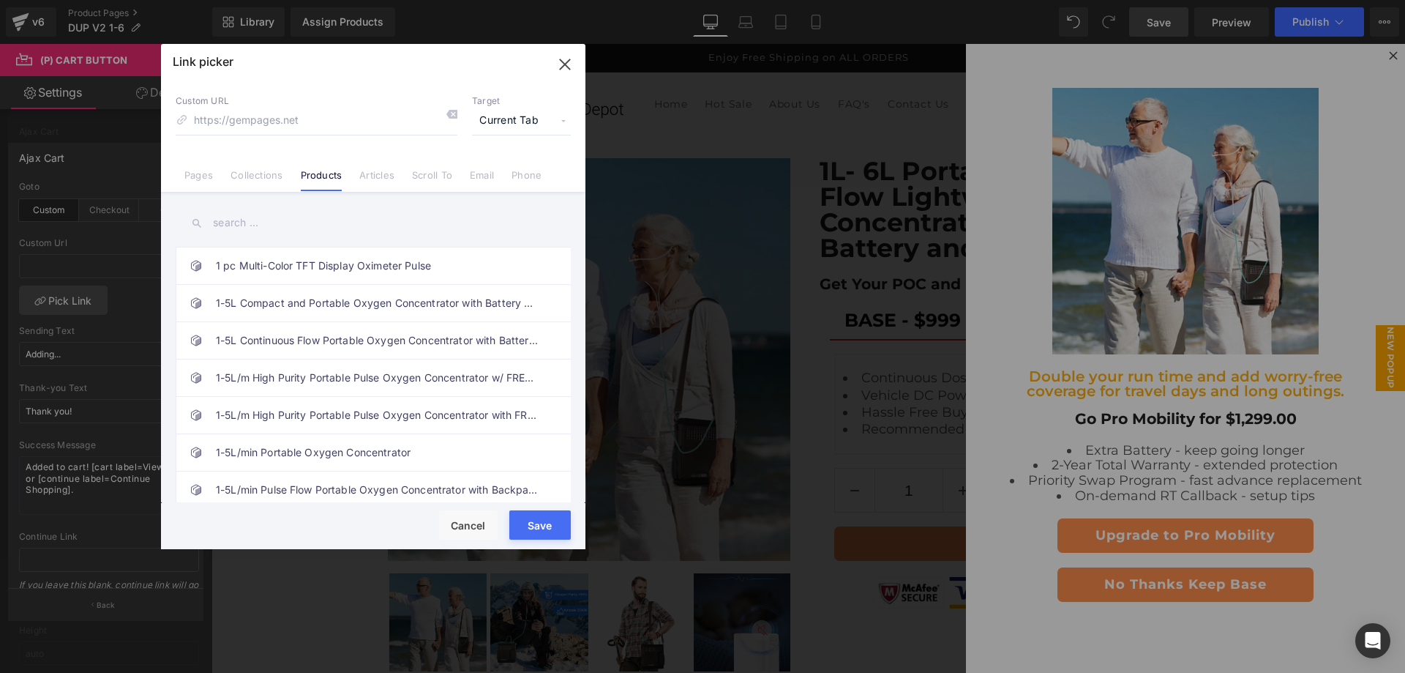
click at [564, 57] on icon "button" at bounding box center [564, 64] width 23 height 23
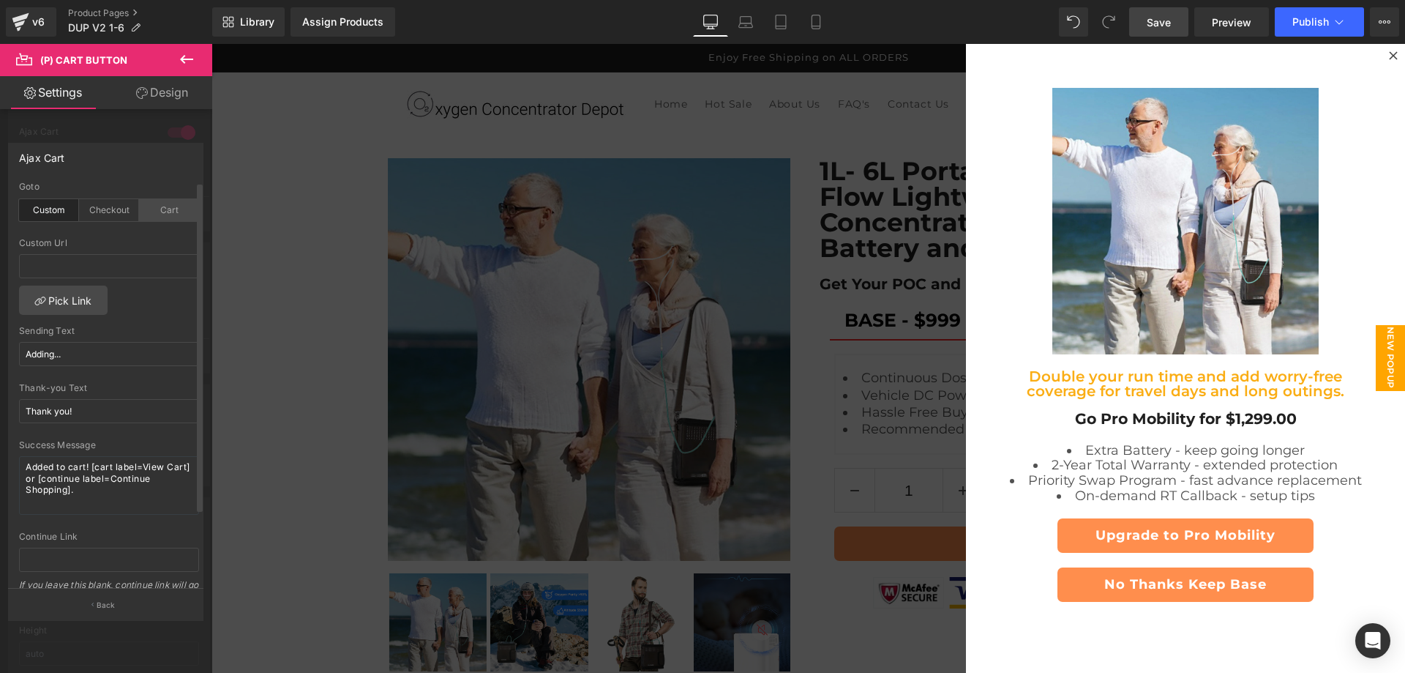
click at [157, 208] on div "Cart" at bounding box center [169, 210] width 60 height 22
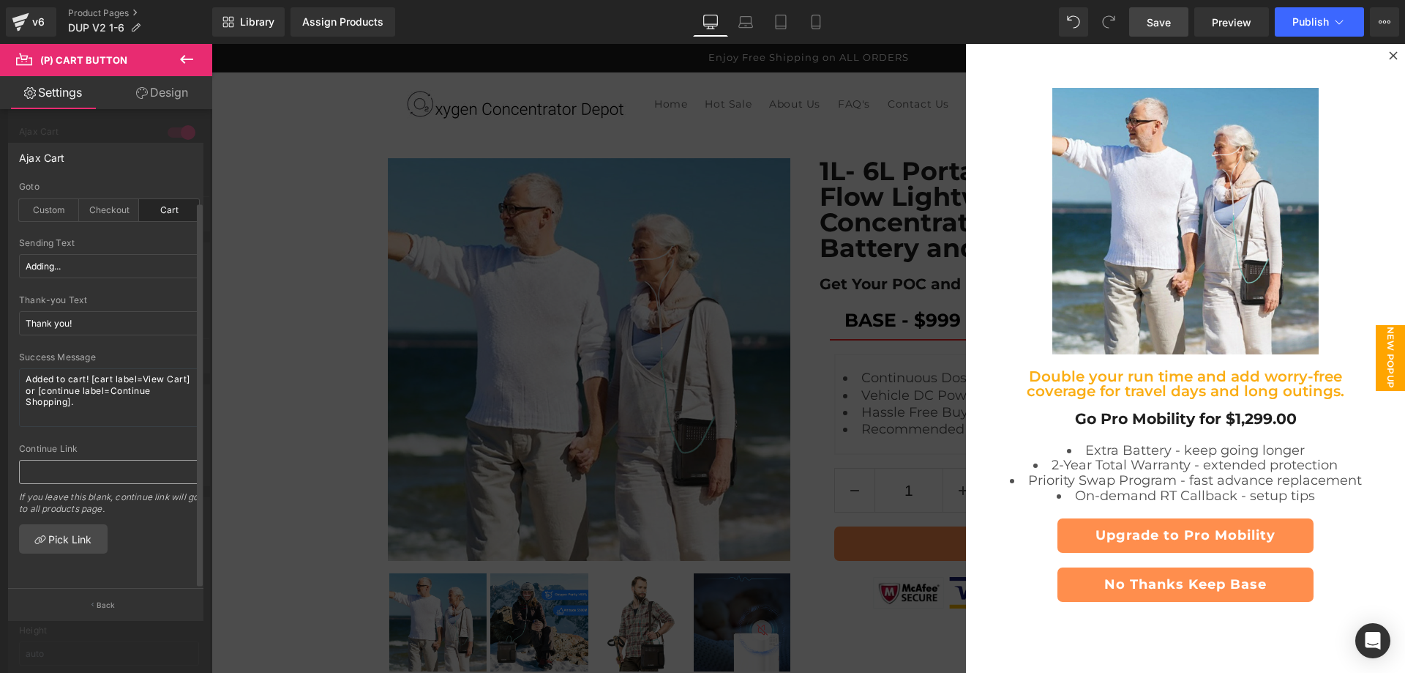
scroll to position [0, 0]
click at [121, 213] on div "Checkout" at bounding box center [109, 210] width 60 height 22
click at [67, 213] on div "Custom" at bounding box center [49, 210] width 60 height 22
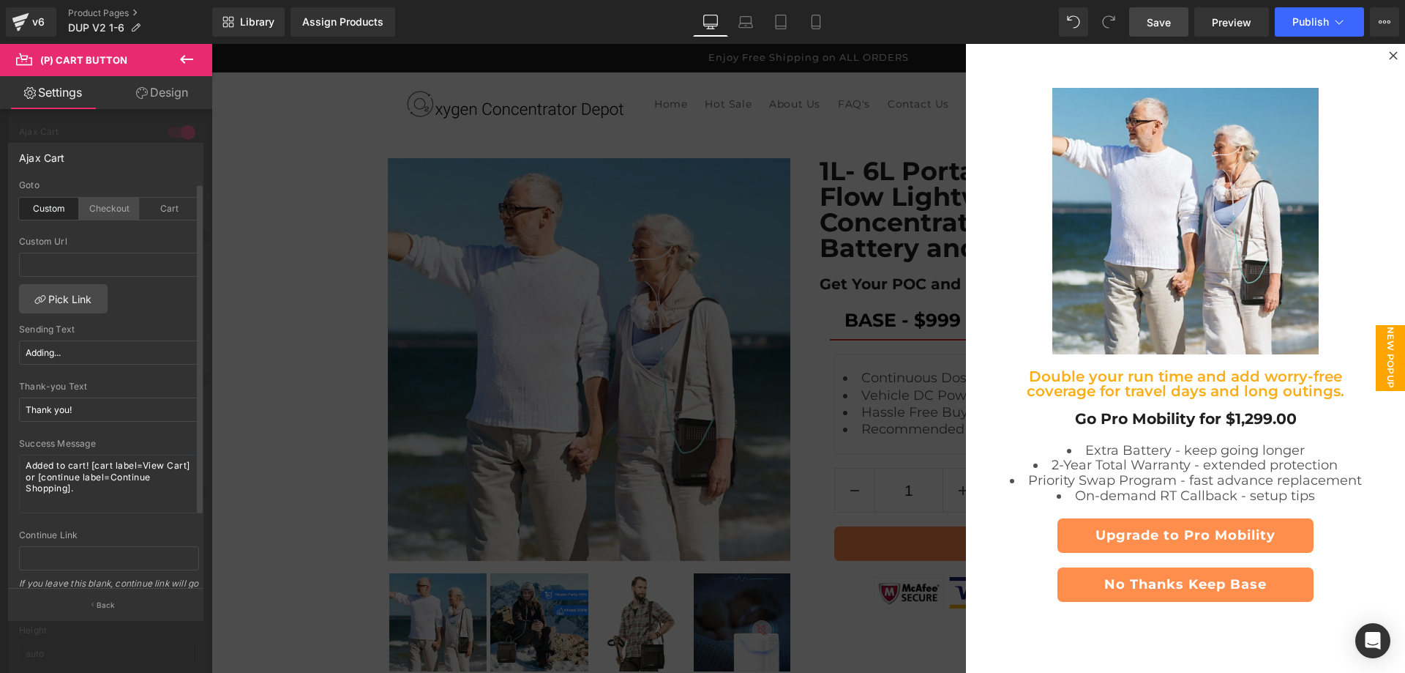
click at [106, 202] on div "Checkout" at bounding box center [109, 209] width 60 height 22
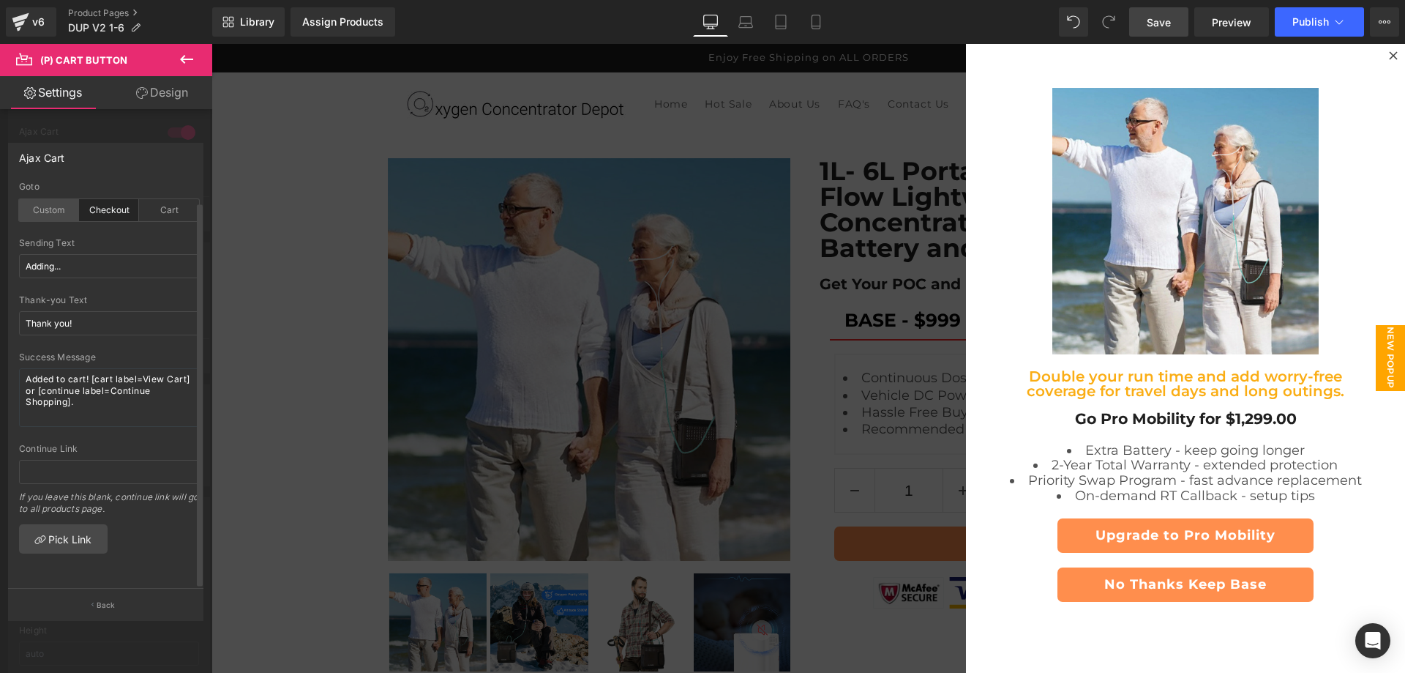
click at [51, 212] on div "Custom" at bounding box center [49, 210] width 60 height 22
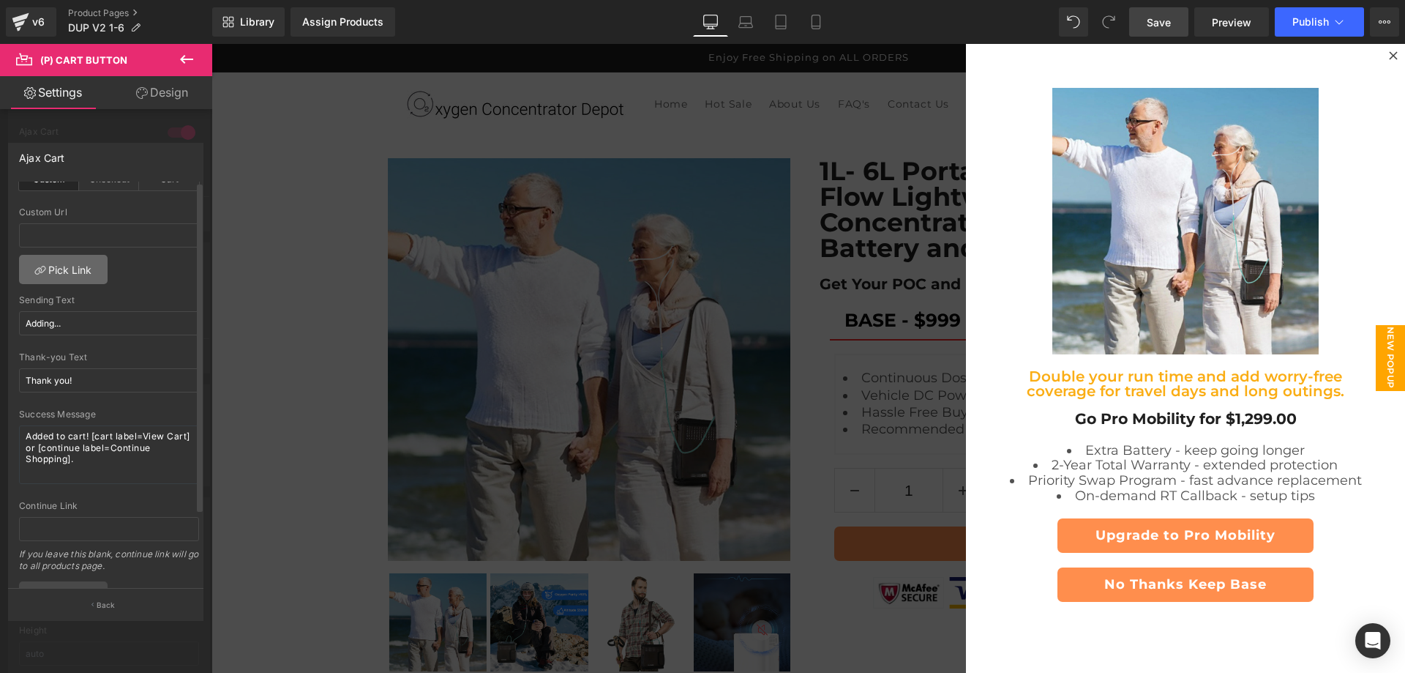
scroll to position [0, 0]
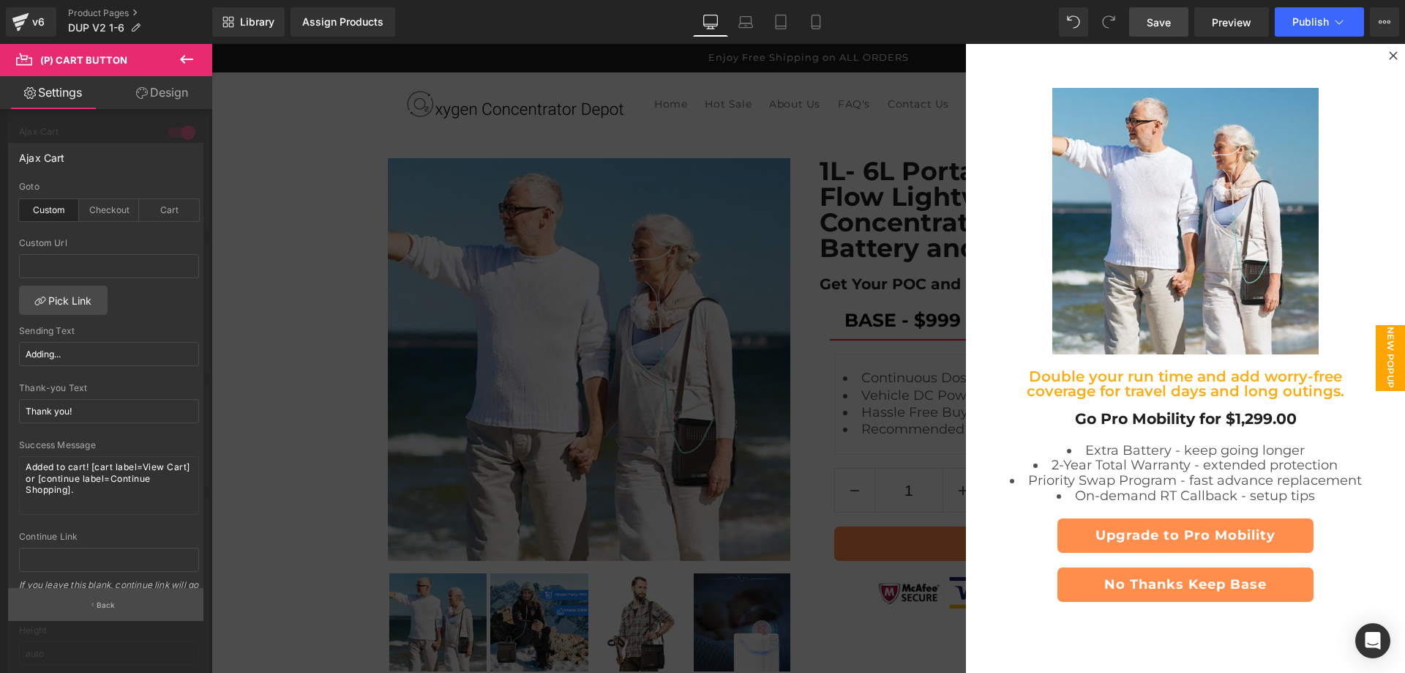
click at [108, 600] on p "Back" at bounding box center [106, 605] width 19 height 11
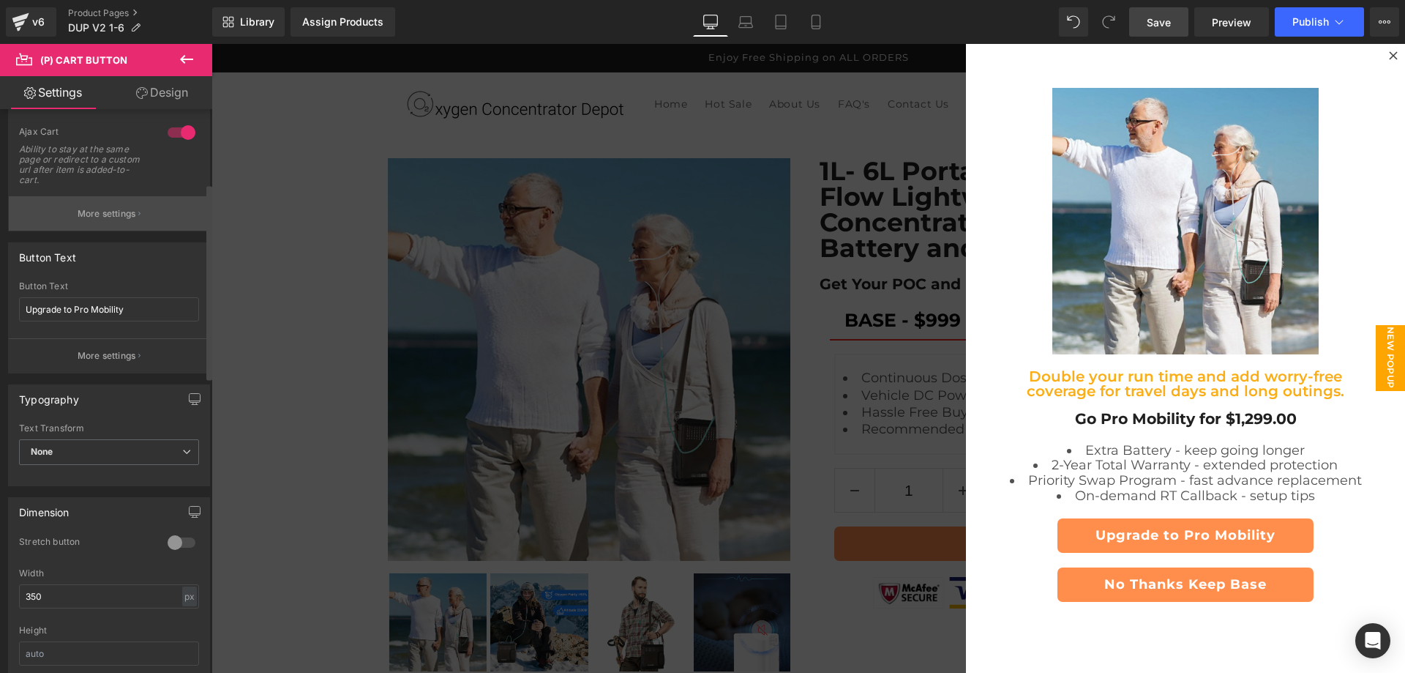
click at [95, 213] on p "More settings" at bounding box center [107, 213] width 59 height 13
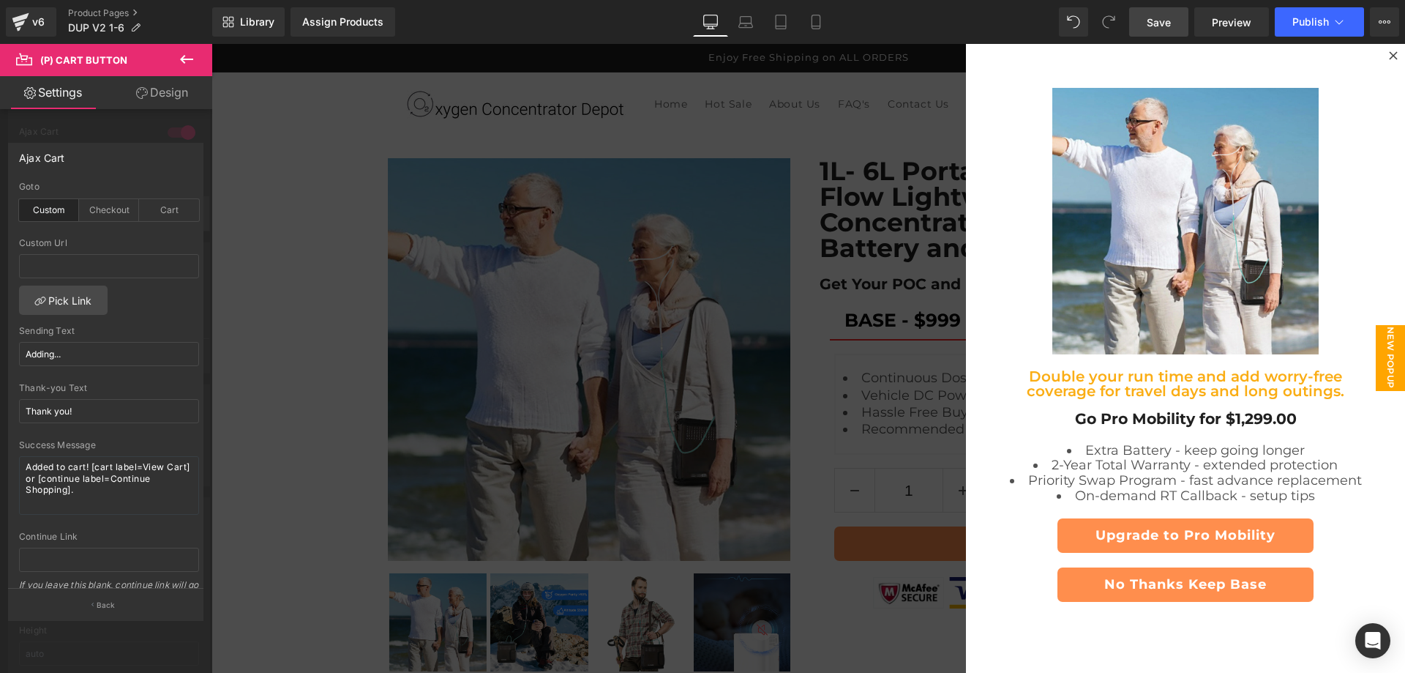
click at [95, 213] on div "Checkout" at bounding box center [109, 210] width 60 height 22
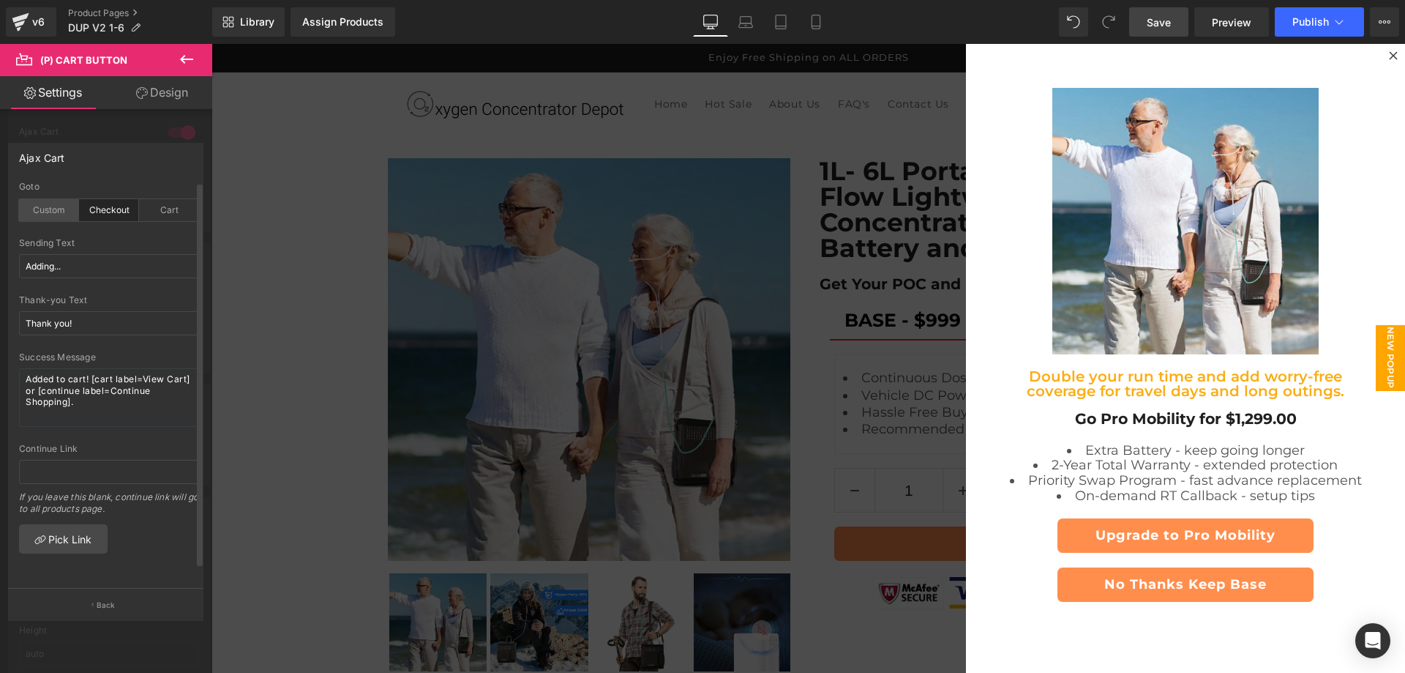
click at [45, 209] on div "Custom" at bounding box center [49, 210] width 60 height 22
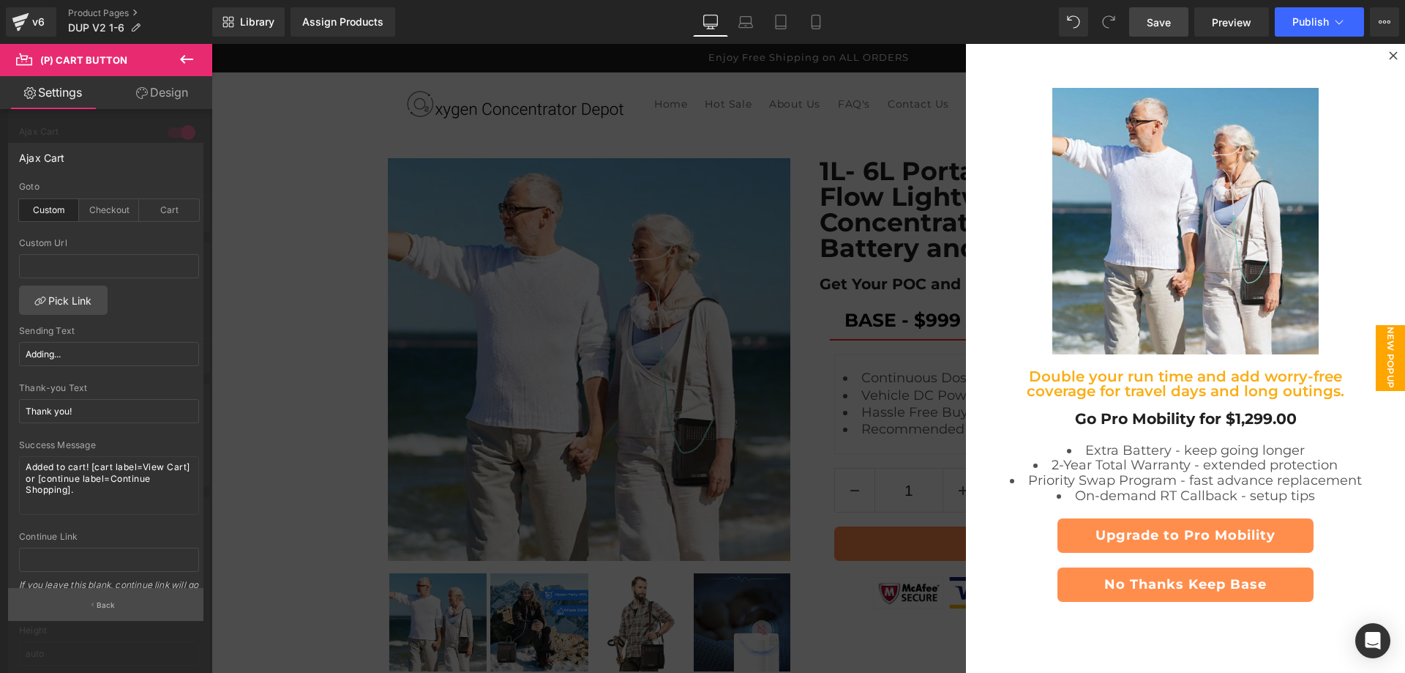
click at [138, 603] on button "Back" at bounding box center [105, 604] width 195 height 33
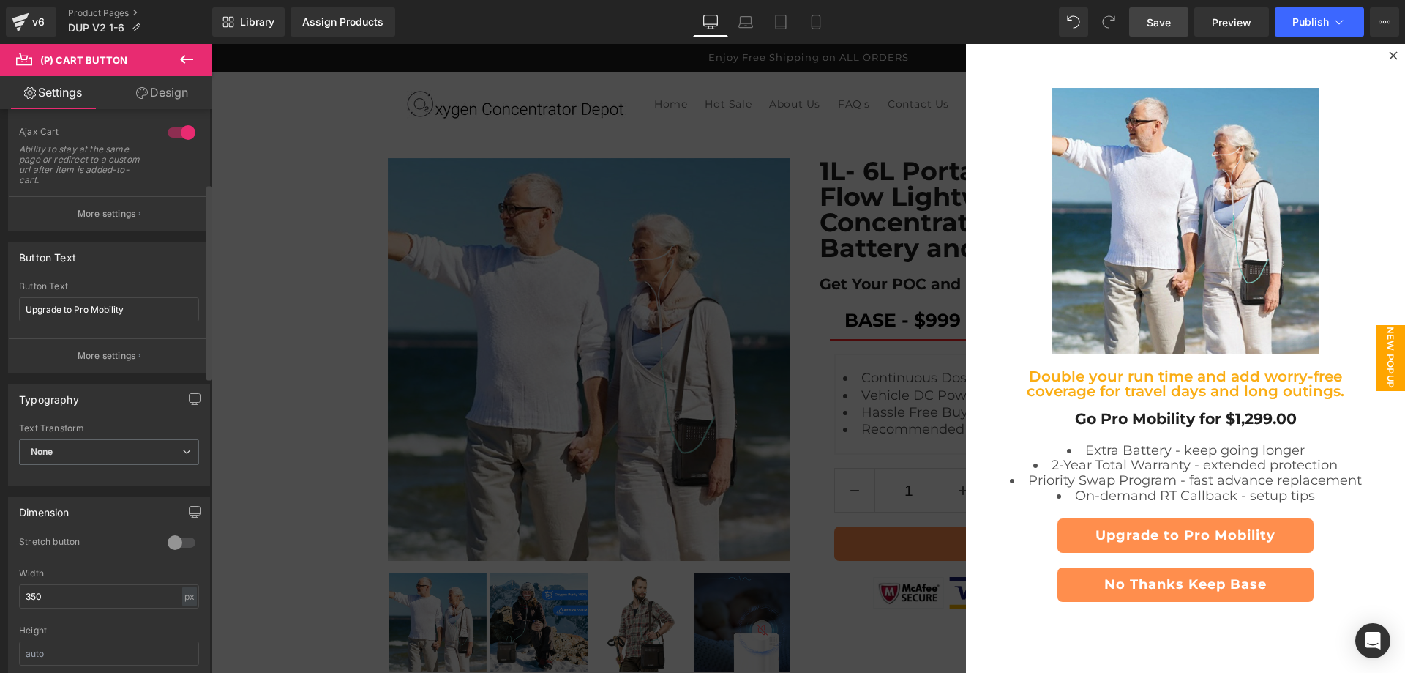
click at [164, 131] on div at bounding box center [181, 132] width 35 height 23
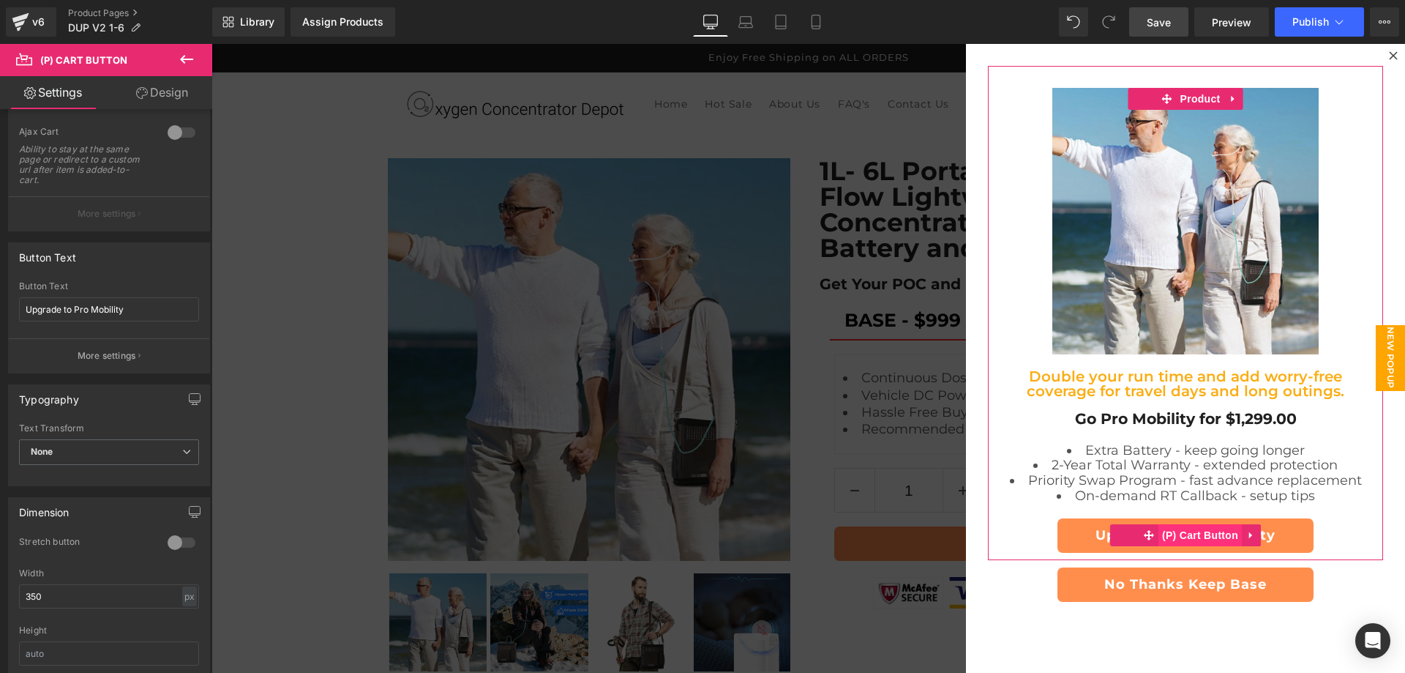
click at [1192, 537] on span "(P) Cart Button" at bounding box center [1200, 535] width 83 height 22
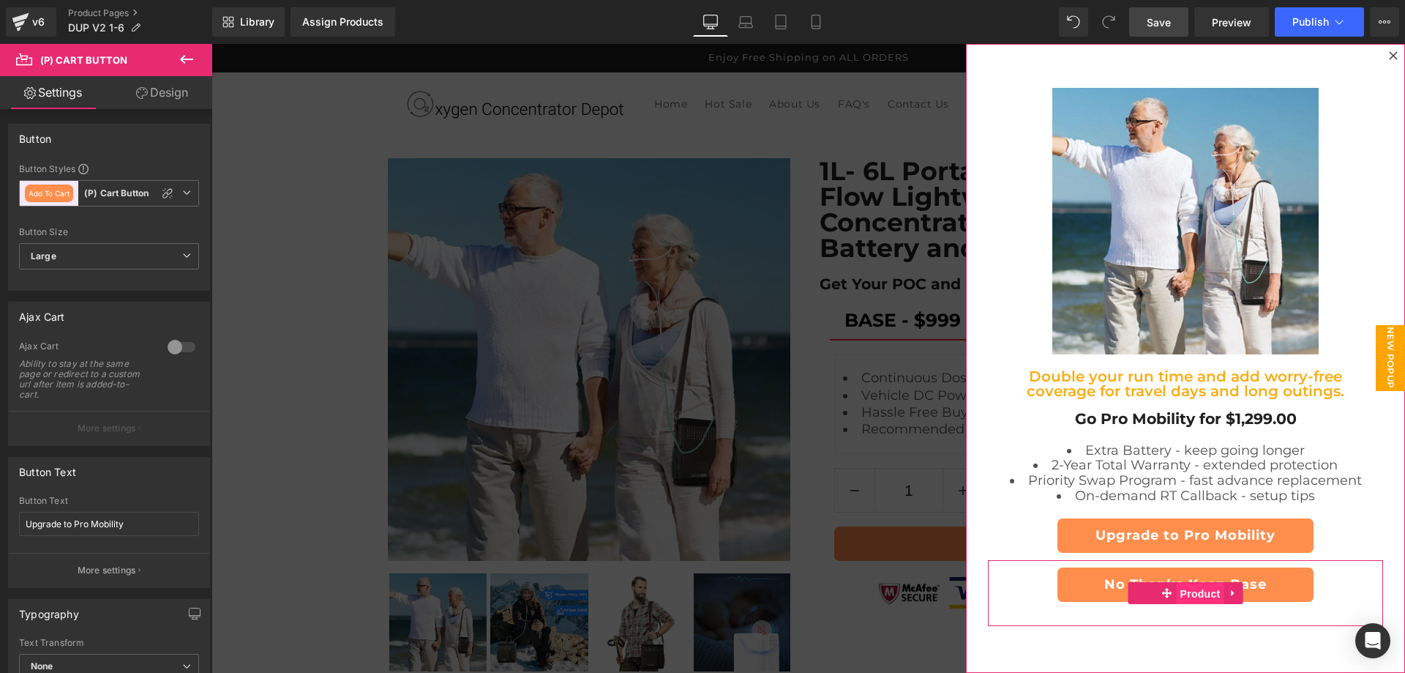
click at [1189, 590] on span "Product" at bounding box center [1201, 594] width 48 height 22
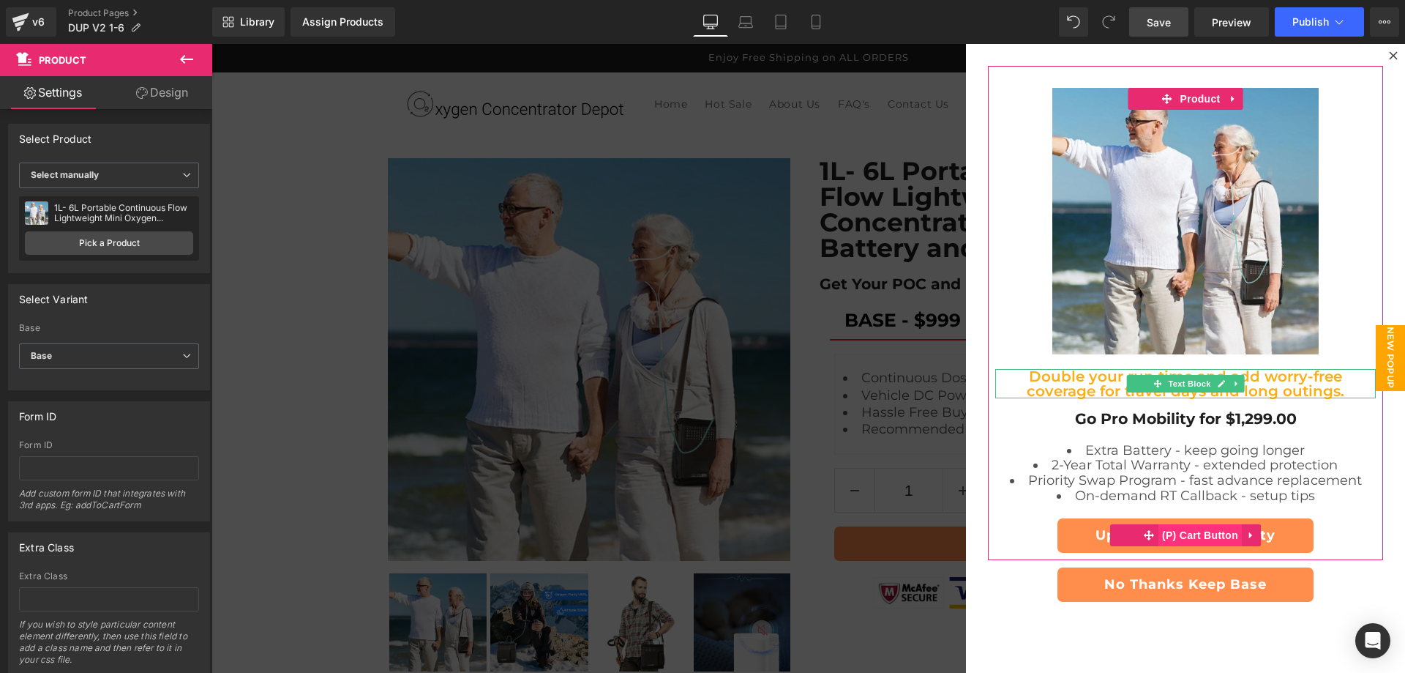
click at [1196, 537] on span "(P) Cart Button" at bounding box center [1200, 535] width 83 height 22
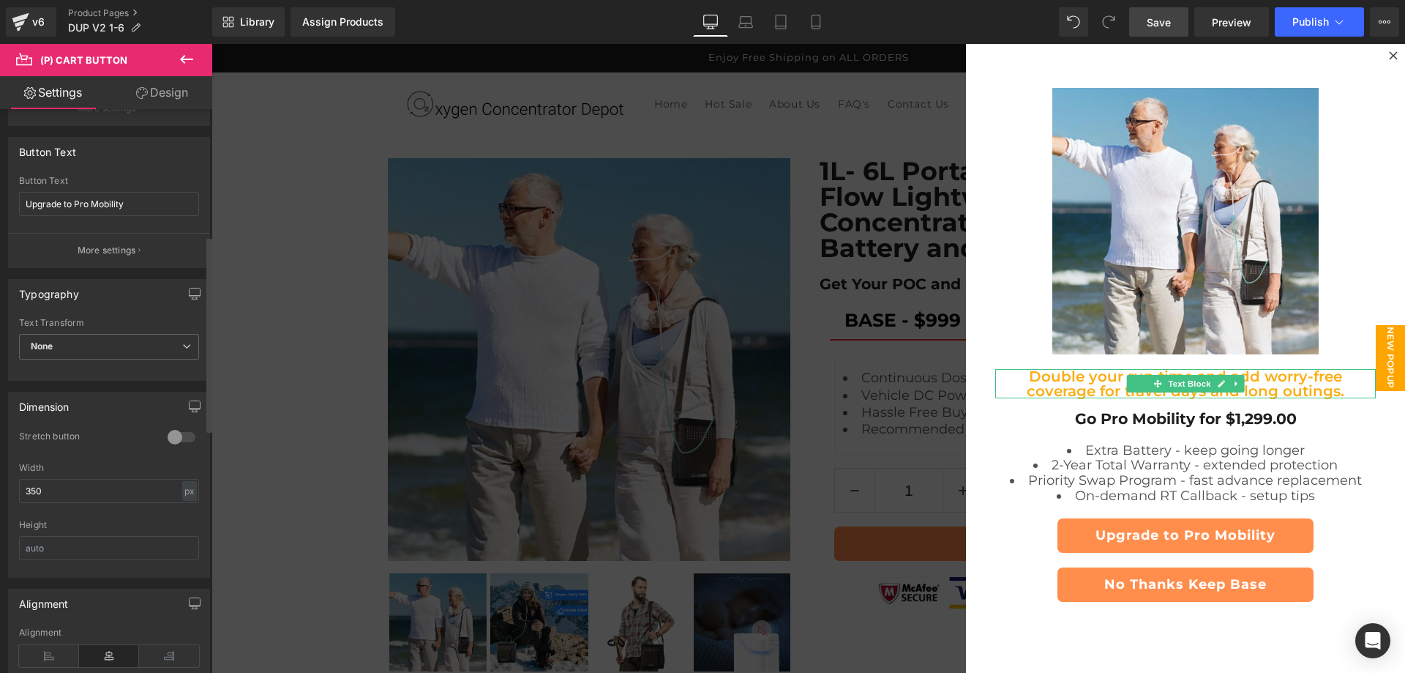
scroll to position [366, 0]
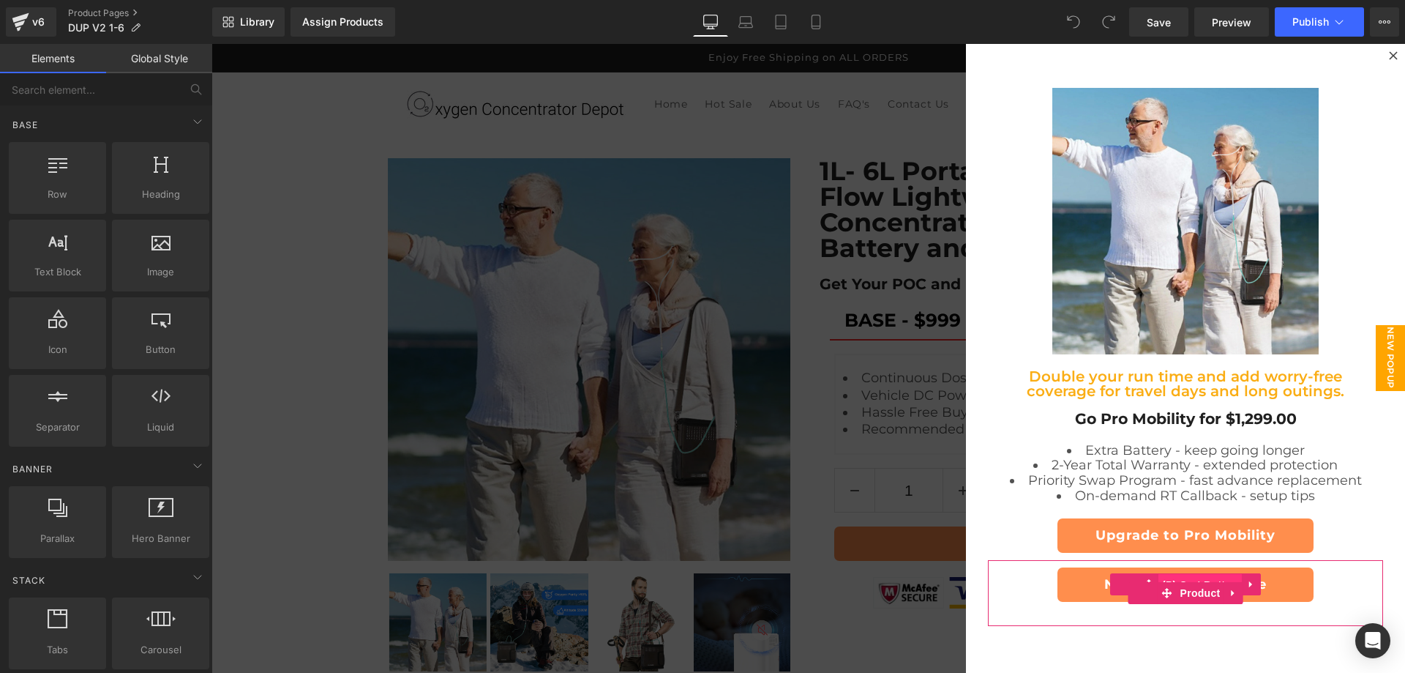
click at [1182, 576] on span "(P) Cart Button" at bounding box center [1200, 585] width 83 height 22
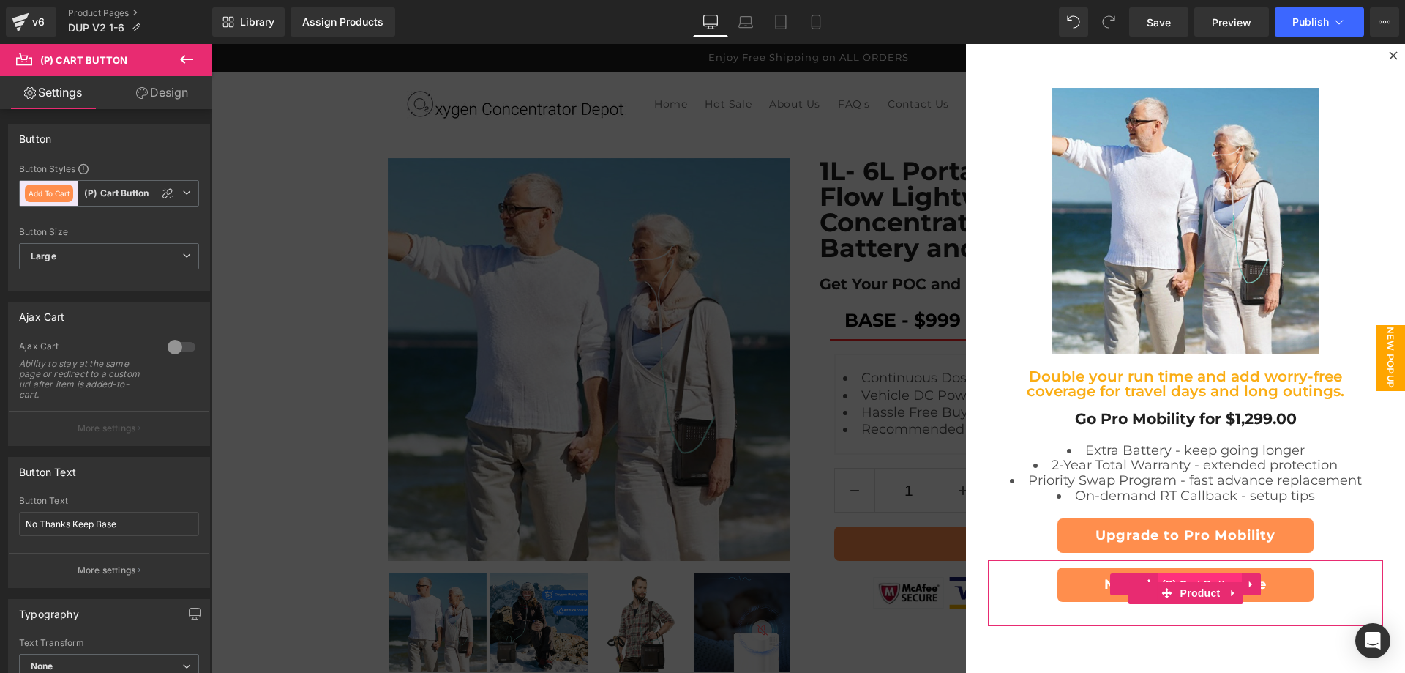
click at [1182, 576] on span "(P) Cart Button" at bounding box center [1200, 584] width 83 height 22
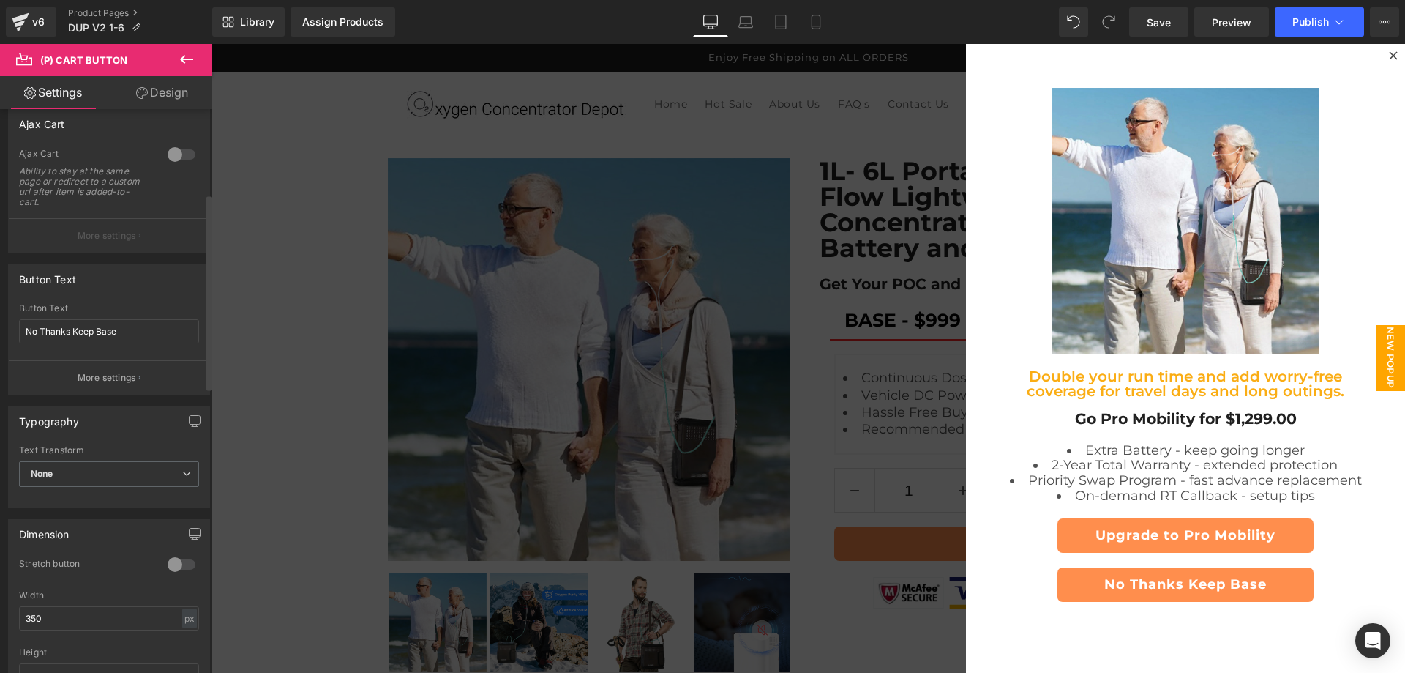
scroll to position [244, 0]
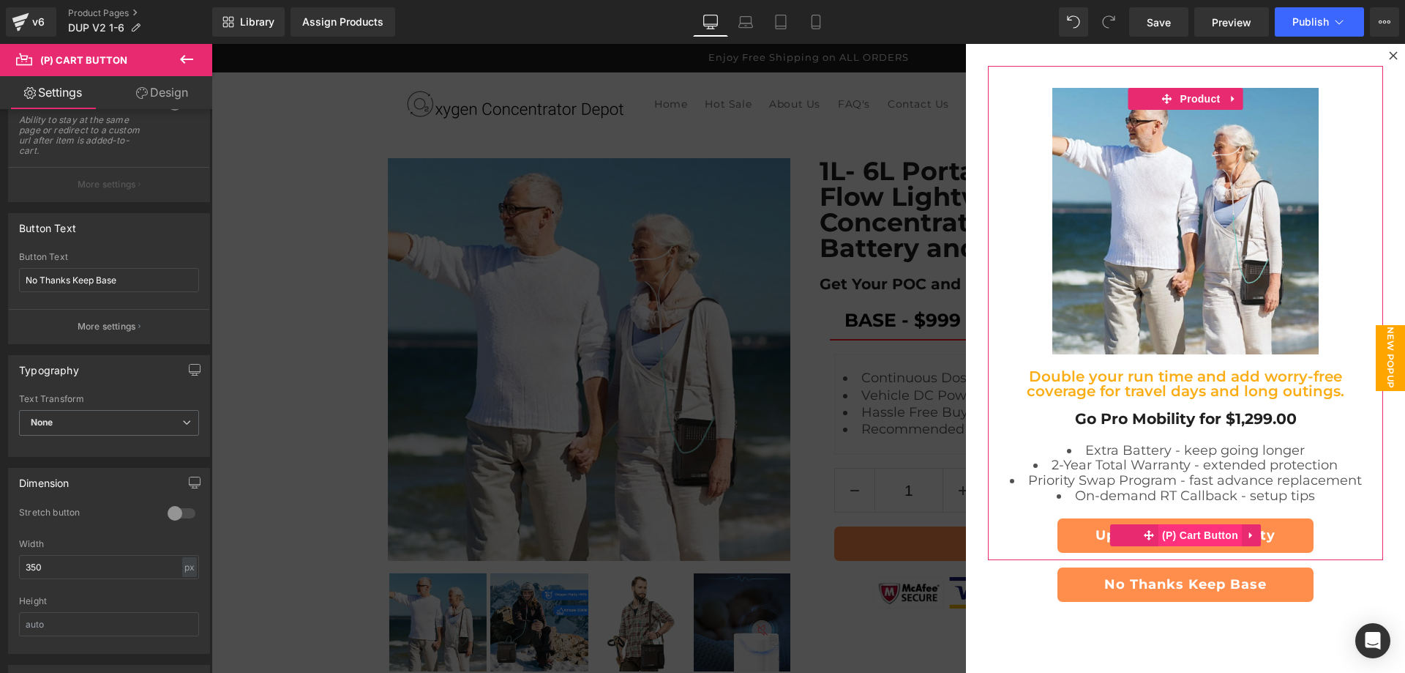
click at [1193, 531] on span "(P) Cart Button" at bounding box center [1200, 535] width 83 height 22
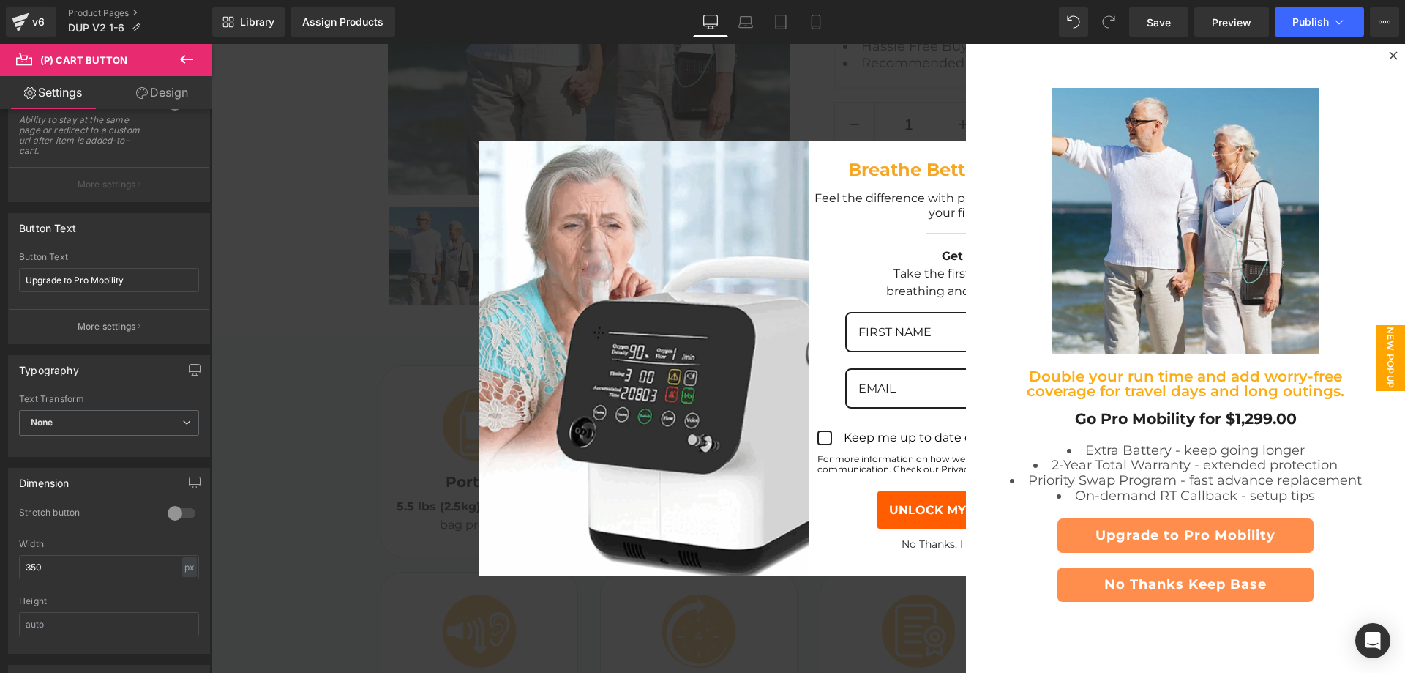
click at [845, 247] on div "Get 5% off Take the first step to easier breathing and vibrant energy." at bounding box center [973, 273] width 329 height 61
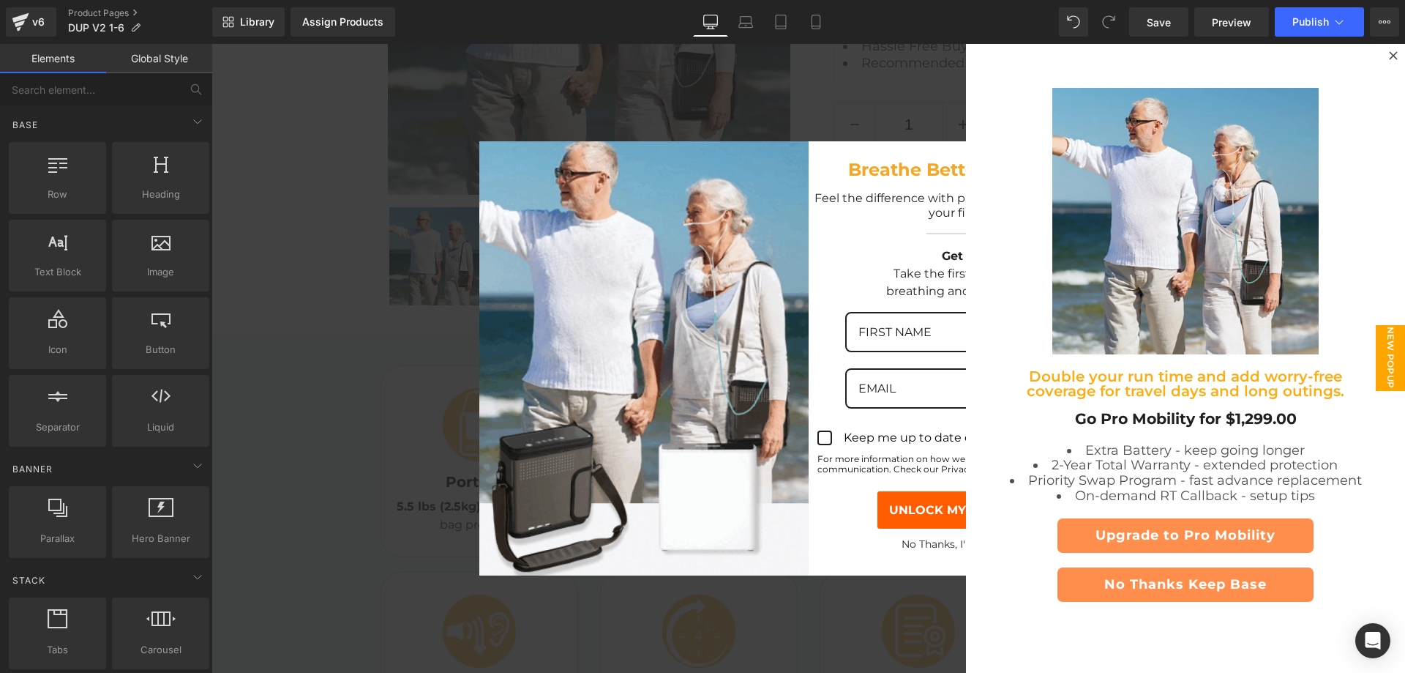
click at [1381, 340] on span "New Popup" at bounding box center [1390, 358] width 29 height 66
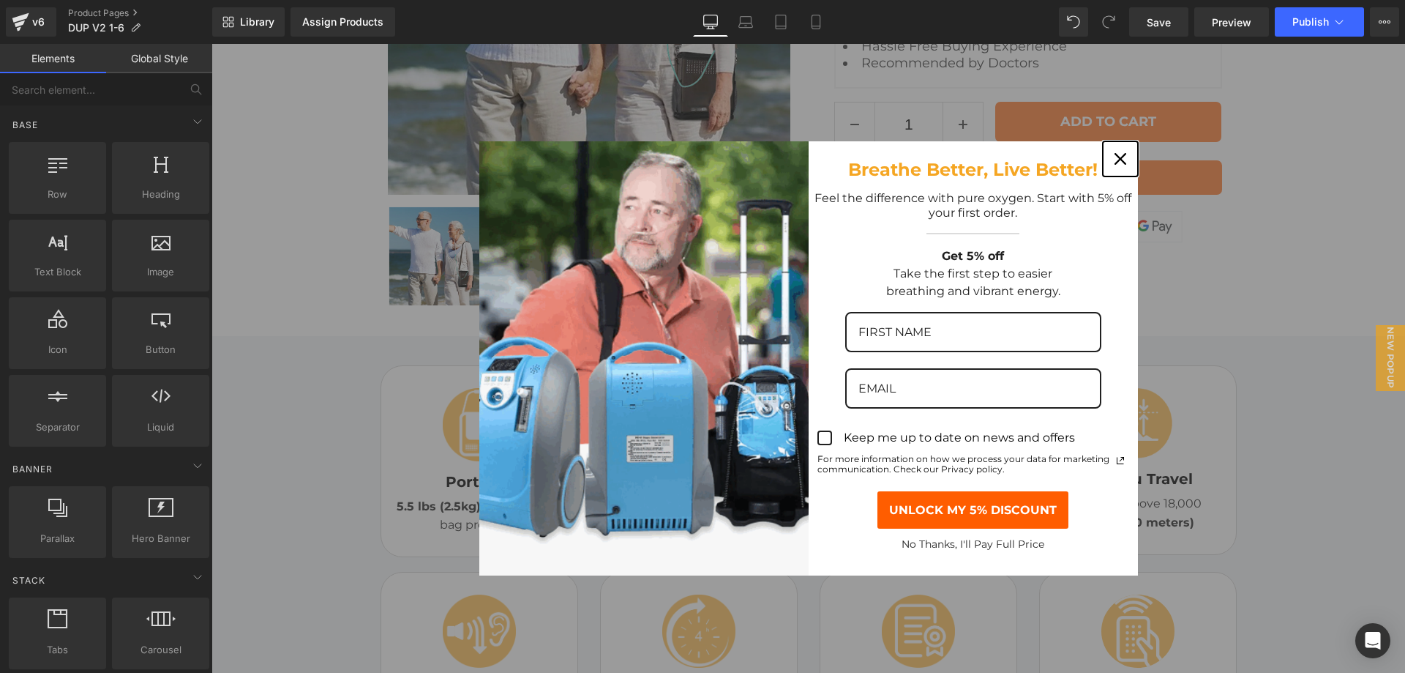
click at [1115, 159] on icon "close icon" at bounding box center [1121, 159] width 12 height 12
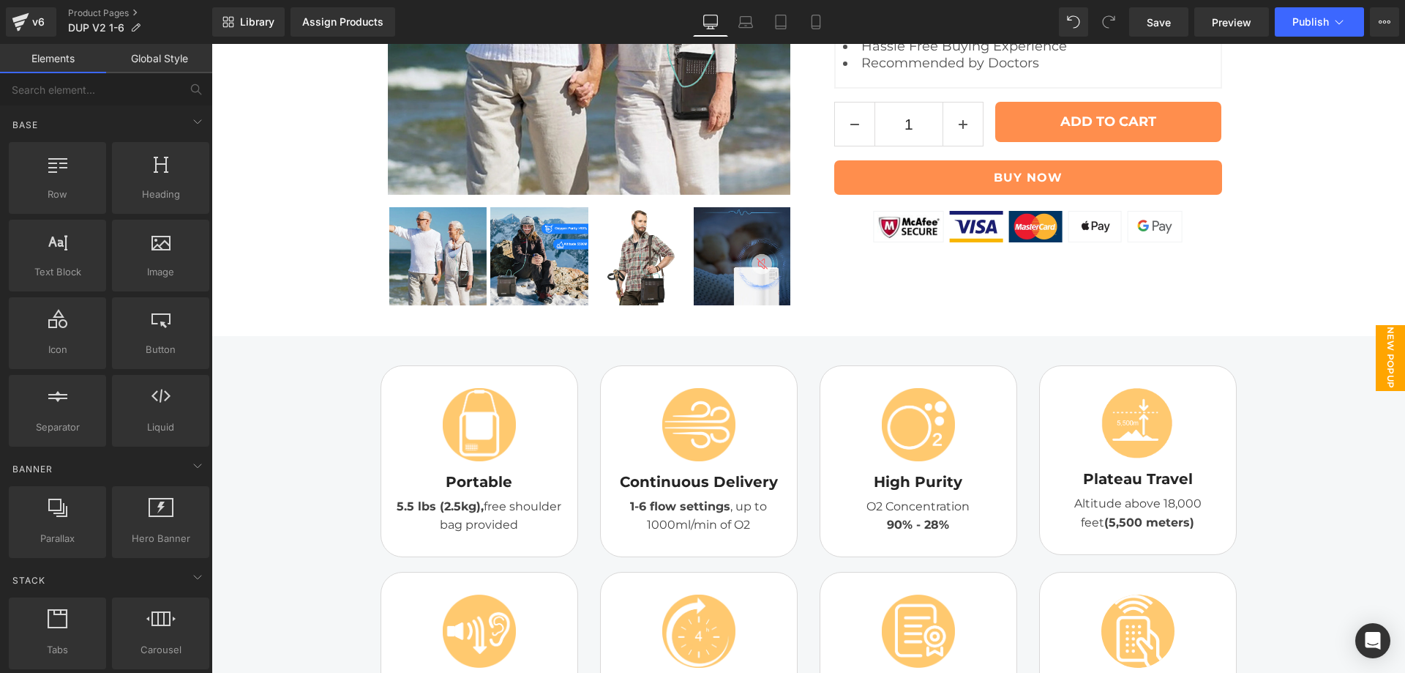
click at [1388, 350] on span "New Popup" at bounding box center [1390, 358] width 29 height 66
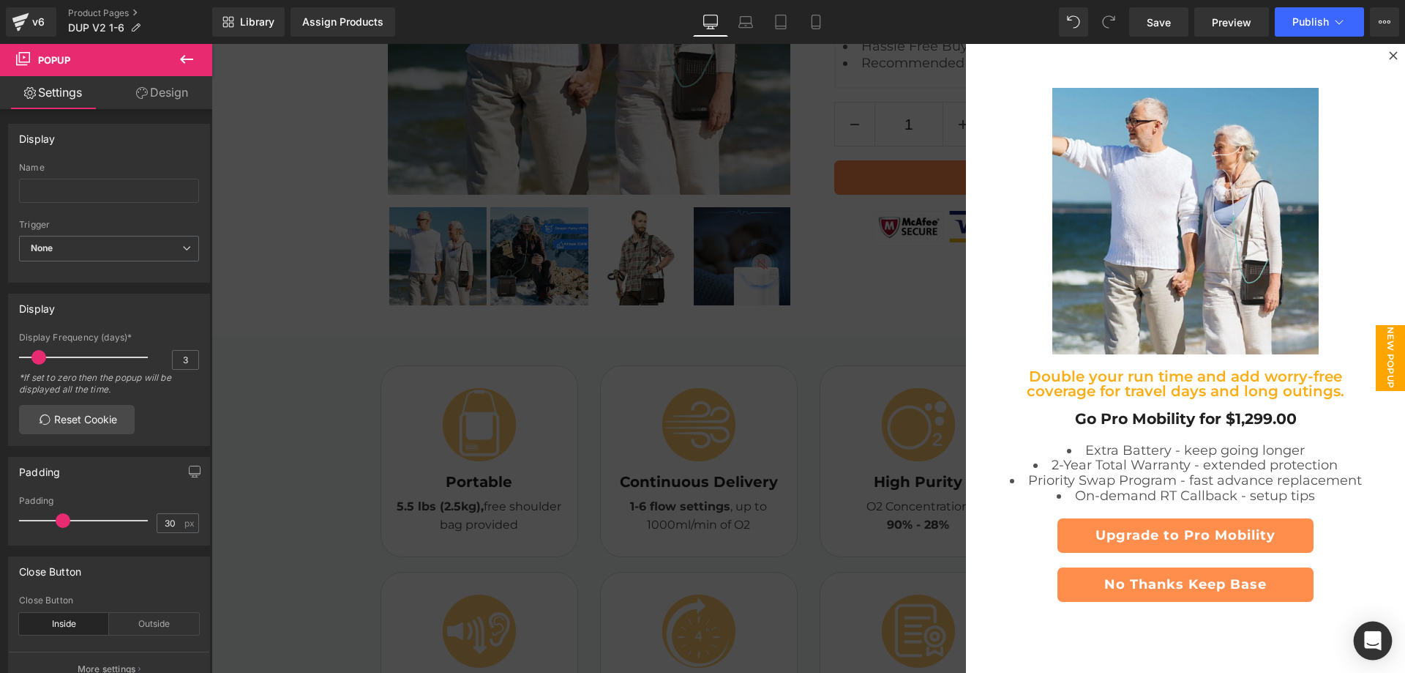
click at [1370, 639] on icon "Open Intercom Messenger" at bounding box center [1372, 640] width 17 height 19
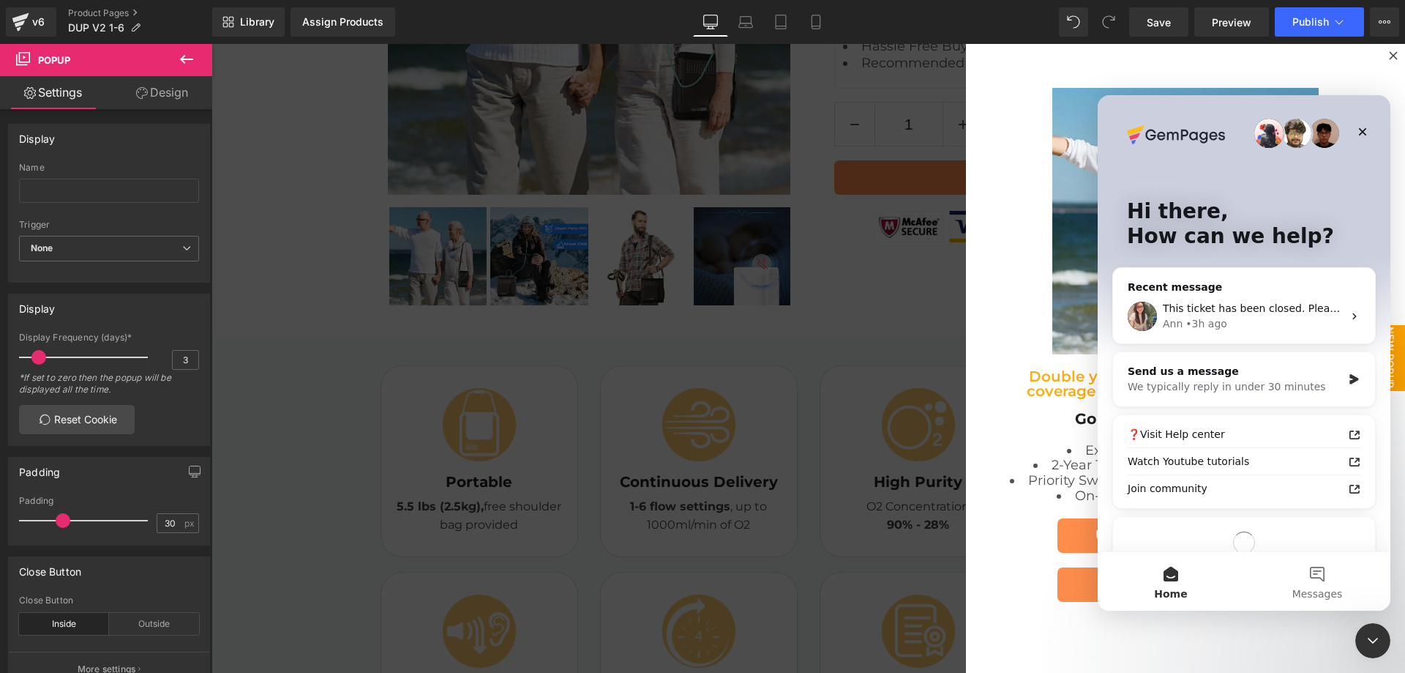
scroll to position [0, 0]
click at [1211, 375] on div "Send us a message" at bounding box center [1235, 371] width 214 height 15
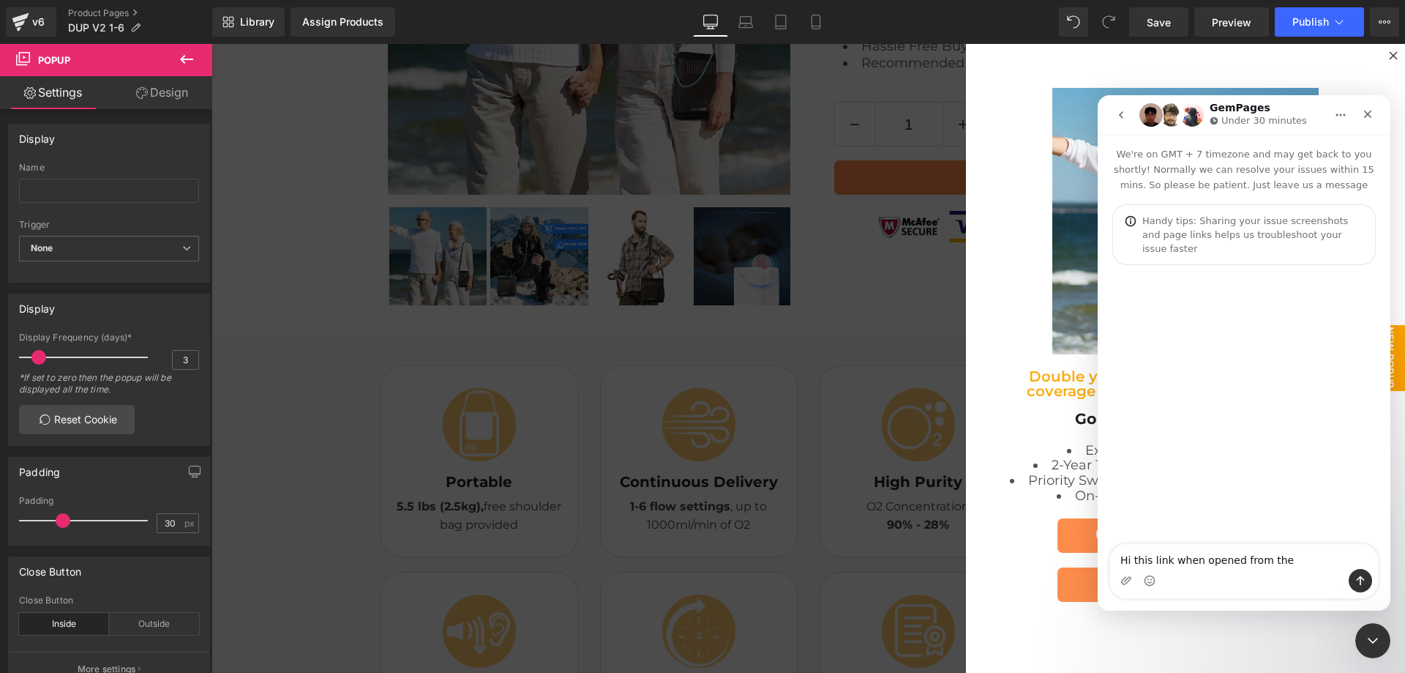
type textarea "Hi this link when opened from the"
click at [1238, 20] on div at bounding box center [702, 314] width 1405 height 629
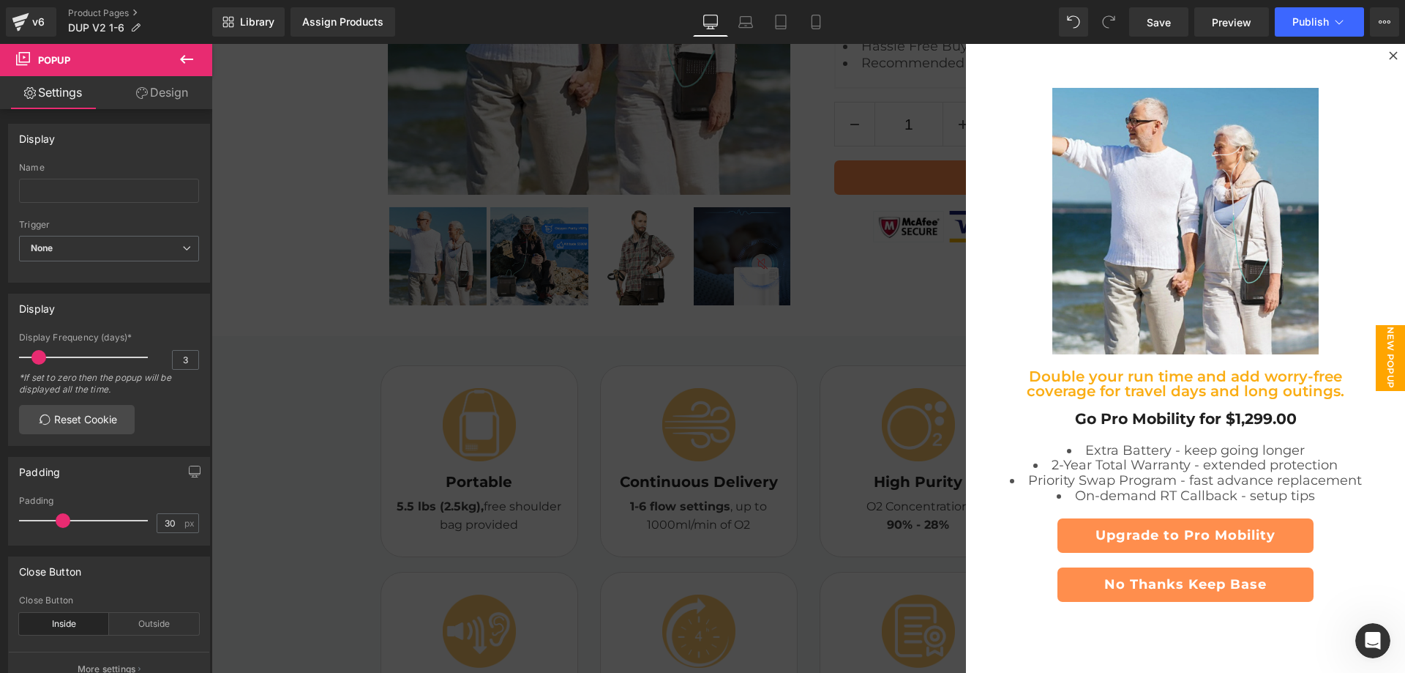
click at [1238, 20] on span "Preview" at bounding box center [1232, 22] width 40 height 15
click at [1364, 639] on icon "Open Intercom Messenger" at bounding box center [1371, 639] width 24 height 24
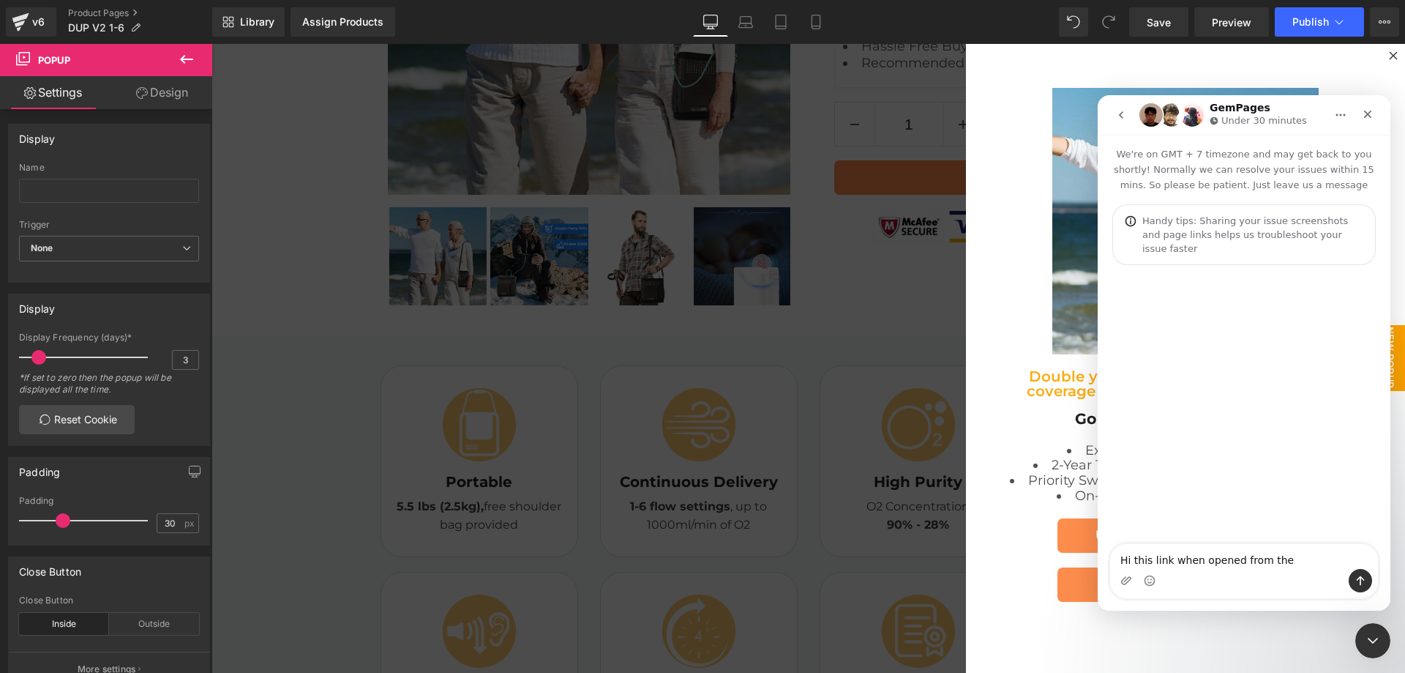
type textarea "Hi this link when opened from the"
type textarea "Hi this link when opened from the ADD TO CART POP UP doesnt seem to open to the…"
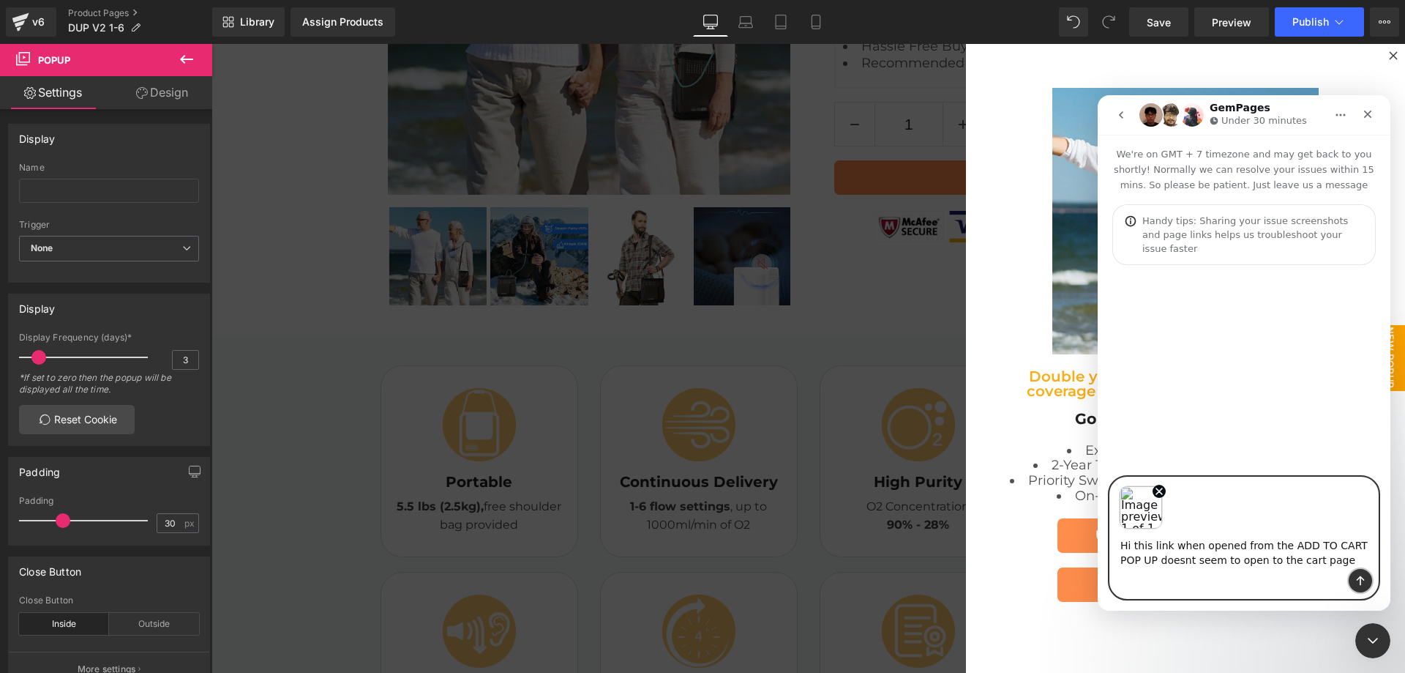
click at [1362, 581] on icon "Send a message…" at bounding box center [1361, 581] width 12 height 12
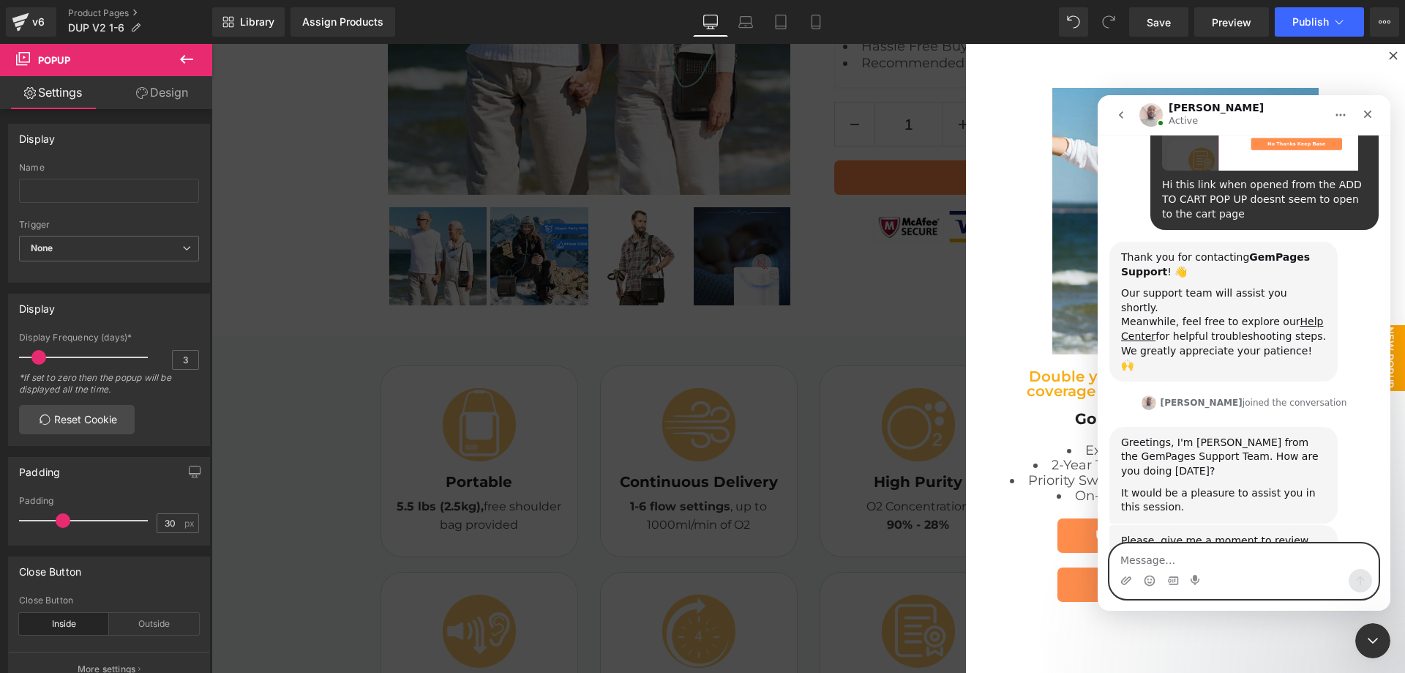
scroll to position [215, 0]
type textarea "ok thank you"
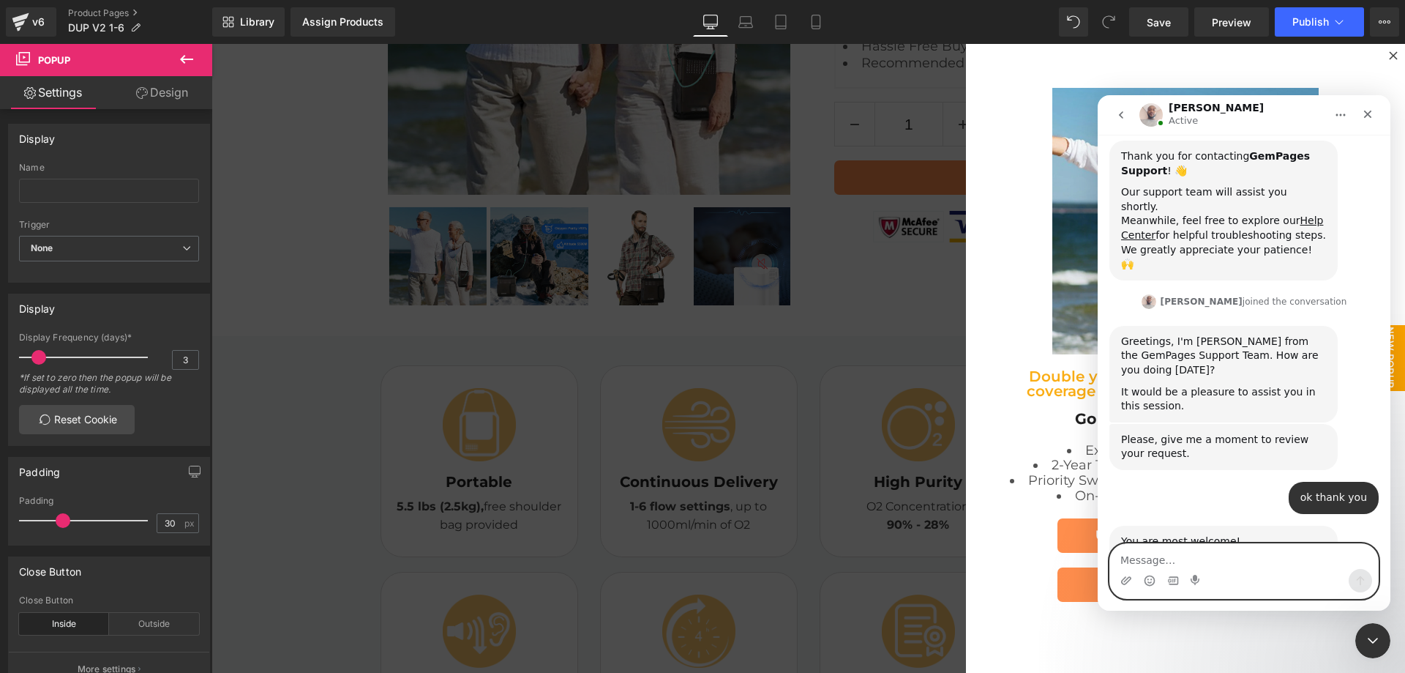
scroll to position [353, 0]
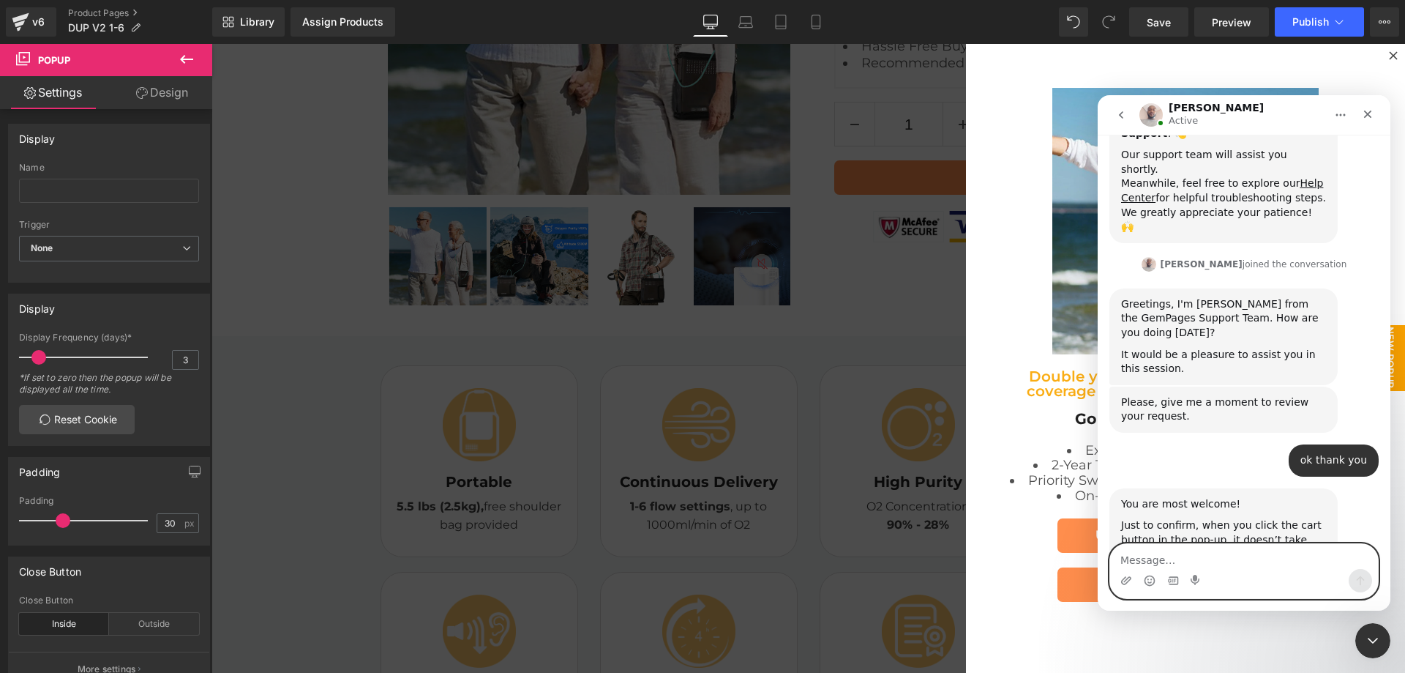
click at [1247, 560] on textarea "Message…" at bounding box center [1244, 556] width 268 height 25
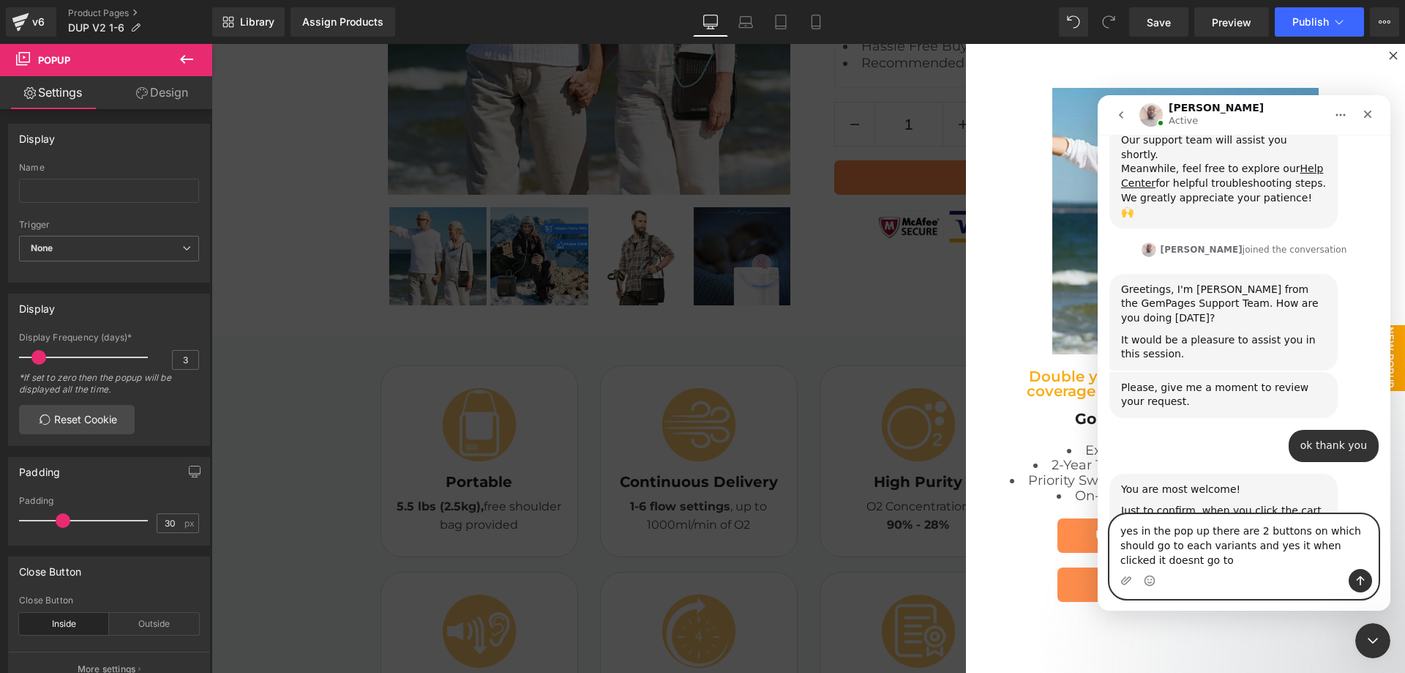
scroll to position [382, 0]
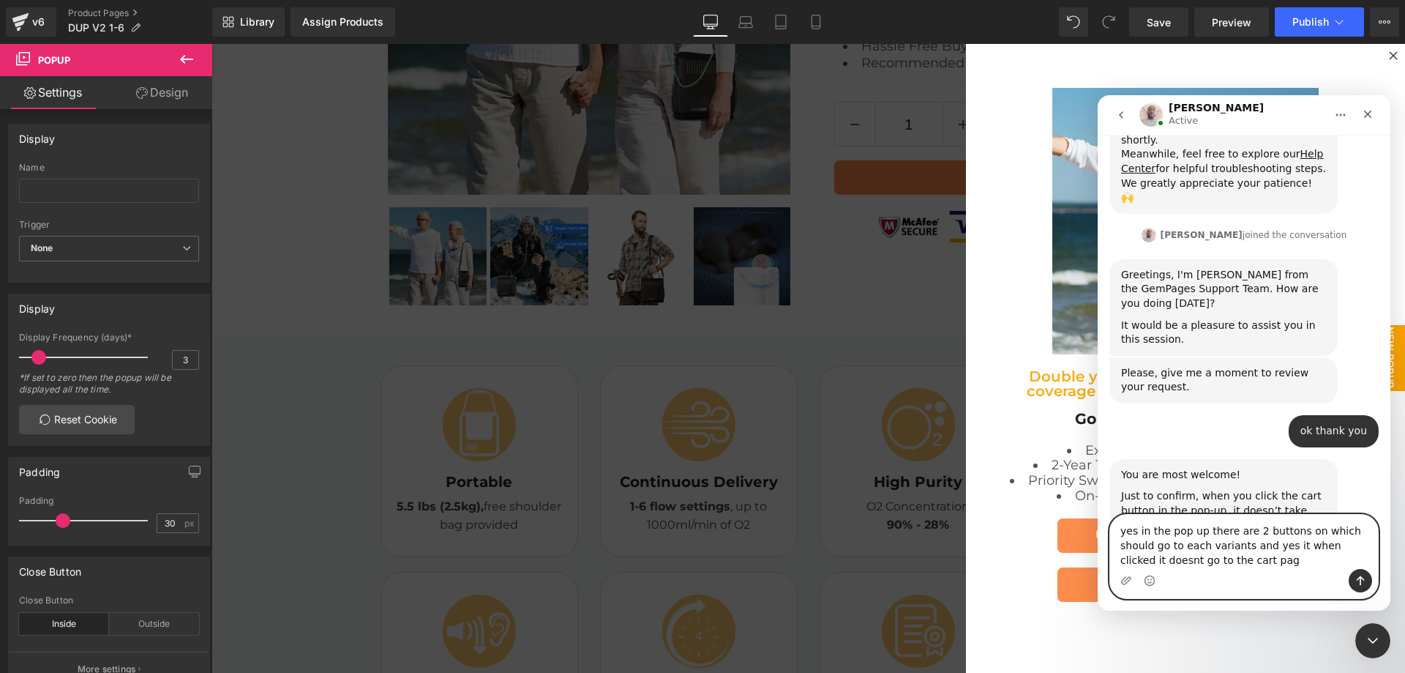
type textarea "yes in the pop up there are 2 buttons on which should go to each variants and y…"
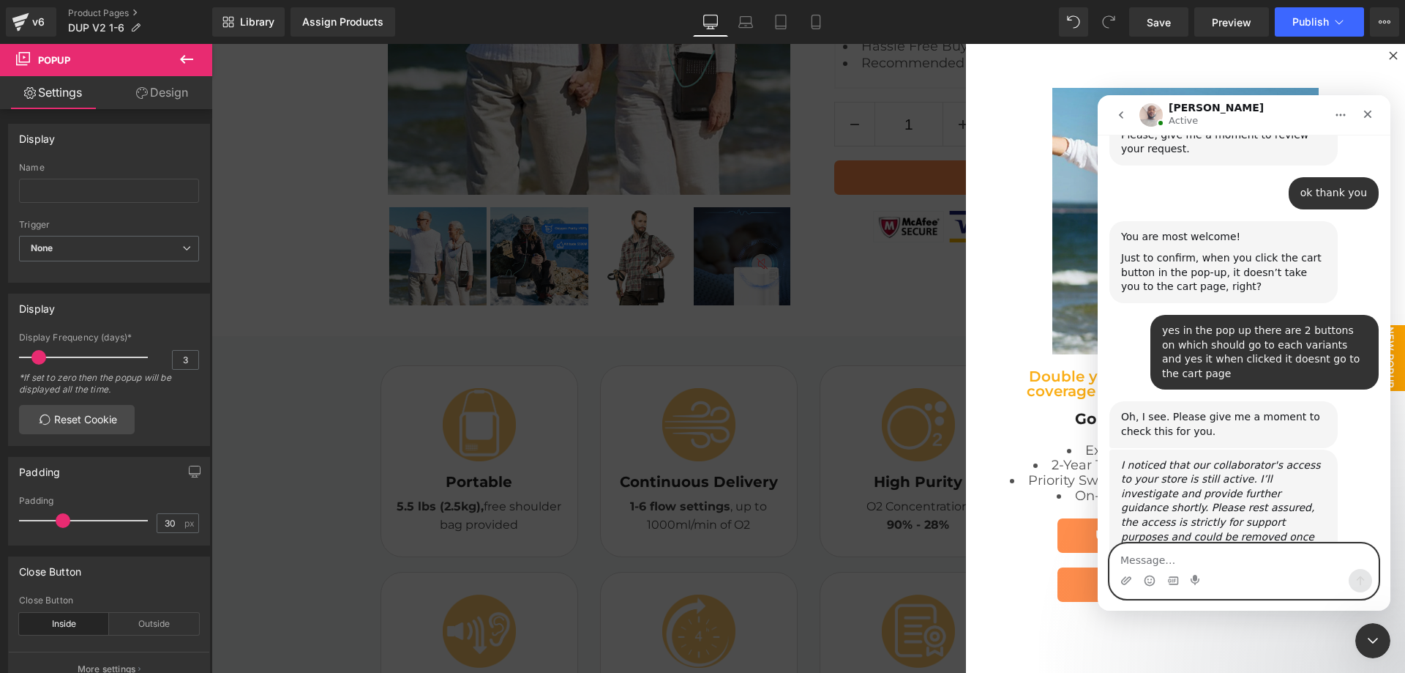
scroll to position [624, 0]
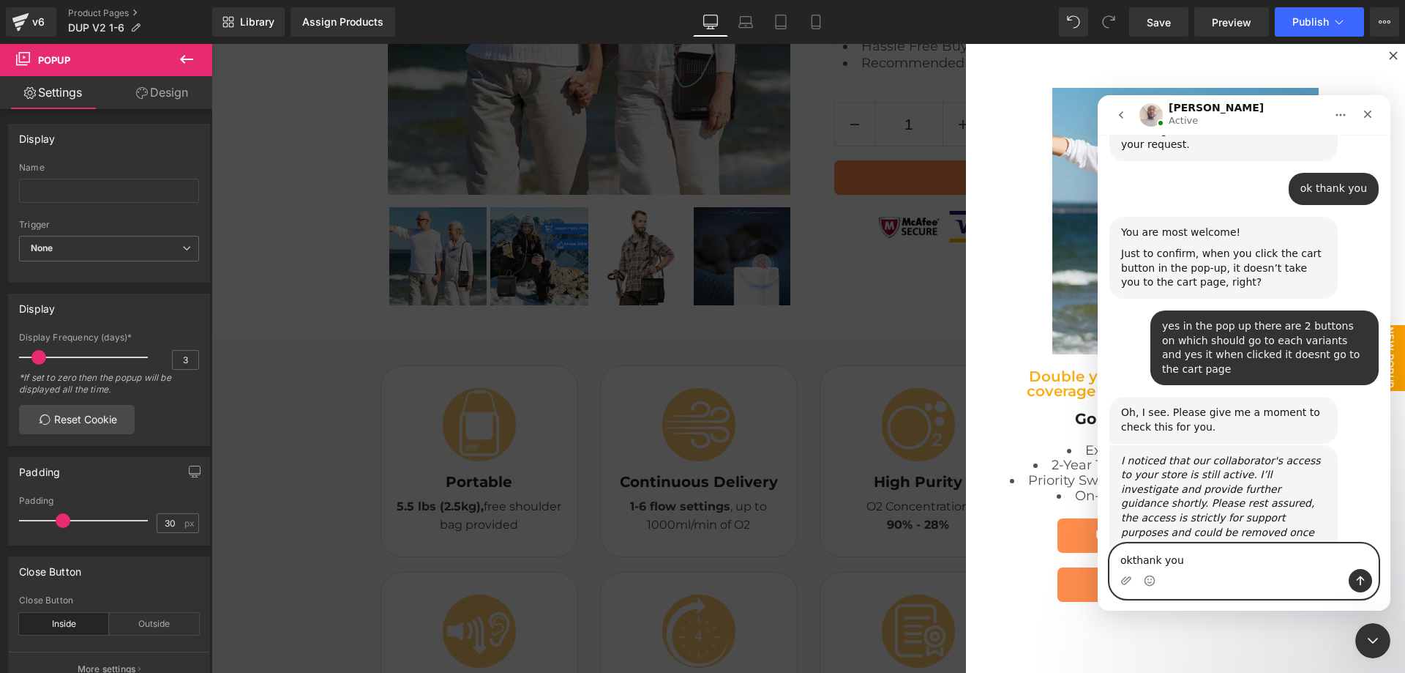
type textarea "ok thank you"
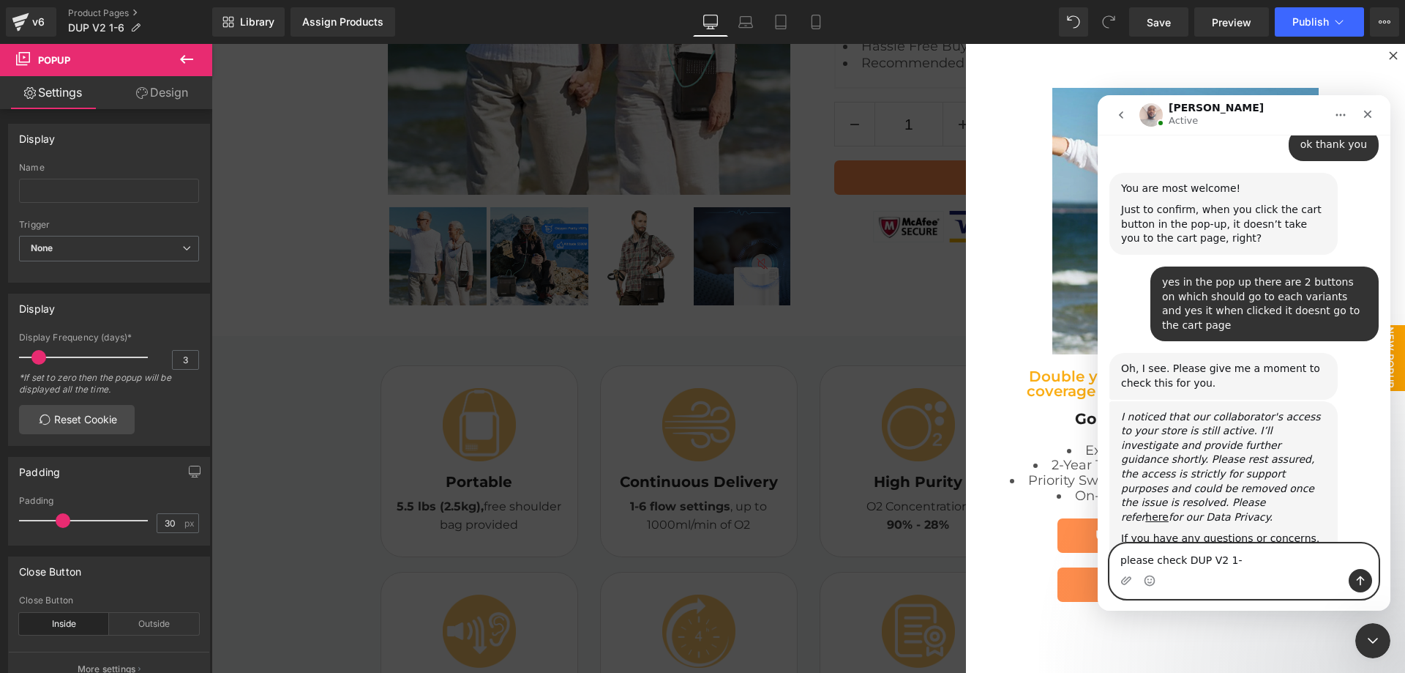
type textarea "please check DUP V2 1-6"
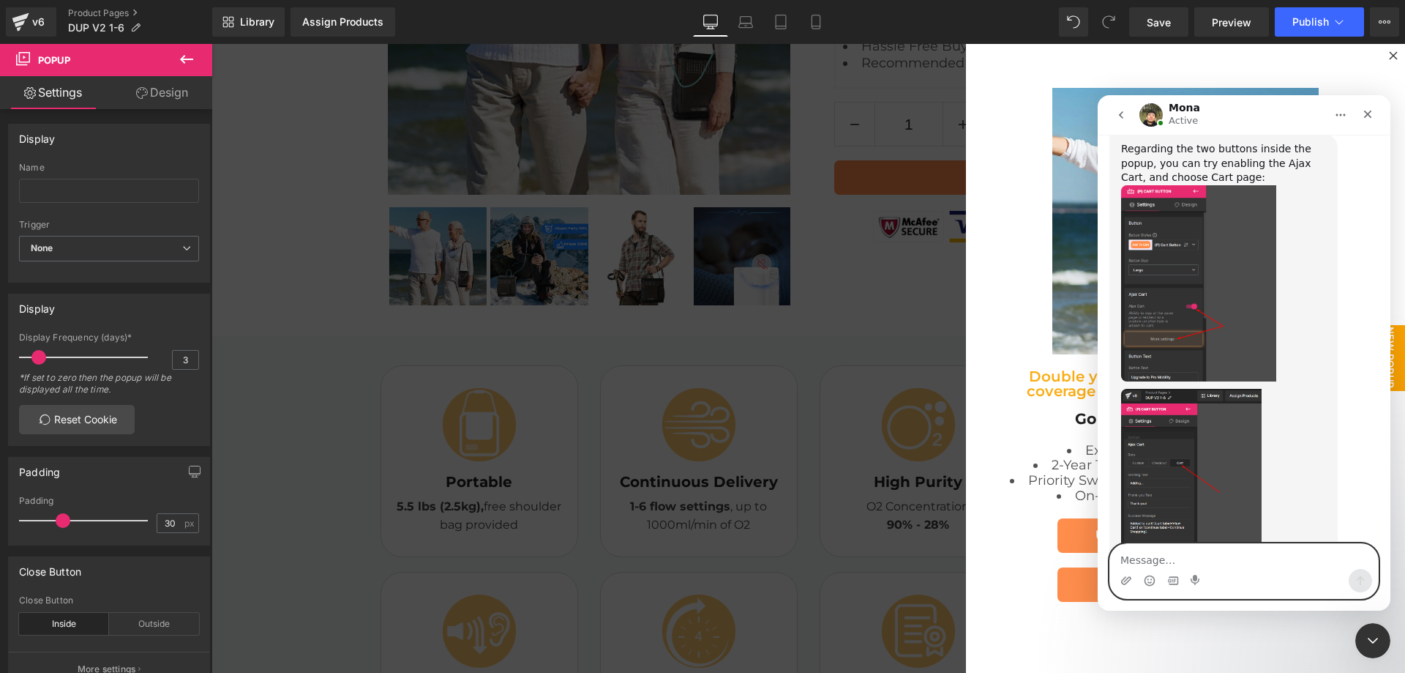
scroll to position [1371, 0]
click at [1173, 239] on img "Mona says…" at bounding box center [1198, 284] width 155 height 196
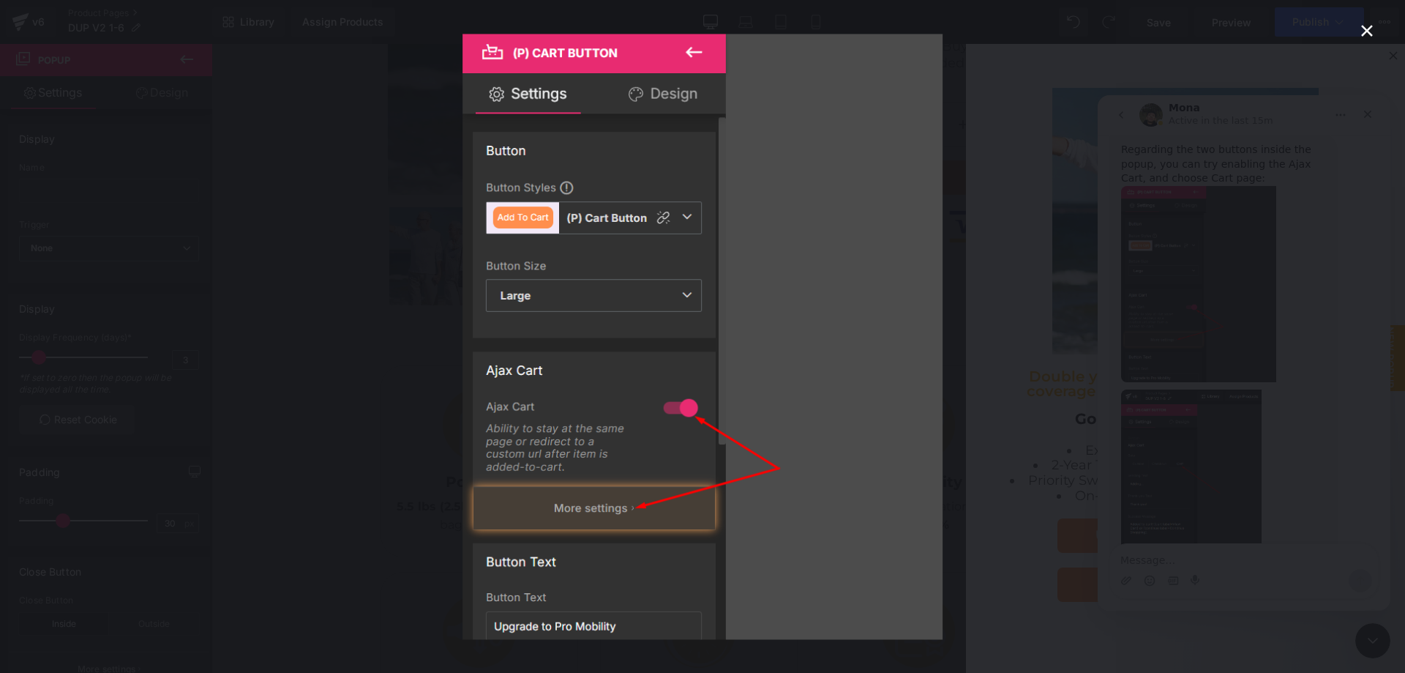
scroll to position [0, 0]
click at [1192, 384] on div "Intercom messenger" at bounding box center [702, 336] width 1405 height 673
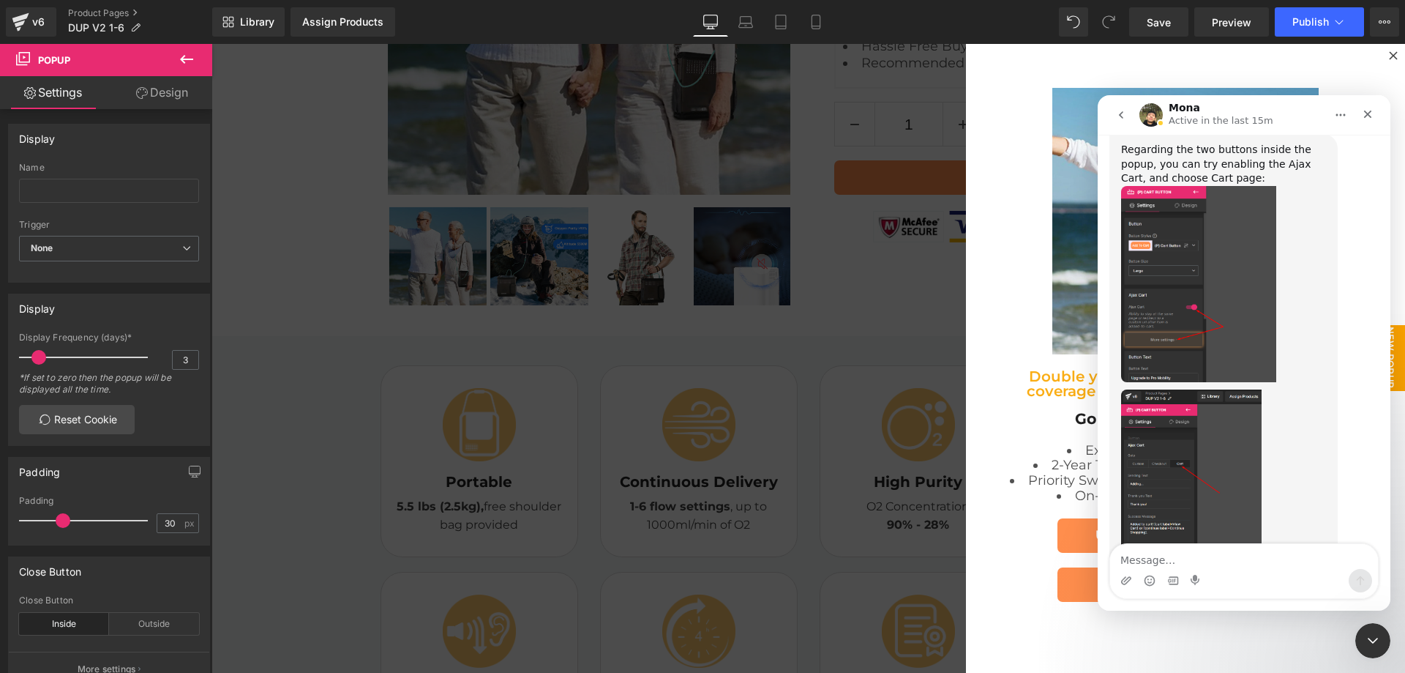
scroll to position [1308, 0]
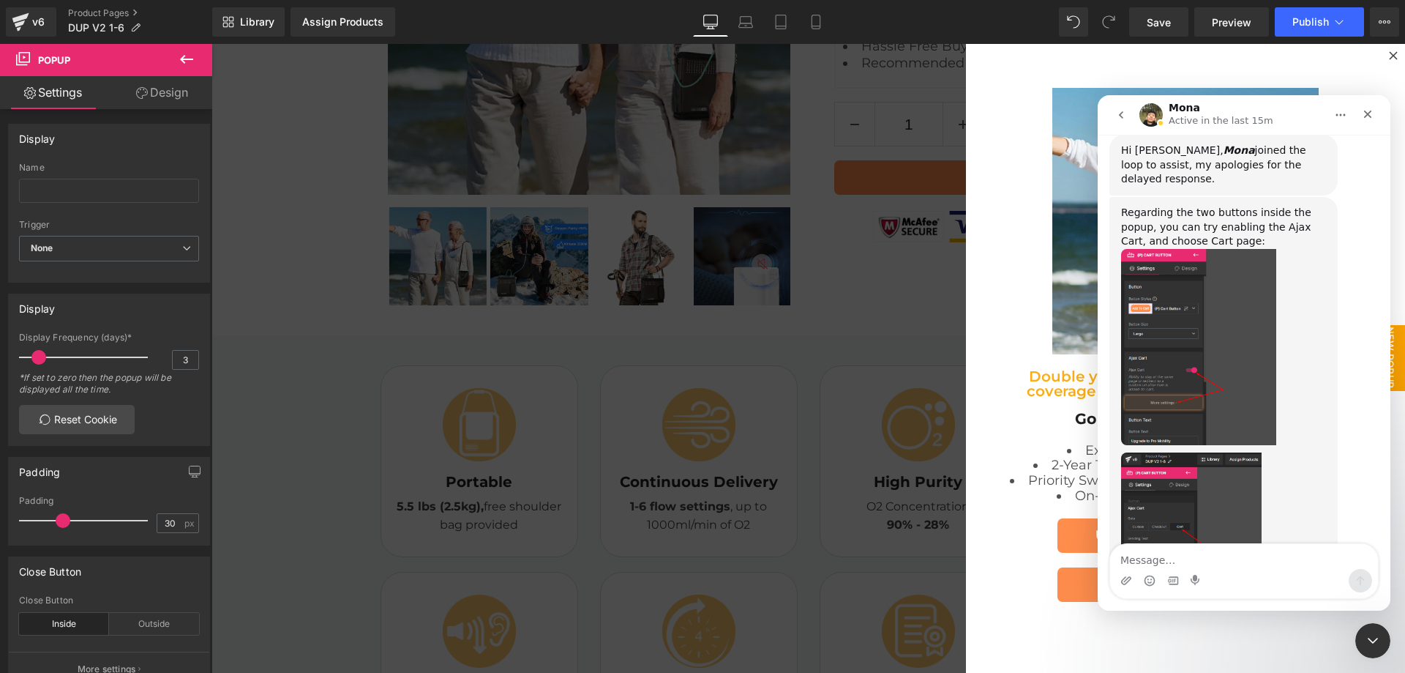
click at [1192, 452] on img "Mona says…" at bounding box center [1191, 550] width 141 height 196
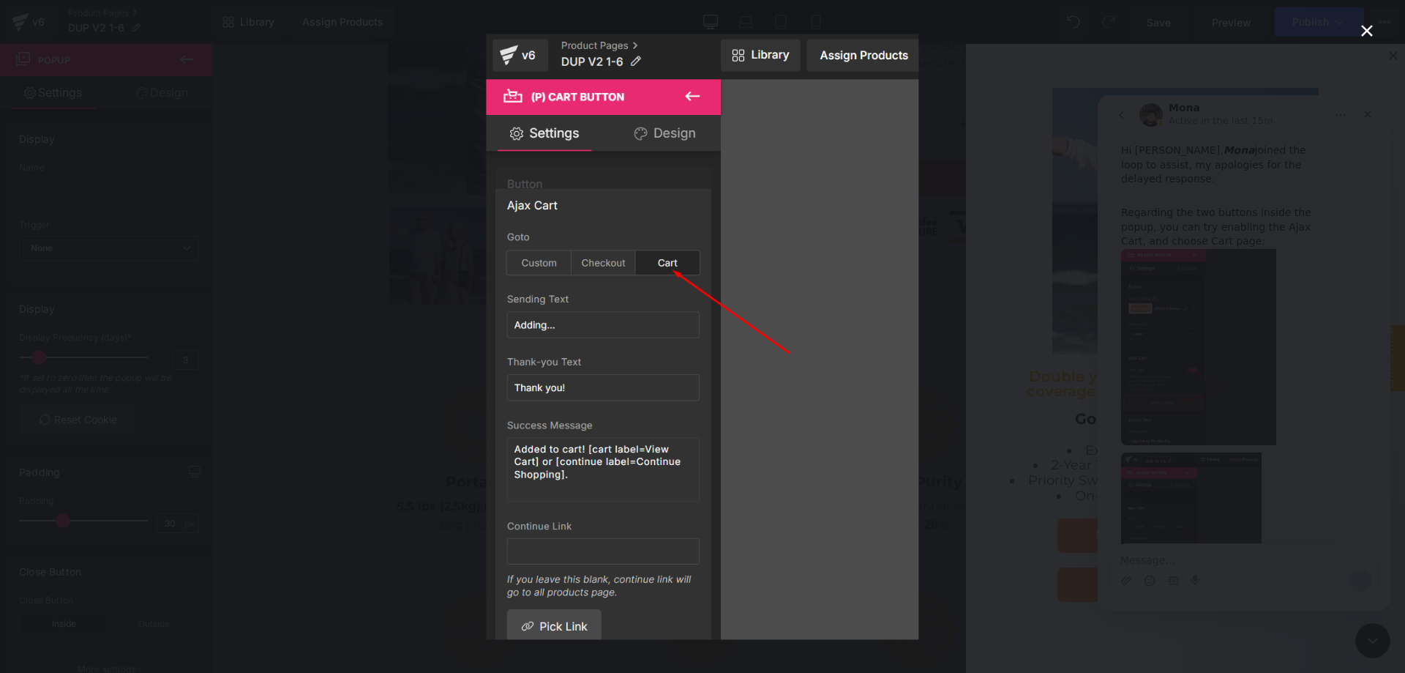
click at [1302, 482] on div "Intercom messenger" at bounding box center [702, 336] width 1405 height 673
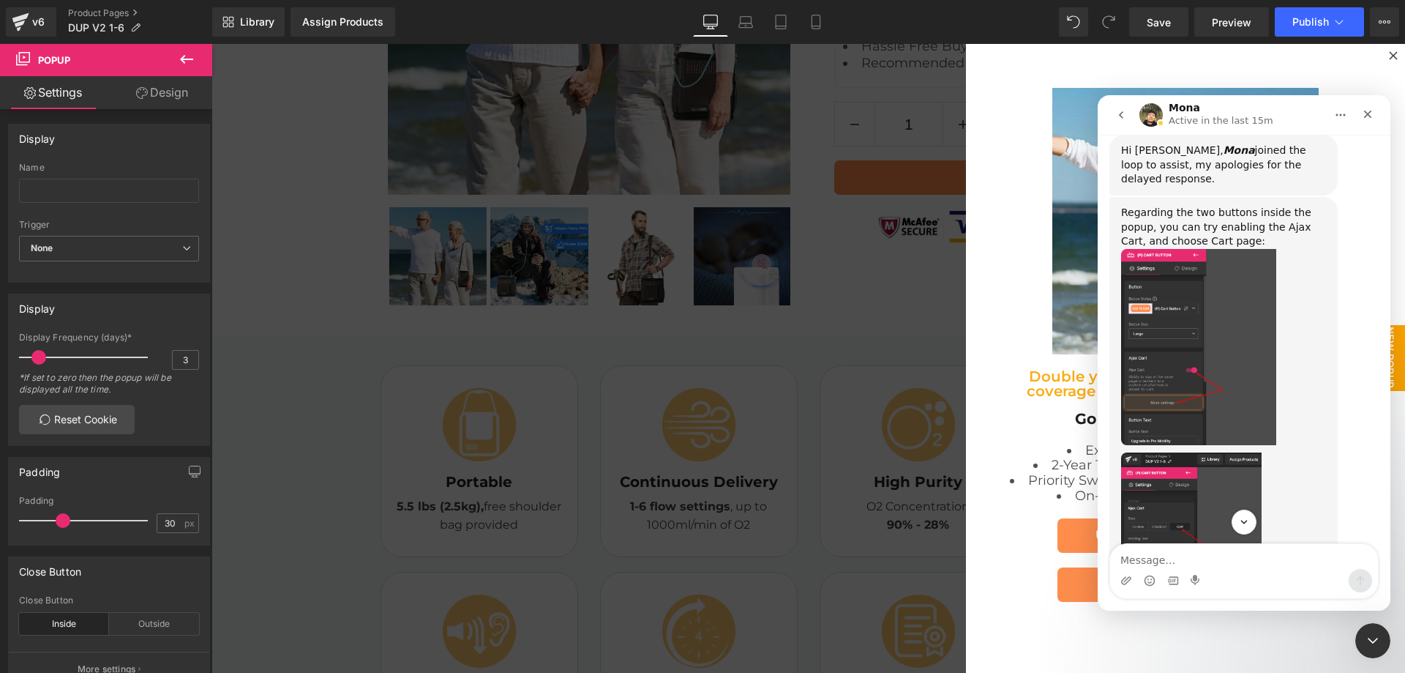
scroll to position [1371, 0]
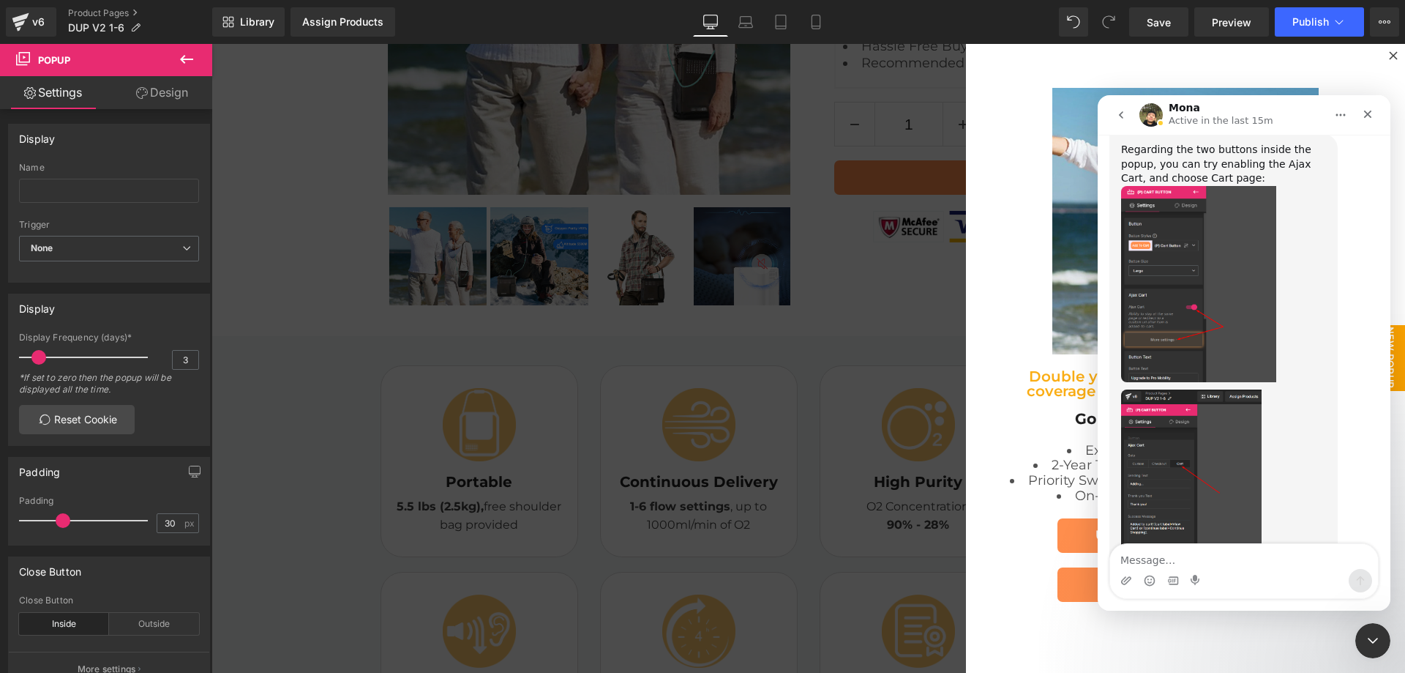
click at [1211, 425] on img "Mona says…" at bounding box center [1191, 487] width 141 height 196
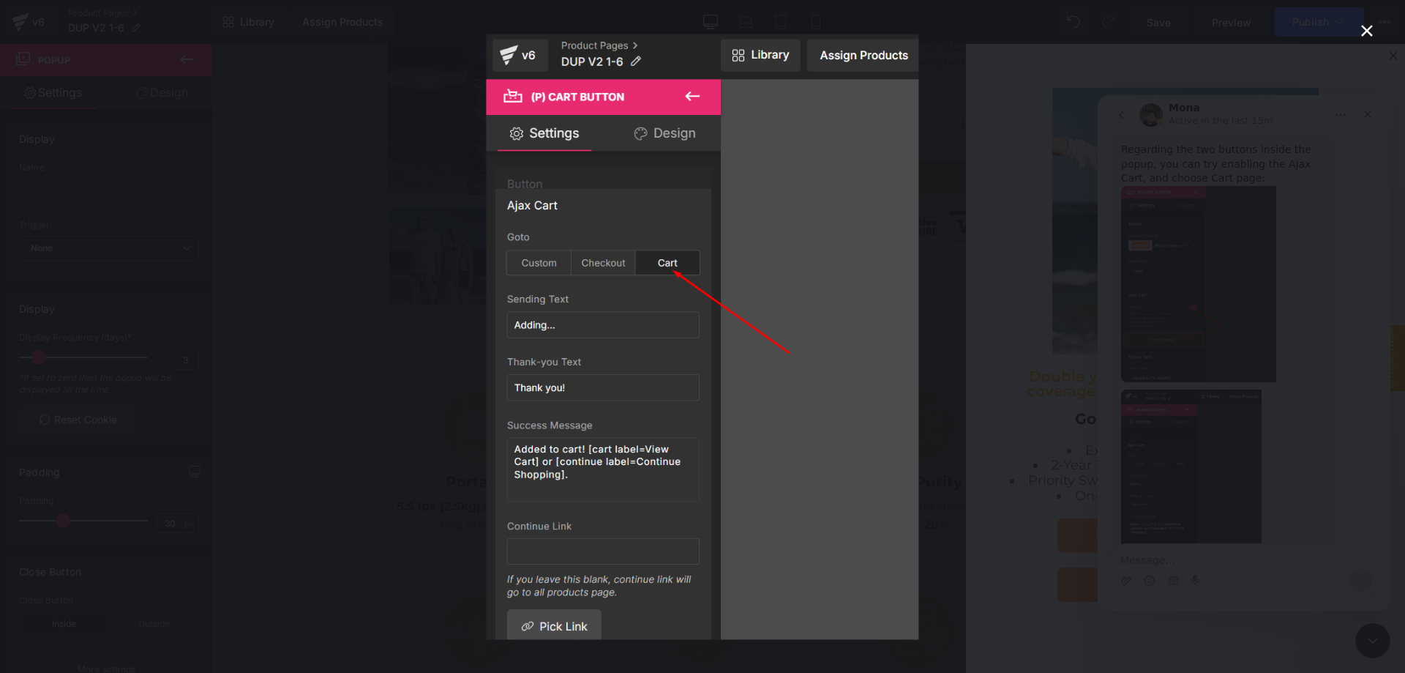
scroll to position [0, 0]
click at [1373, 32] on icon "Close" at bounding box center [1368, 31] width 18 height 18
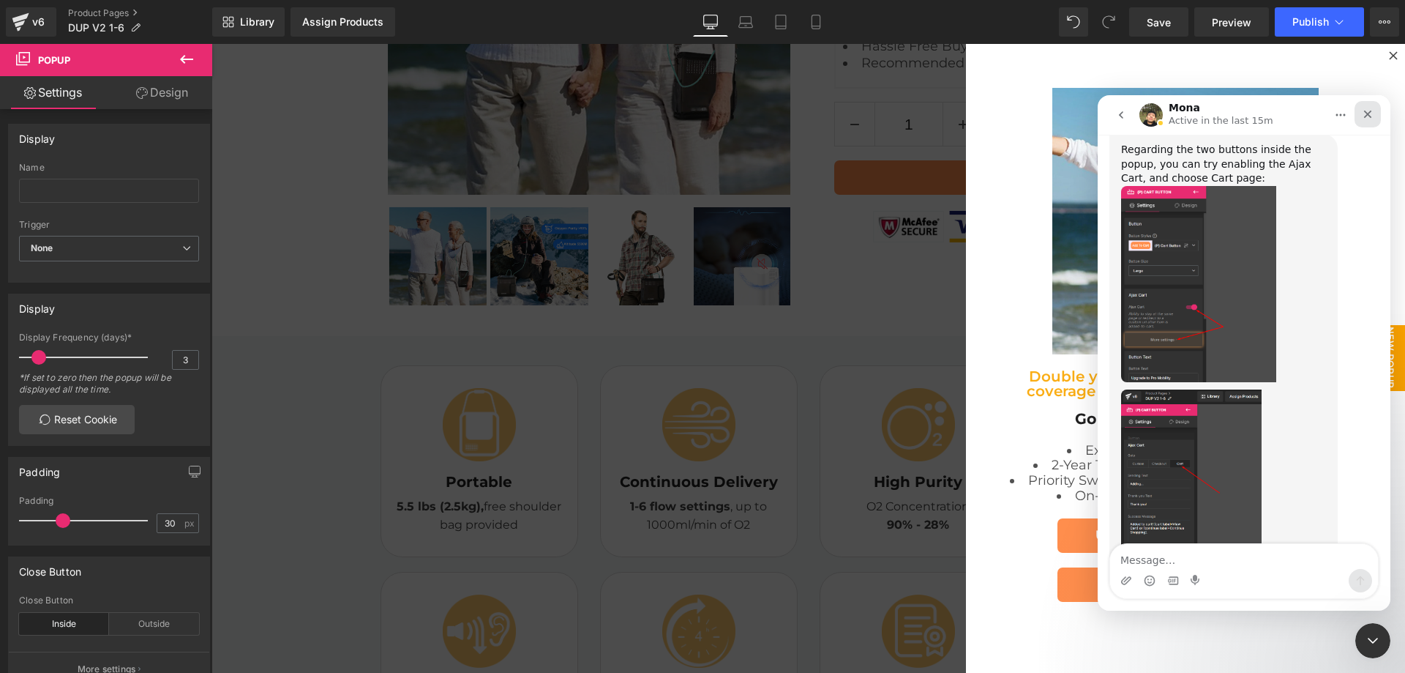
click at [1370, 121] on div "Close" at bounding box center [1368, 114] width 26 height 26
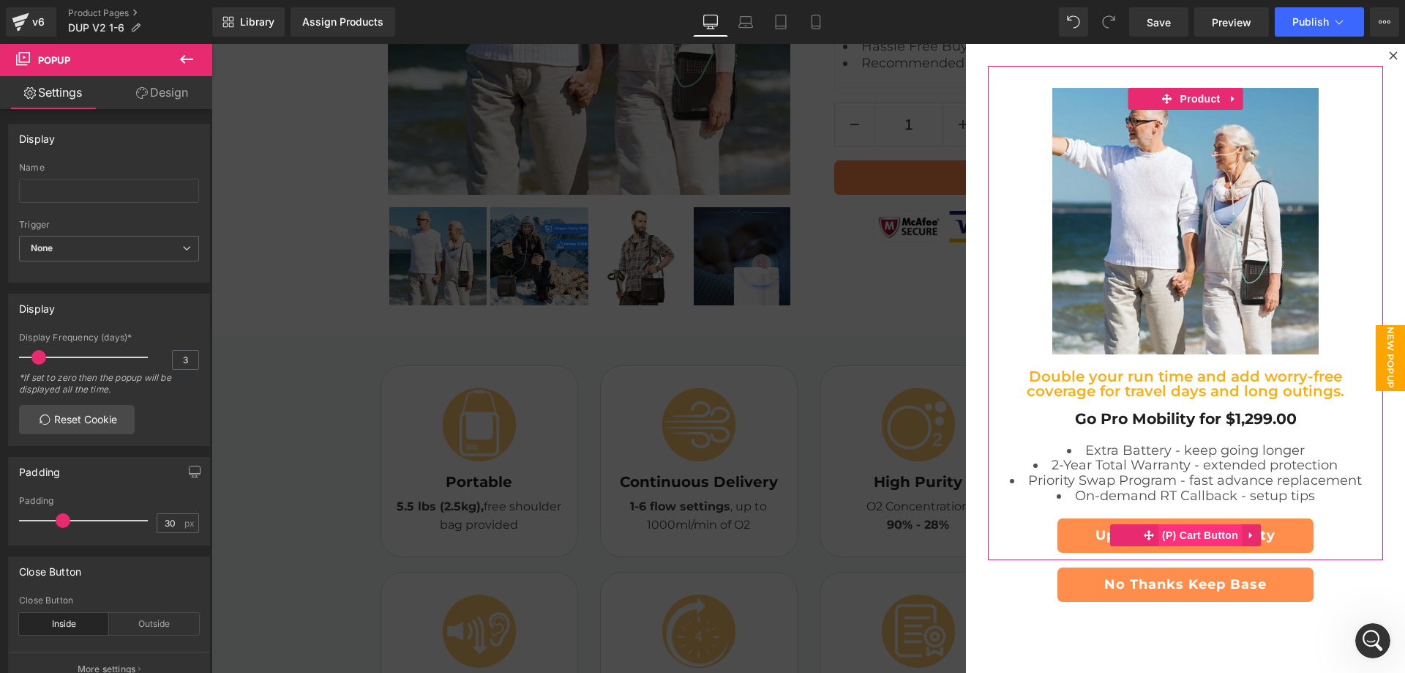
click at [1198, 542] on span "(P) Cart Button" at bounding box center [1200, 535] width 83 height 22
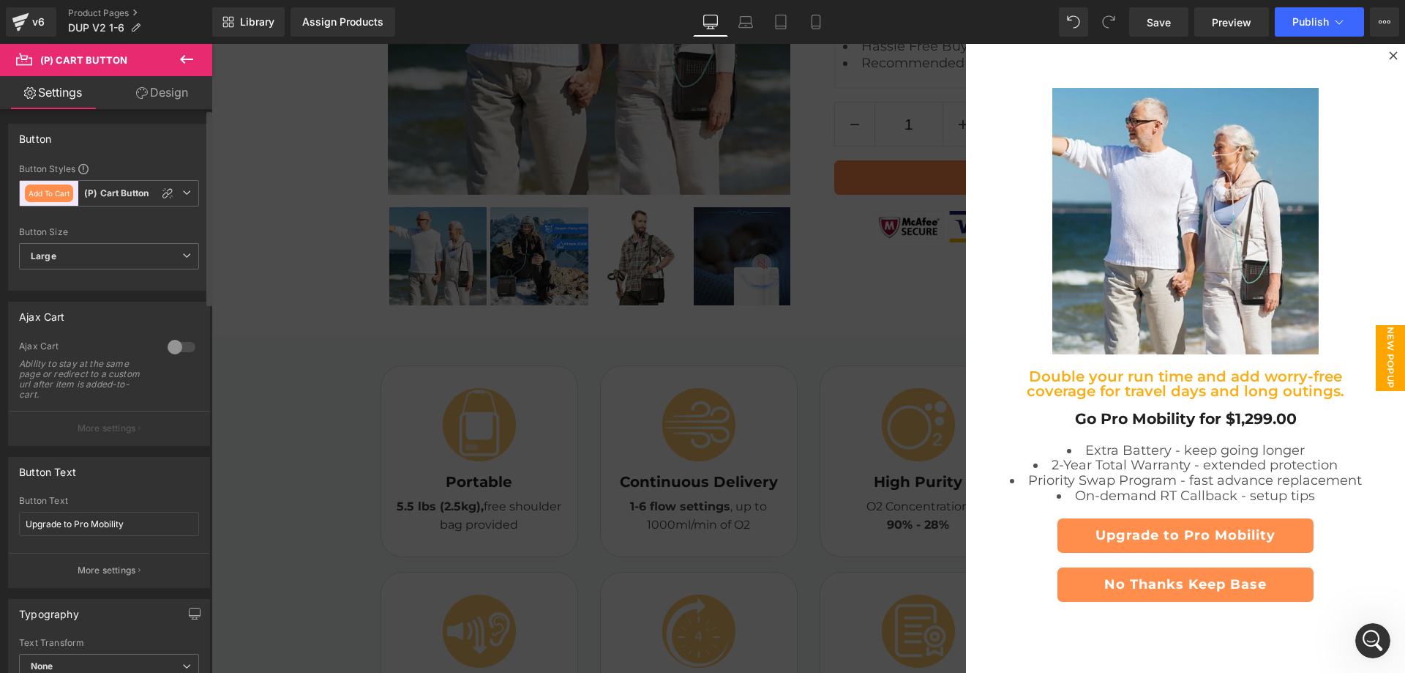
click at [176, 349] on div at bounding box center [181, 346] width 35 height 23
click at [108, 442] on button "More settings" at bounding box center [109, 428] width 201 height 34
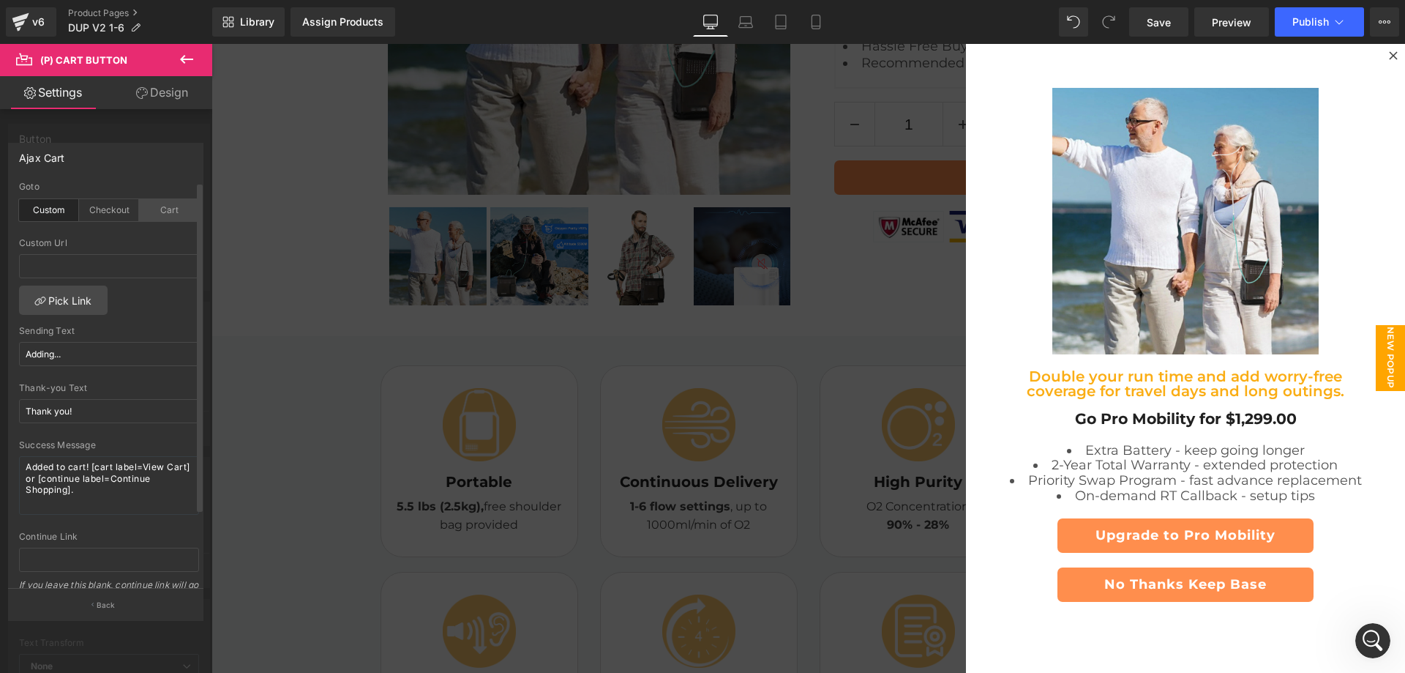
click at [170, 215] on div "Cart" at bounding box center [169, 210] width 60 height 22
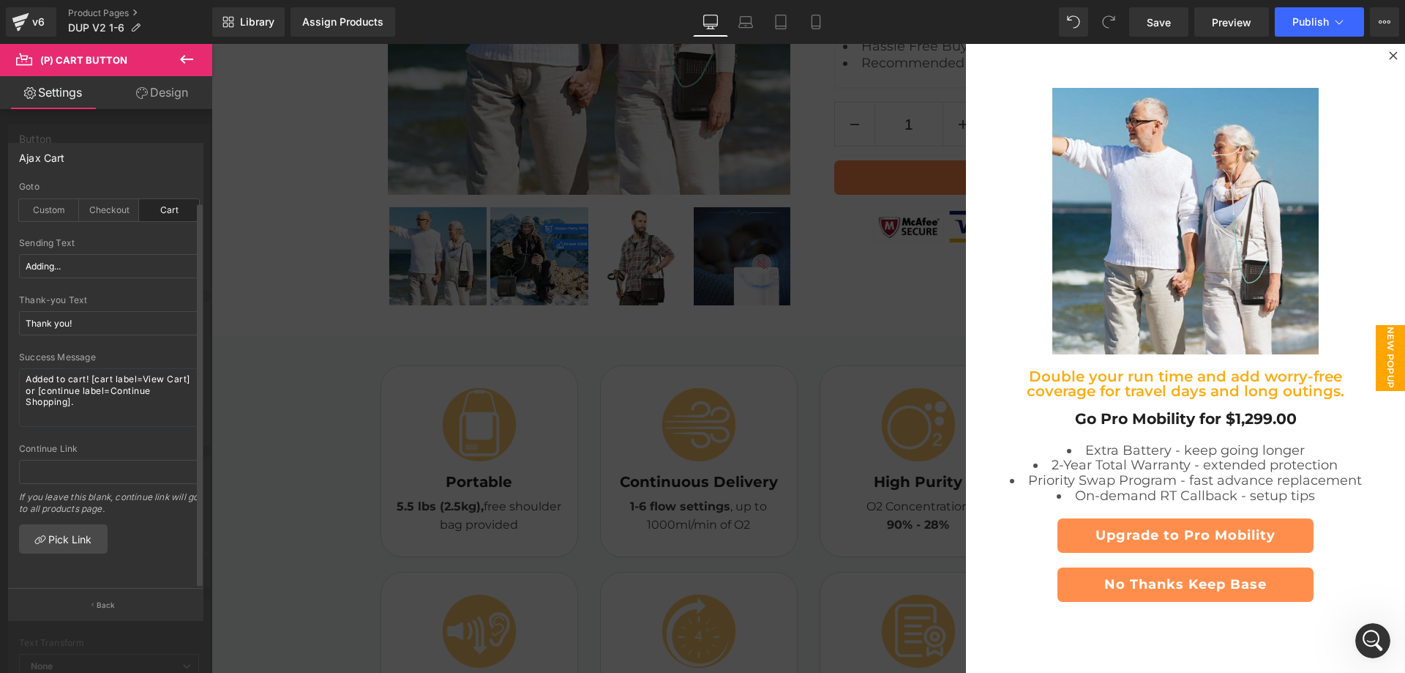
scroll to position [1, 0]
click at [113, 603] on p "Back" at bounding box center [106, 605] width 19 height 11
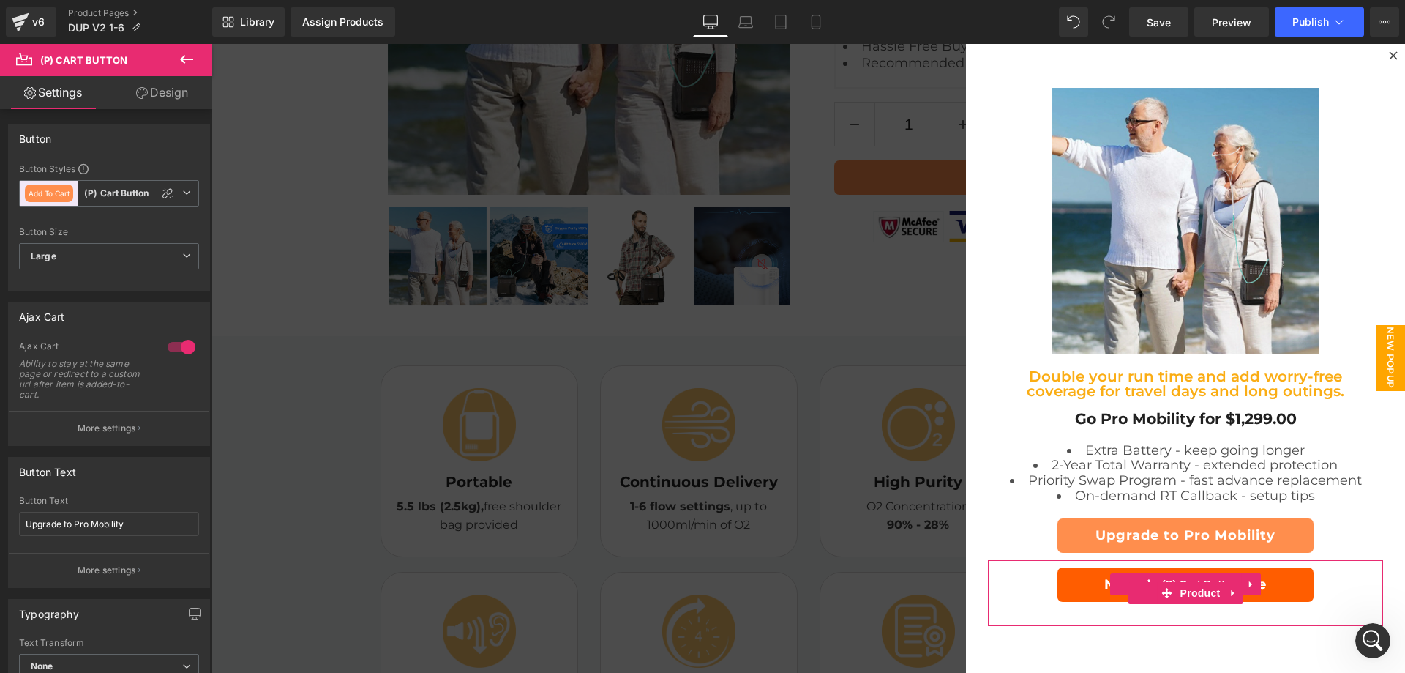
click at [1191, 579] on span "(P) Cart Button" at bounding box center [1200, 584] width 83 height 22
click at [1191, 579] on span "(P) Cart Button" at bounding box center [1200, 585] width 83 height 22
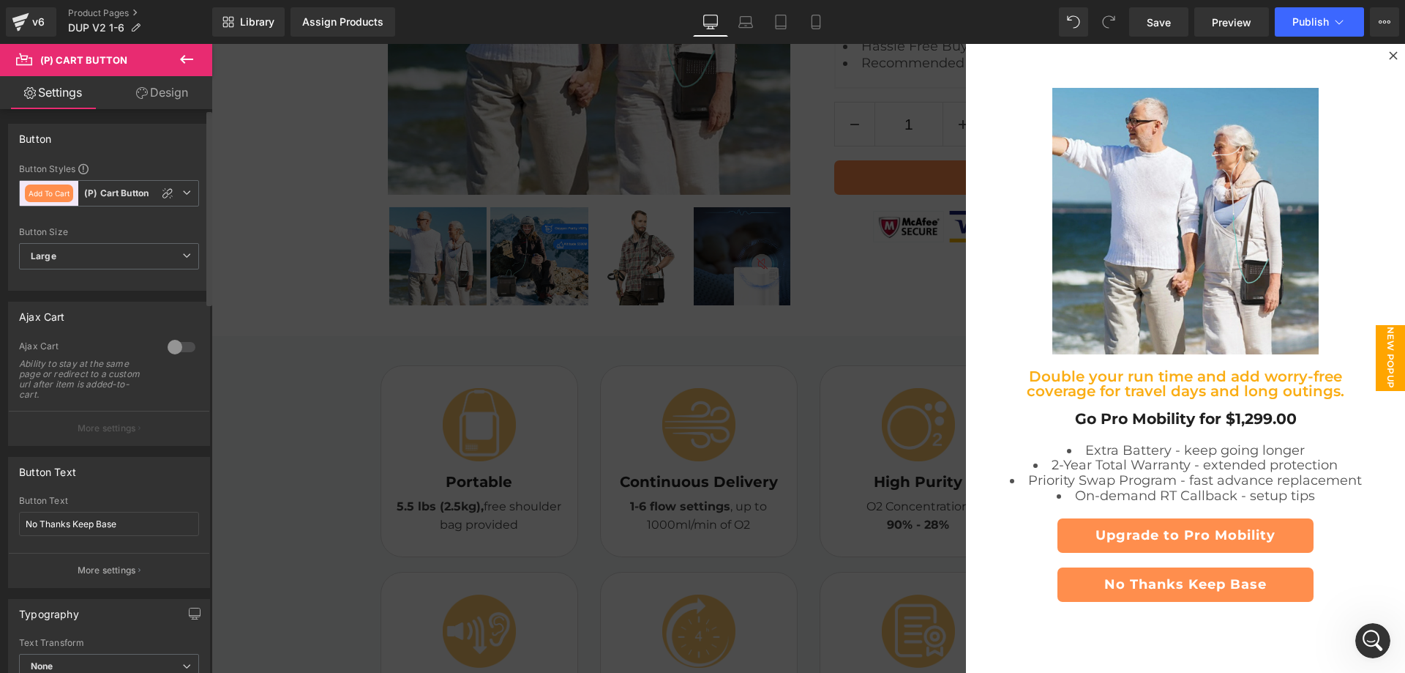
click at [177, 348] on div at bounding box center [181, 346] width 35 height 23
click at [106, 437] on button "More settings" at bounding box center [109, 428] width 201 height 34
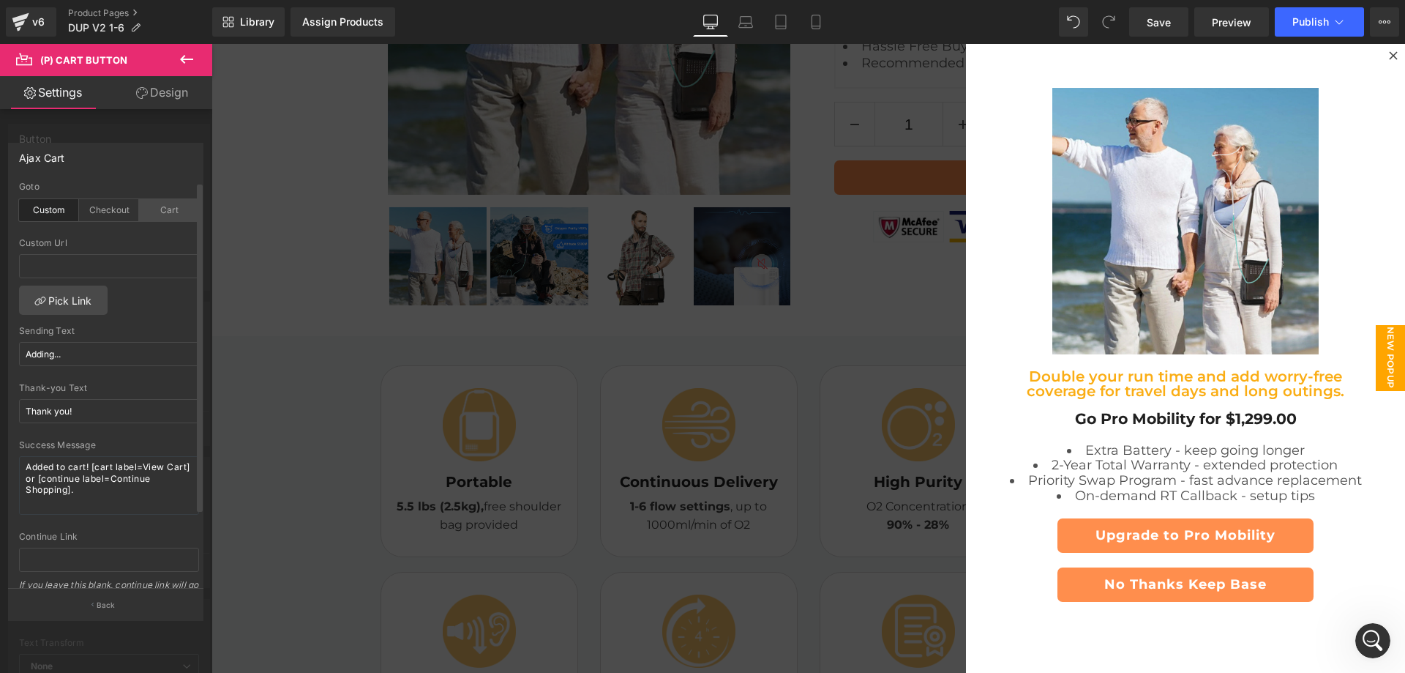
click at [174, 213] on div "Cart" at bounding box center [169, 210] width 60 height 22
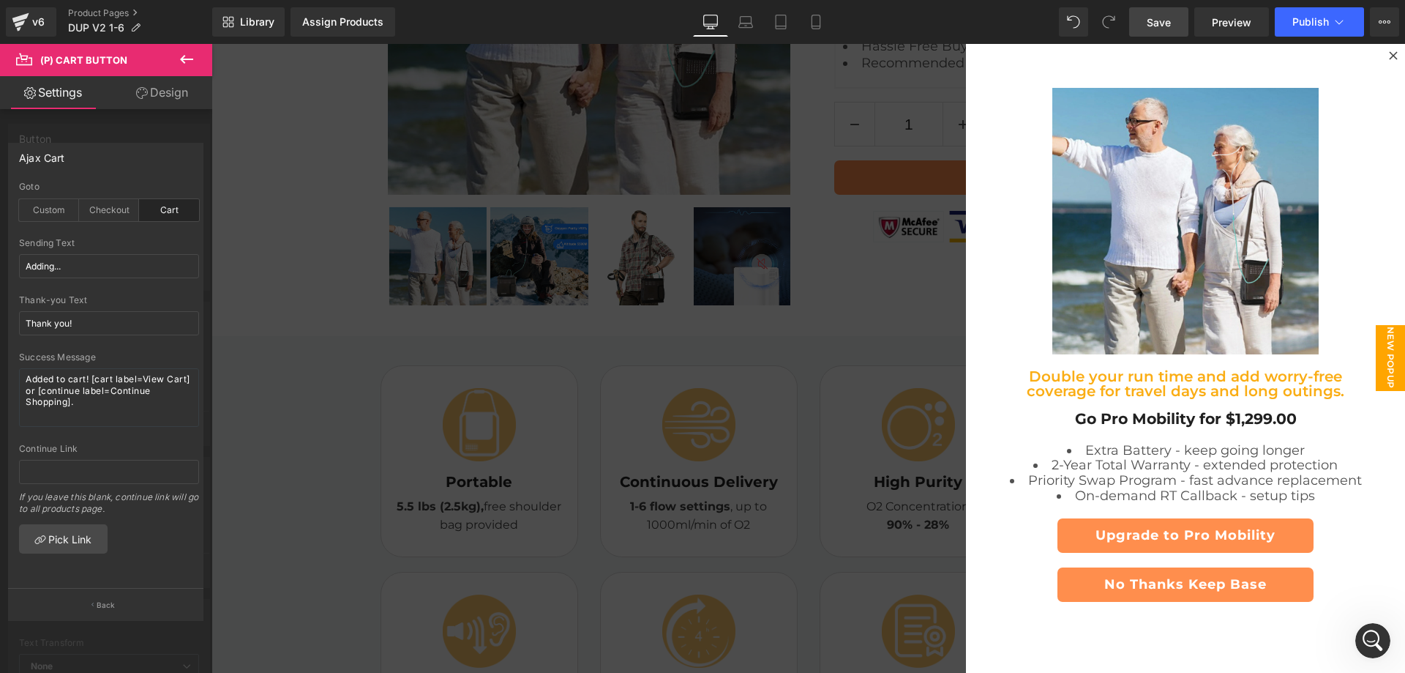
click at [1169, 23] on span "Save" at bounding box center [1159, 22] width 24 height 15
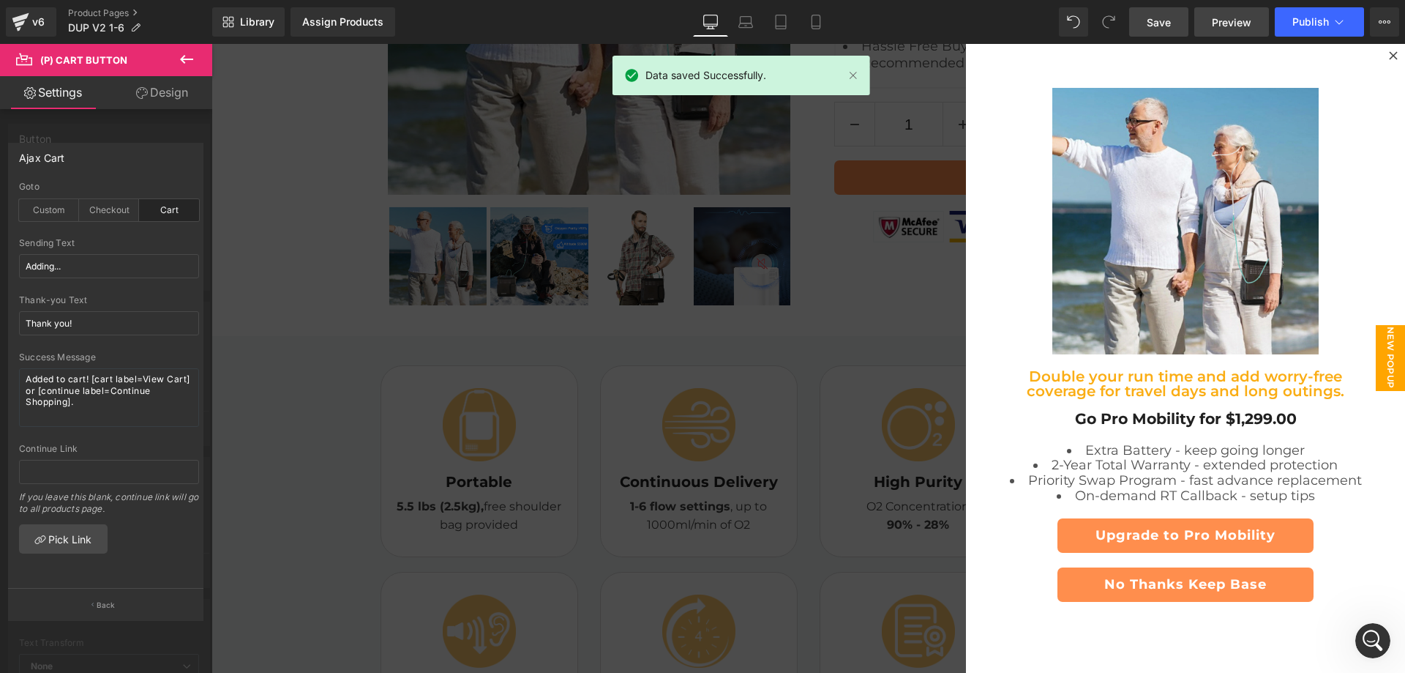
click at [1255, 26] on link "Preview" at bounding box center [1232, 21] width 75 height 29
